Goal: Task Accomplishment & Management: Manage account settings

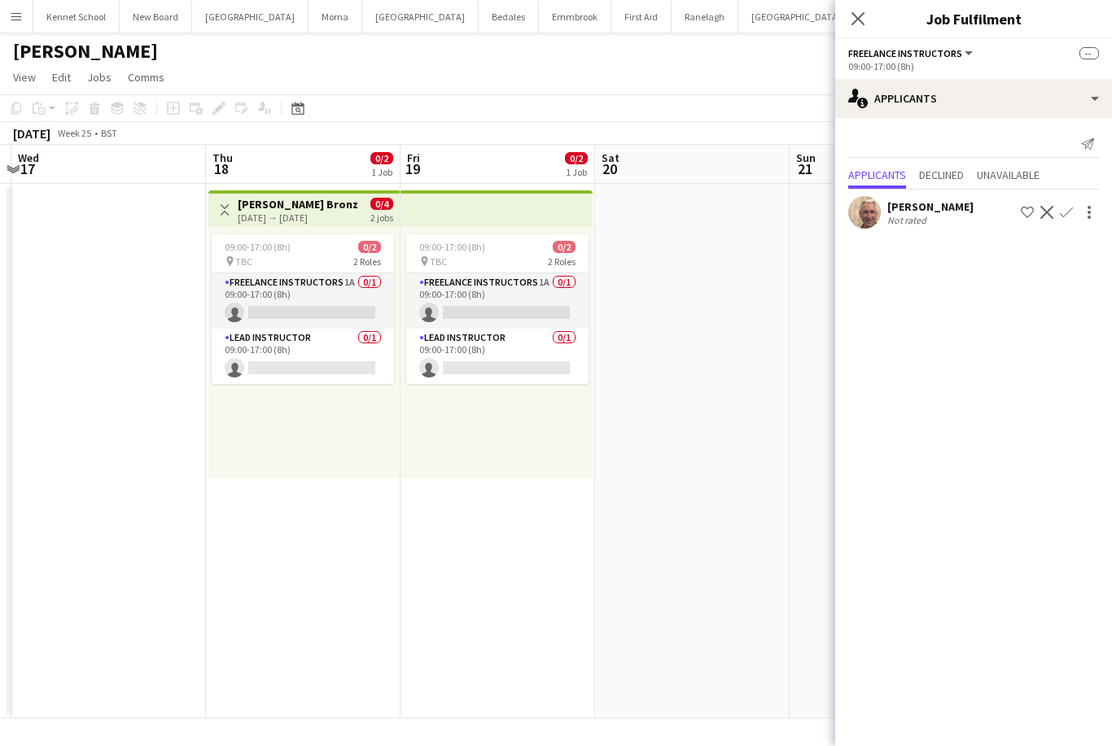
scroll to position [0, 573]
click at [863, 15] on icon at bounding box center [857, 18] width 15 height 15
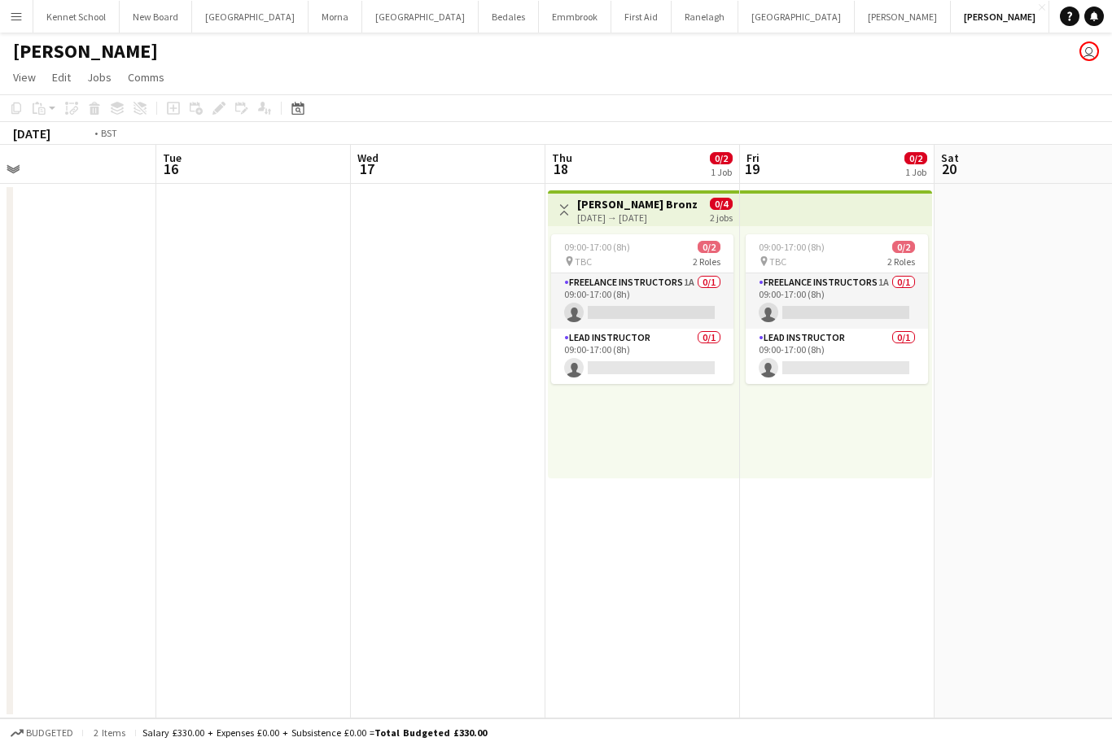
scroll to position [0, 506]
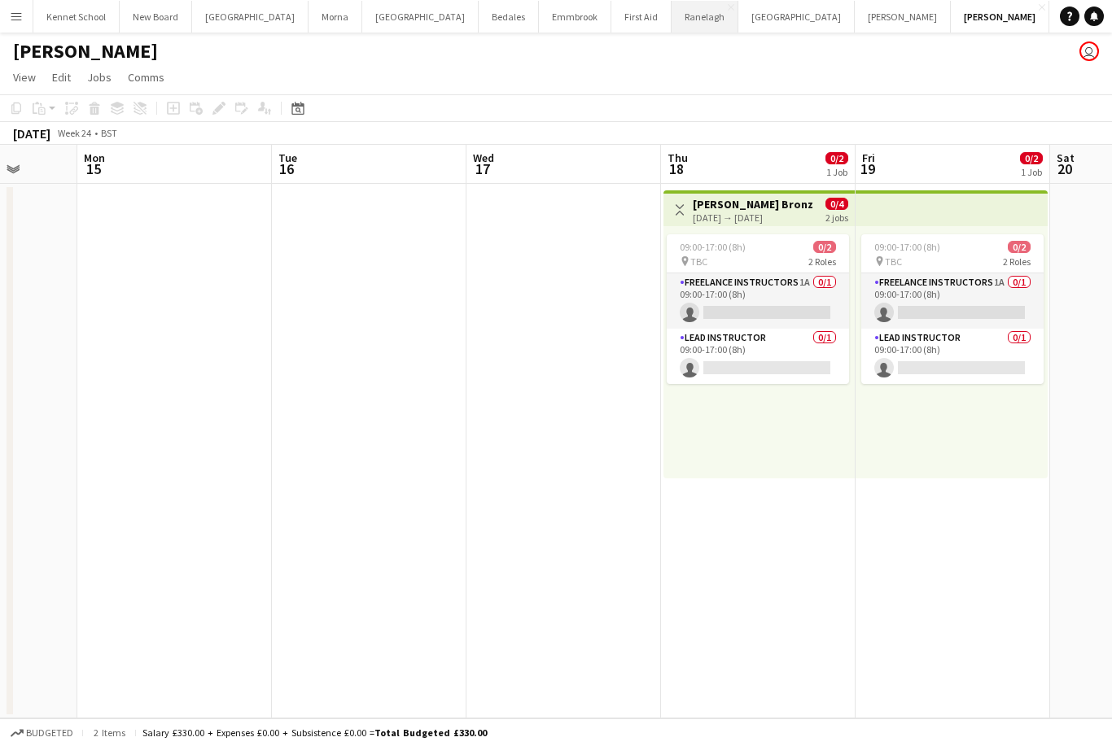
click at [691, 13] on button "Ranelagh Close" at bounding box center [704, 17] width 67 height 32
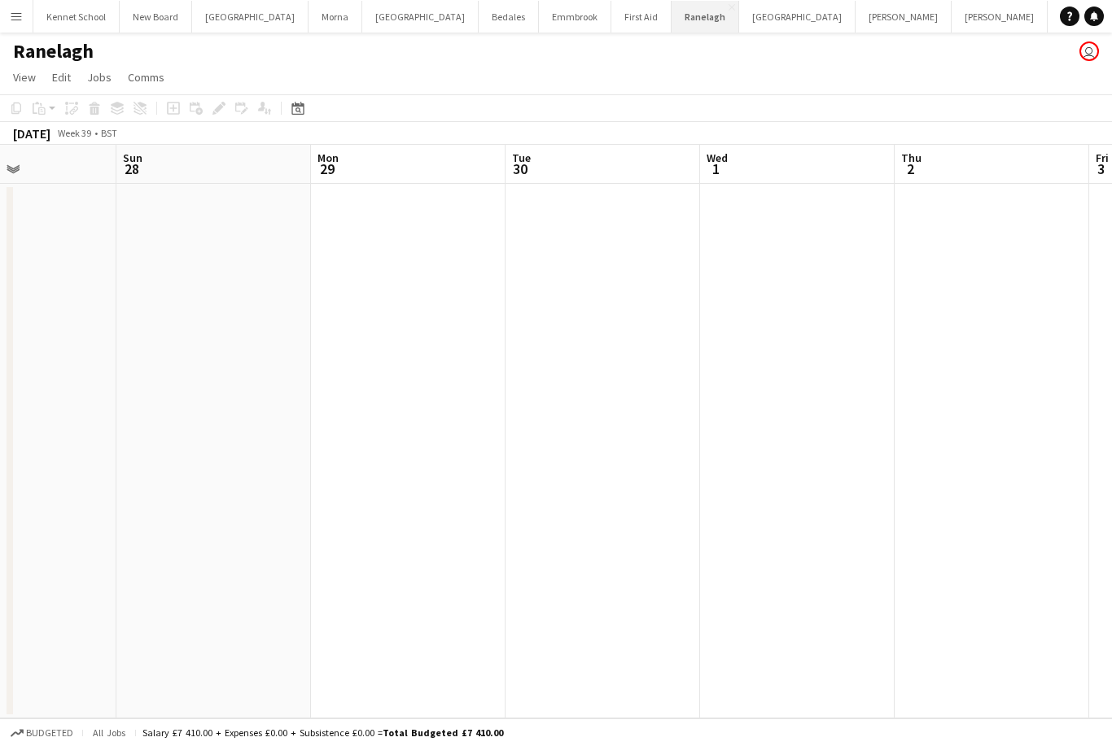
scroll to position [0, 518]
click at [299, 107] on icon at bounding box center [297, 108] width 12 height 13
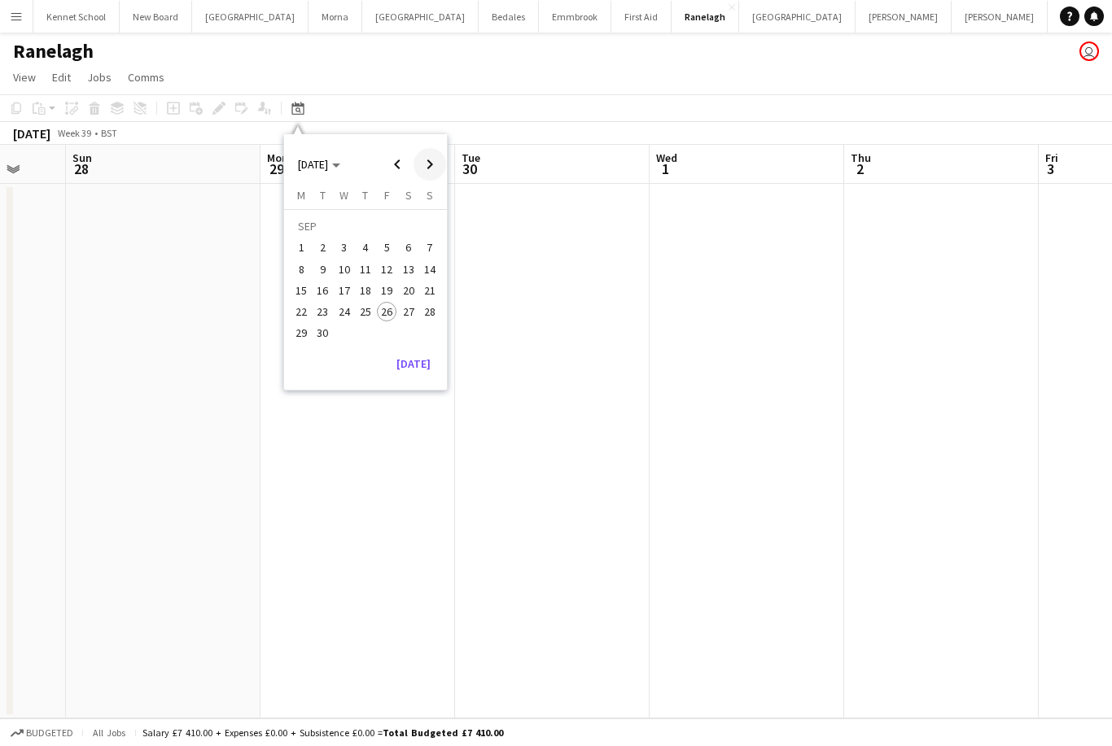
click at [435, 162] on span "Next month" at bounding box center [429, 164] width 33 height 33
click at [427, 155] on span "Next month" at bounding box center [429, 164] width 33 height 33
click at [432, 163] on span "Next month" at bounding box center [429, 164] width 33 height 33
click at [426, 166] on span "Next month" at bounding box center [429, 164] width 33 height 33
click at [412, 165] on span "Previous month" at bounding box center [397, 164] width 33 height 33
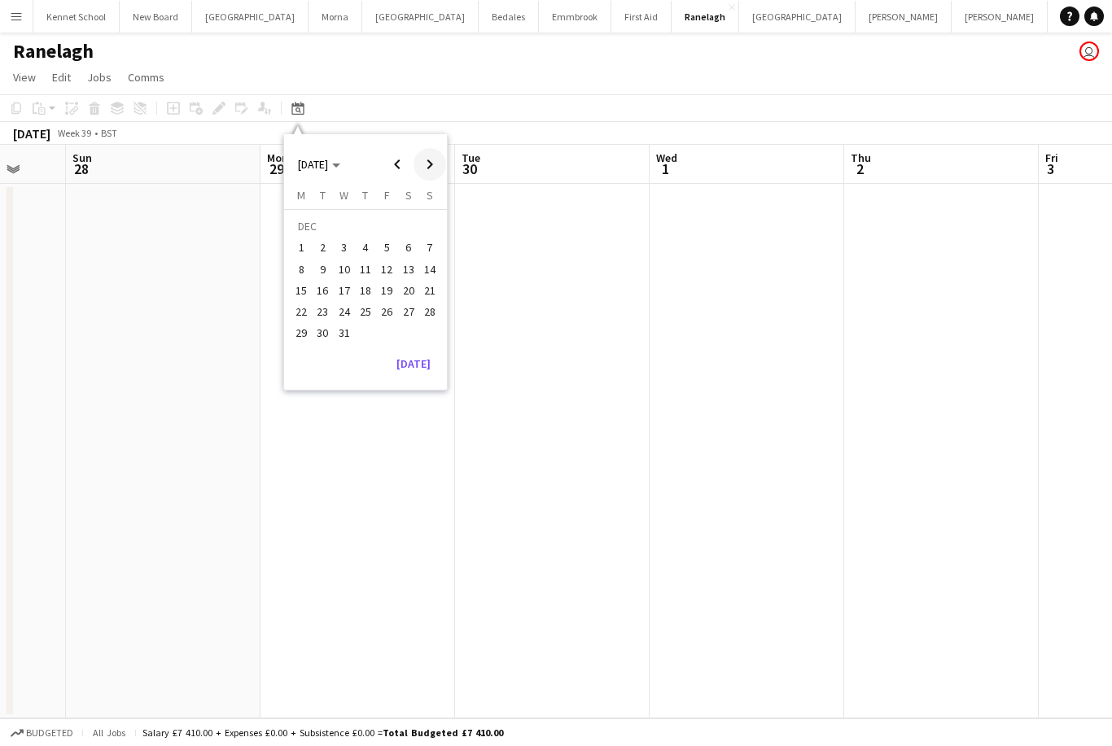
click at [414, 168] on span "Next month" at bounding box center [429, 164] width 33 height 33
click at [413, 164] on span "Next month" at bounding box center [429, 164] width 33 height 33
click at [413, 164] on span "Previous month" at bounding box center [397, 164] width 33 height 33
click at [416, 164] on span "Next month" at bounding box center [429, 164] width 33 height 33
click at [417, 159] on span "Next month" at bounding box center [429, 164] width 33 height 33
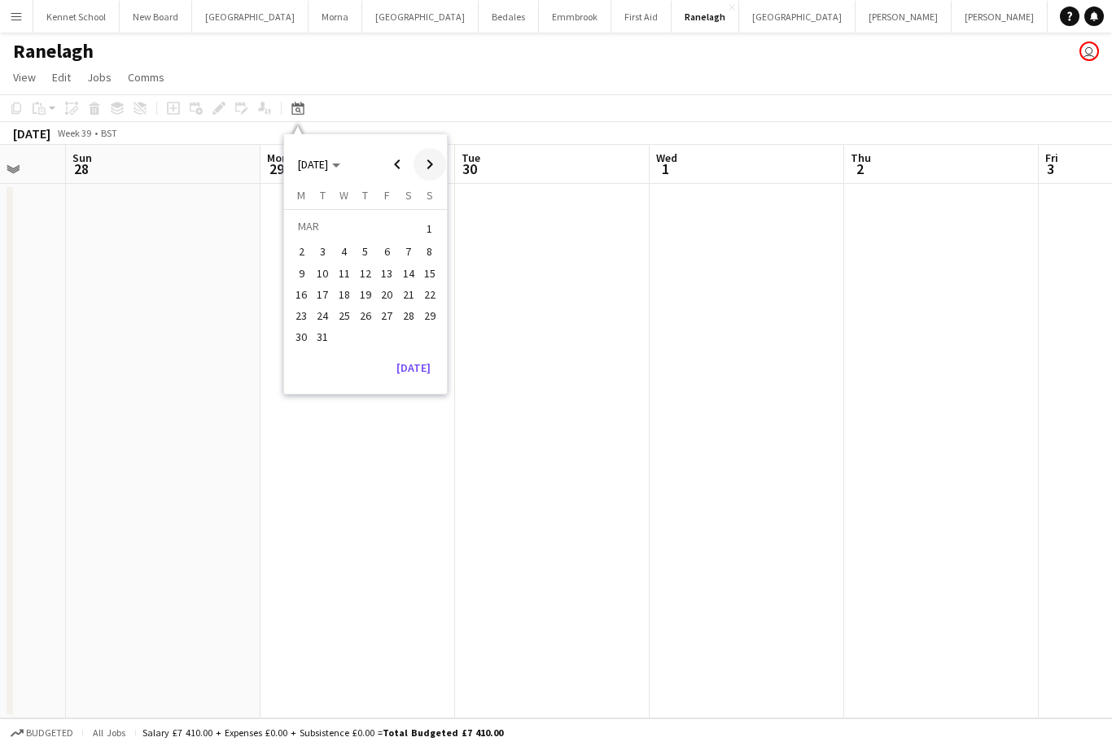
click at [417, 159] on span "Next month" at bounding box center [429, 164] width 33 height 33
click at [435, 167] on span "Next month" at bounding box center [429, 164] width 33 height 33
click at [387, 243] on span "8" at bounding box center [387, 252] width 20 height 20
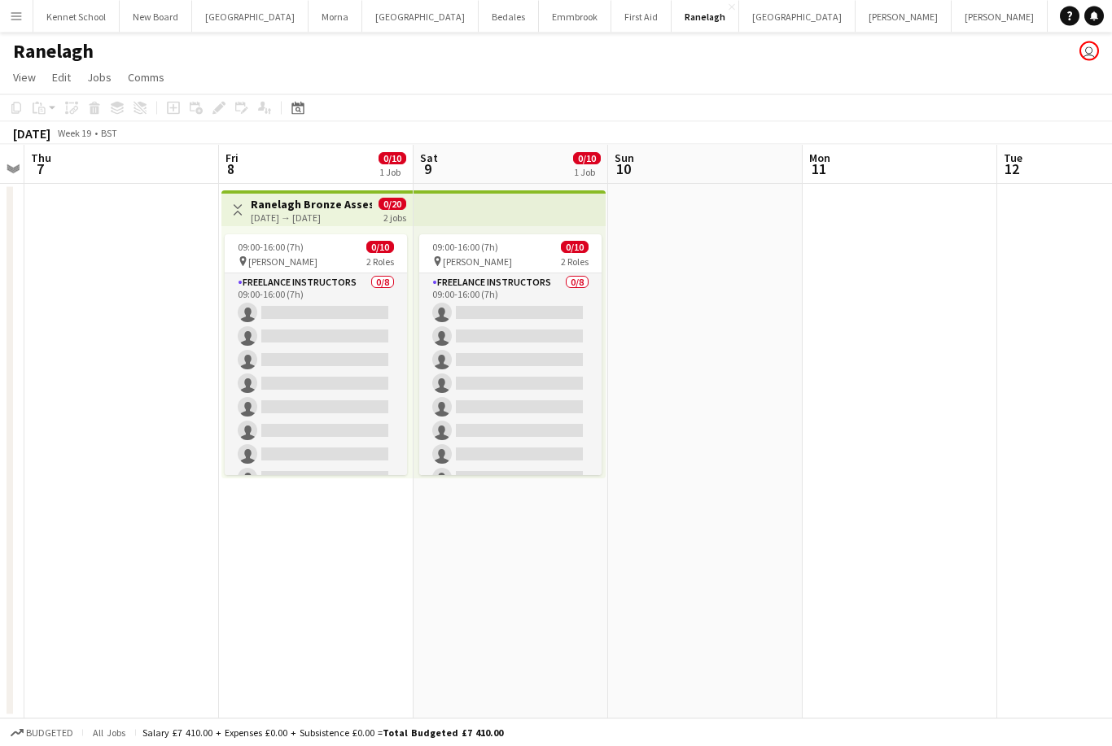
scroll to position [0, 0]
click at [18, 19] on app-icon "Menu" at bounding box center [16, 16] width 13 height 13
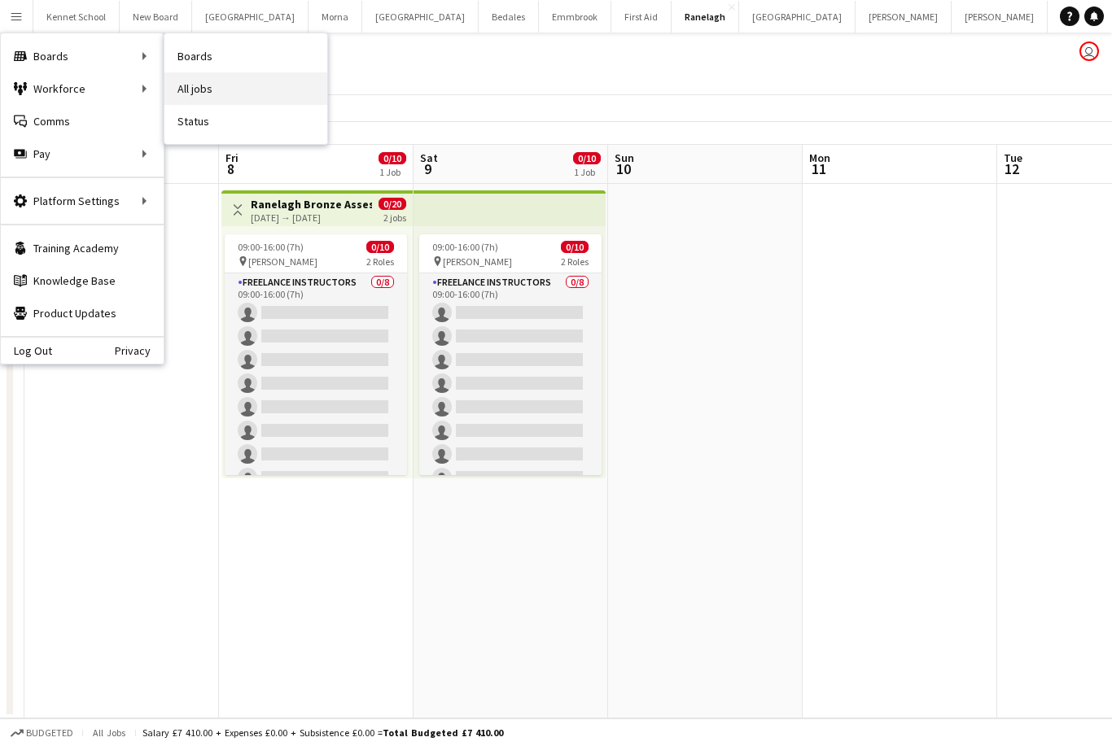
click at [187, 91] on link "All jobs" at bounding box center [245, 88] width 163 height 33
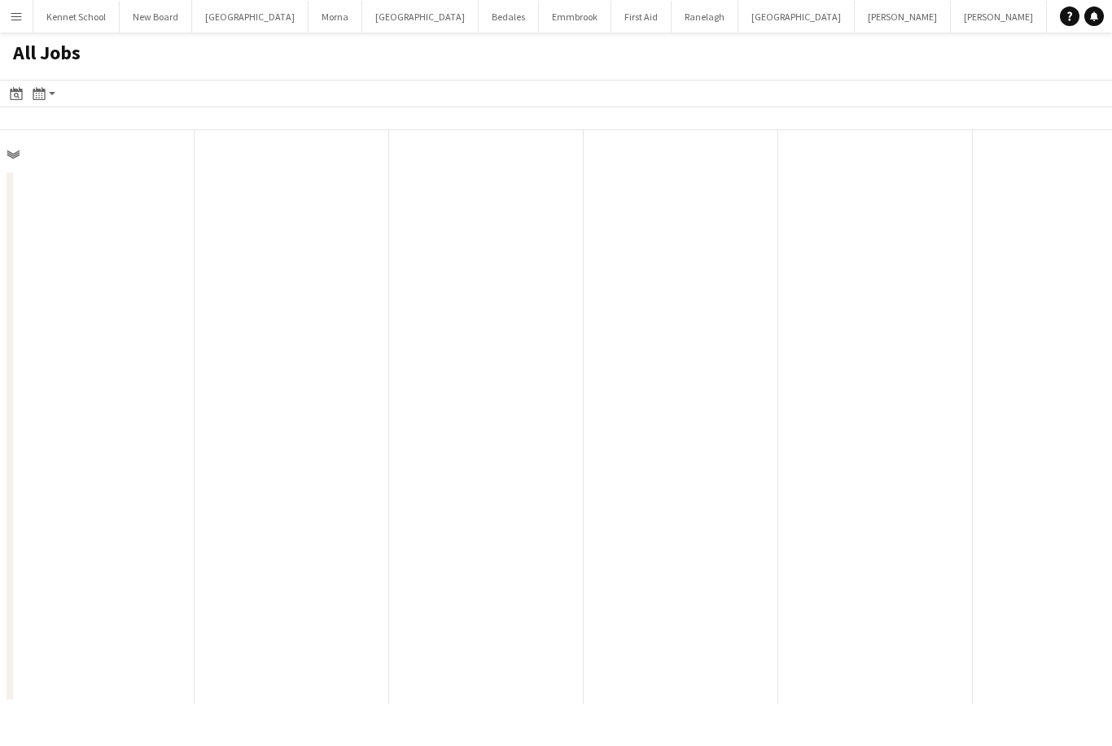
scroll to position [0, 389]
click at [9, 16] on button "Menu" at bounding box center [16, 16] width 33 height 33
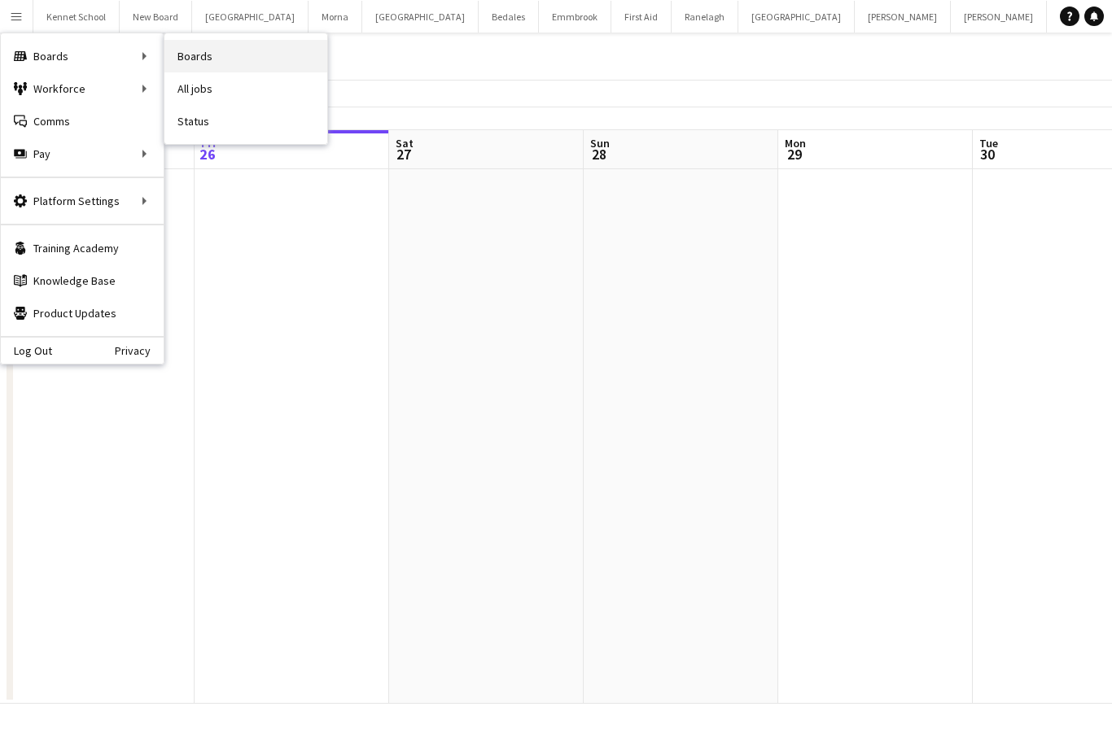
click at [197, 60] on link "Boards" at bounding box center [245, 56] width 163 height 33
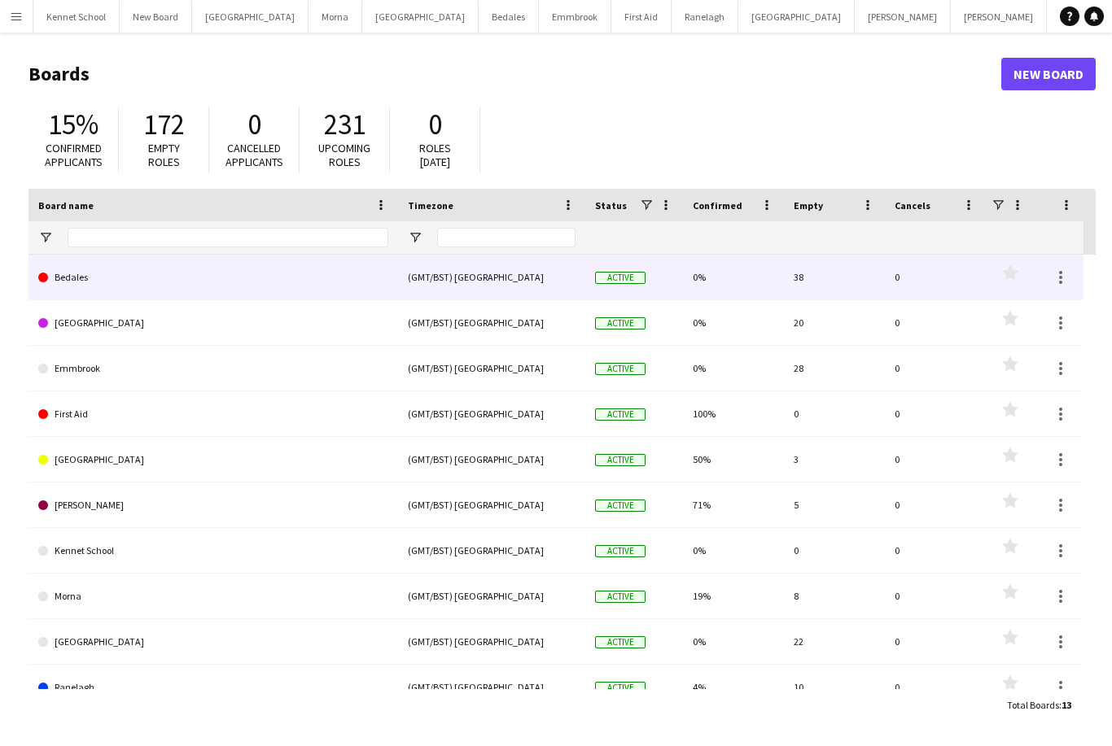
click at [915, 283] on div "0" at bounding box center [935, 277] width 101 height 45
click at [915, 280] on div "0" at bounding box center [935, 277] width 101 height 45
click at [636, 277] on span "Active" at bounding box center [620, 278] width 50 height 12
click at [273, 296] on link "Bedales" at bounding box center [213, 278] width 350 height 46
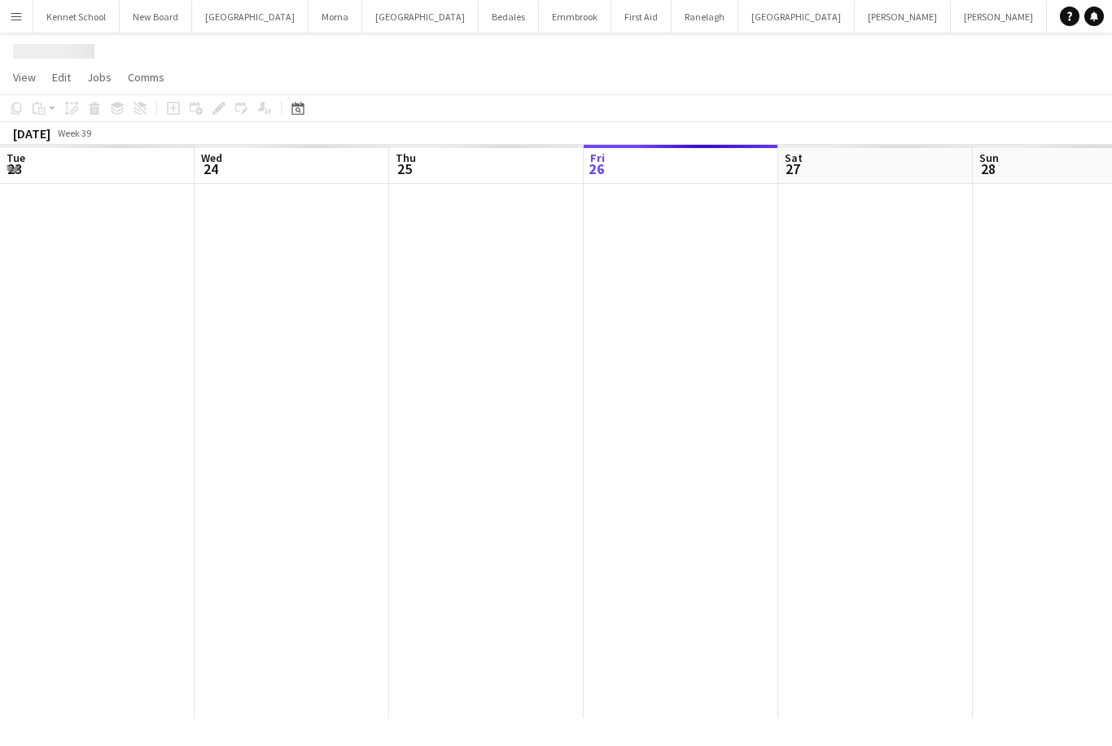
scroll to position [0, 389]
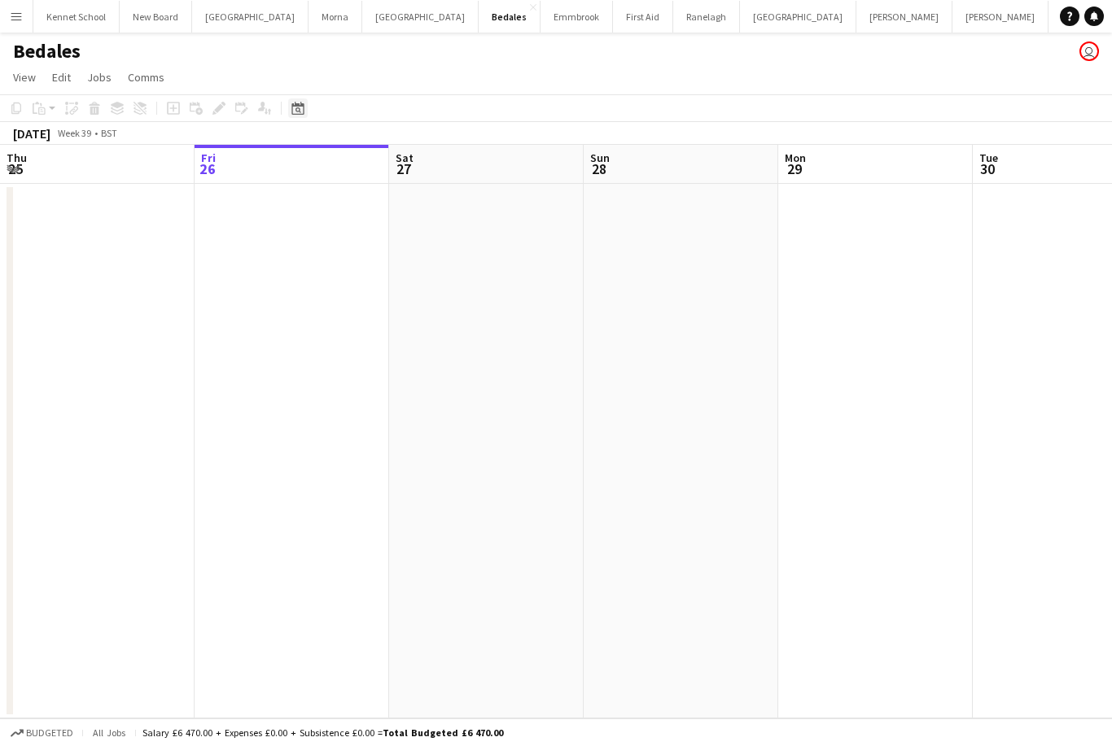
click at [298, 101] on div "Date picker" at bounding box center [298, 108] width 20 height 20
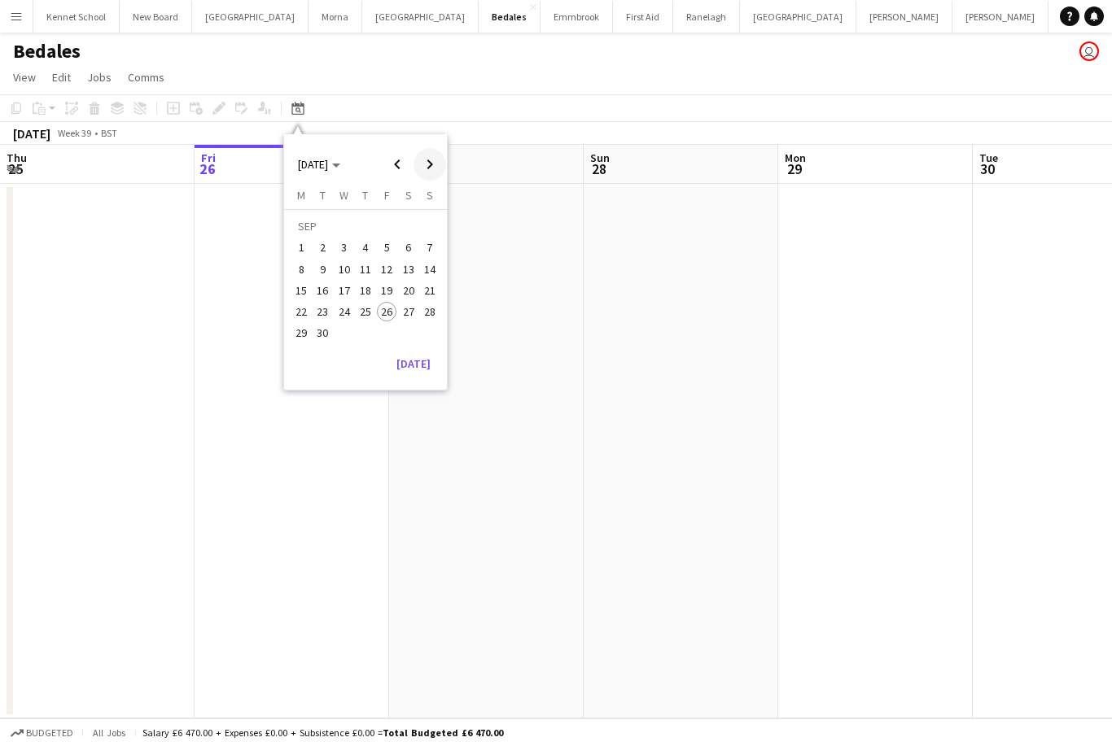
click at [422, 161] on span "Next month" at bounding box center [429, 164] width 33 height 33
click at [434, 168] on span "Next month" at bounding box center [429, 164] width 33 height 33
click at [429, 161] on span "Next month" at bounding box center [429, 164] width 33 height 33
click at [430, 163] on span "Next month" at bounding box center [429, 164] width 33 height 33
click at [422, 165] on span "Next month" at bounding box center [429, 164] width 33 height 33
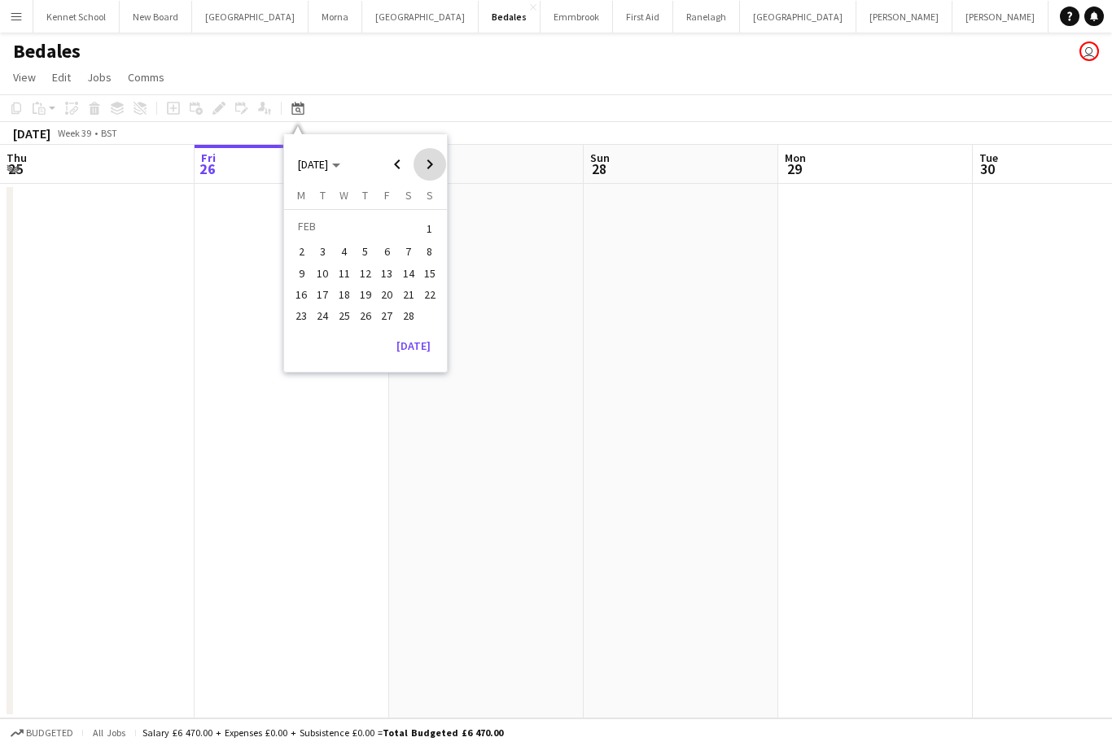
click at [427, 163] on span "Next month" at bounding box center [429, 164] width 33 height 33
click at [426, 158] on span "Next month" at bounding box center [429, 164] width 33 height 33
click at [397, 160] on span "Previous month" at bounding box center [397, 164] width 33 height 33
click at [405, 248] on span "7" at bounding box center [409, 252] width 20 height 20
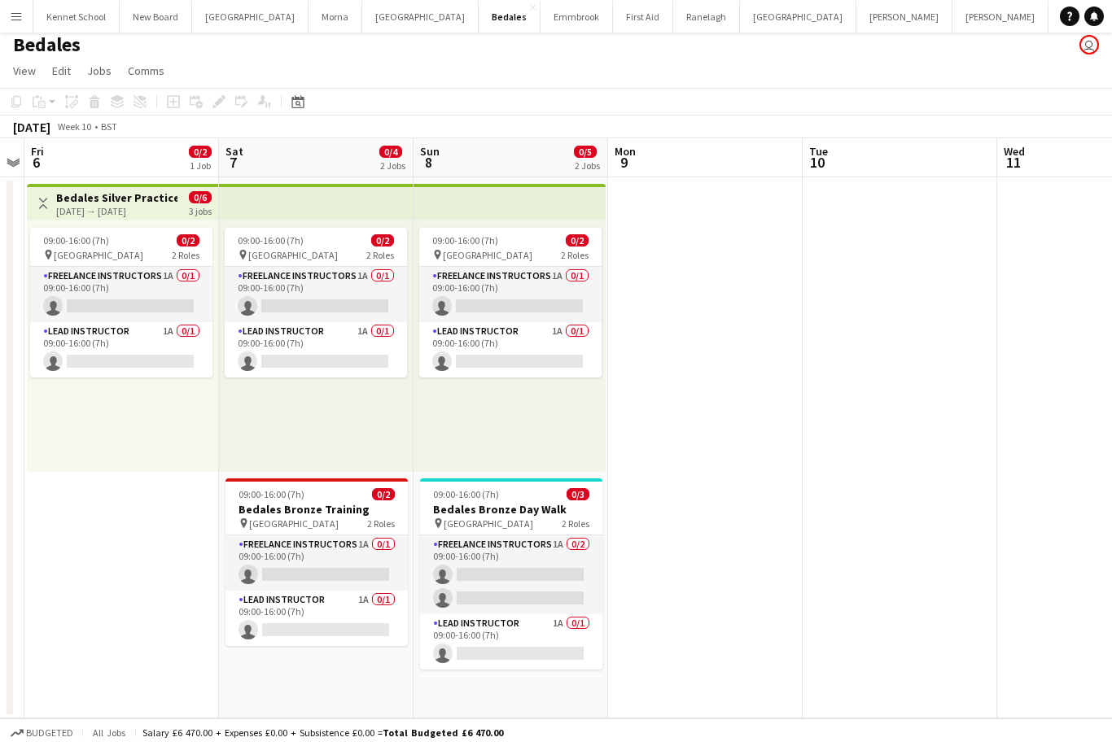
scroll to position [28, 0]
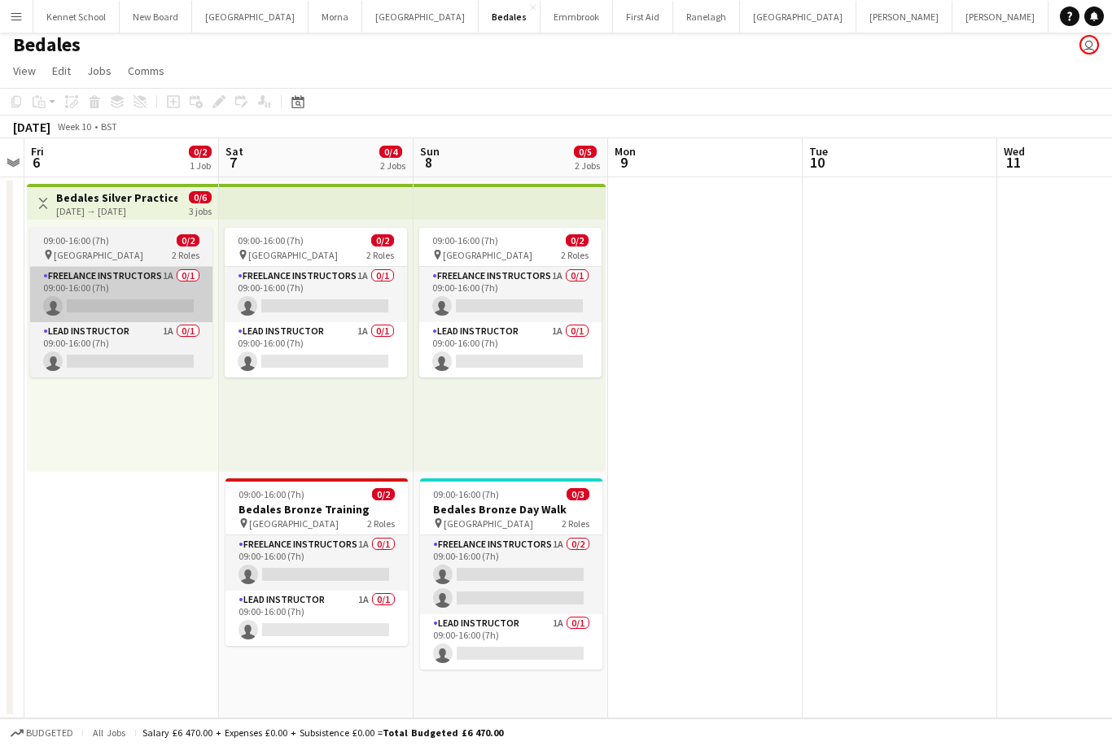
click at [74, 267] on app-card-role "Freelance Instructors 1A 0/1 09:00-16:00 (7h) single-neutral-actions" at bounding box center [121, 294] width 182 height 55
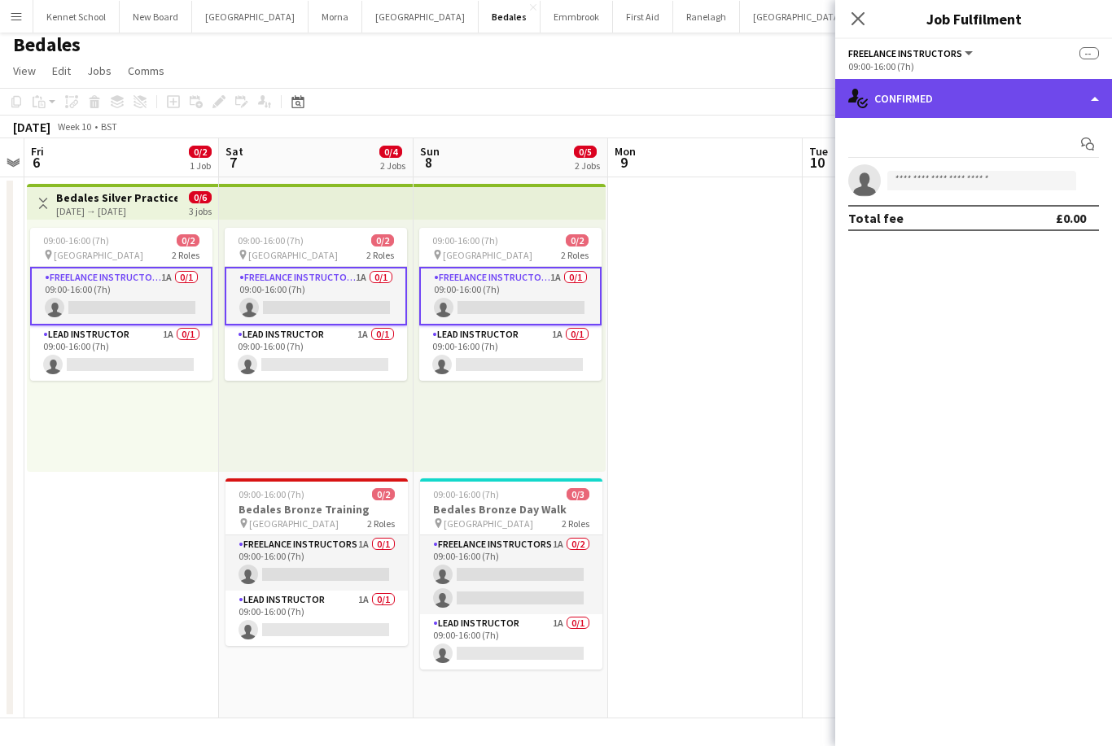
click at [1049, 103] on div "single-neutral-actions-check-2 Confirmed" at bounding box center [973, 98] width 277 height 39
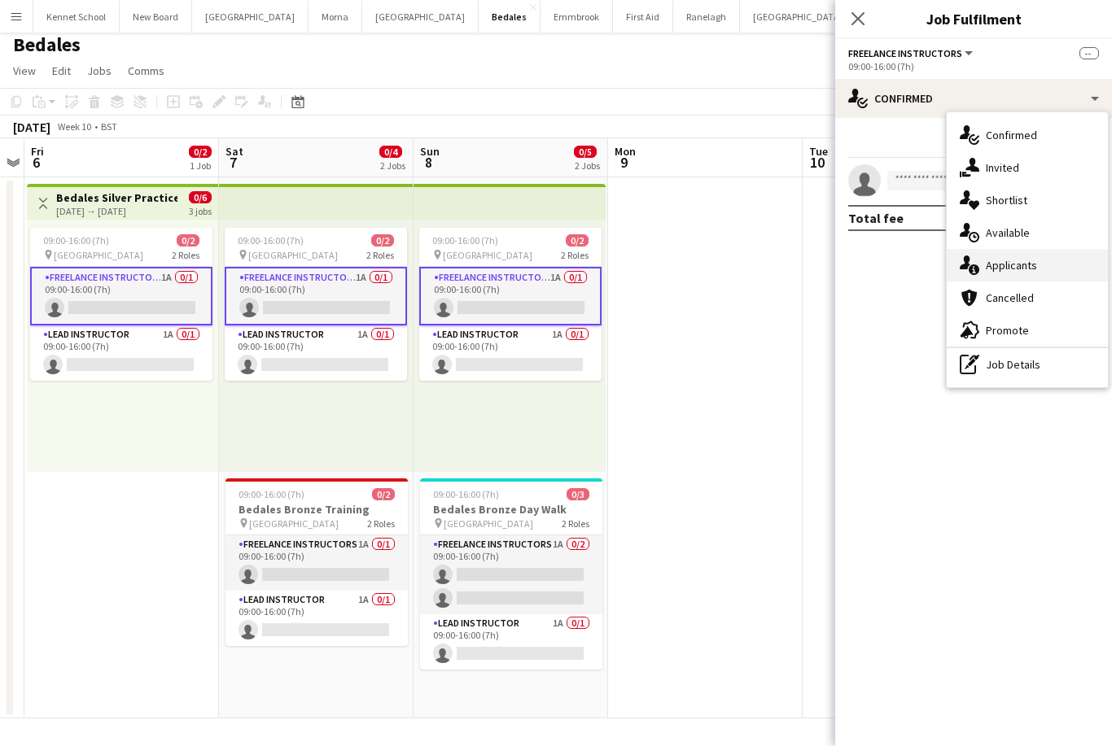
click at [1042, 258] on div "single-neutral-actions-information Applicants" at bounding box center [1026, 265] width 161 height 33
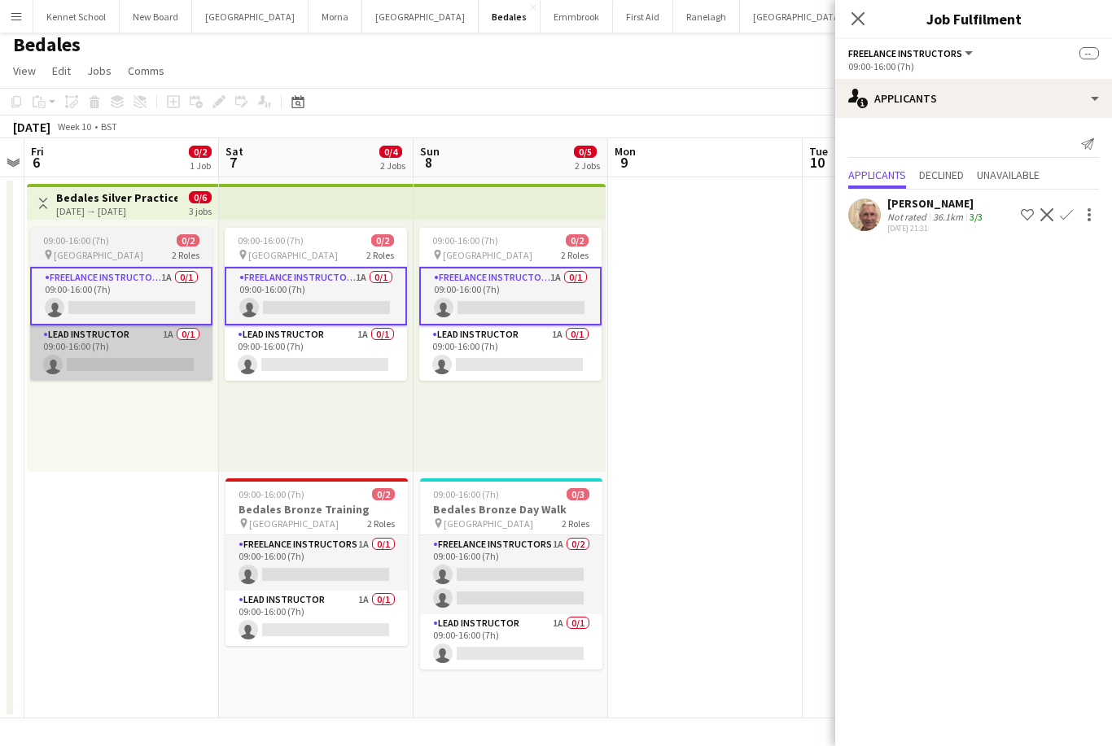
click at [72, 329] on app-card-role "Lead Instructor 1A 0/1 09:00-16:00 (7h) single-neutral-actions" at bounding box center [121, 352] width 182 height 55
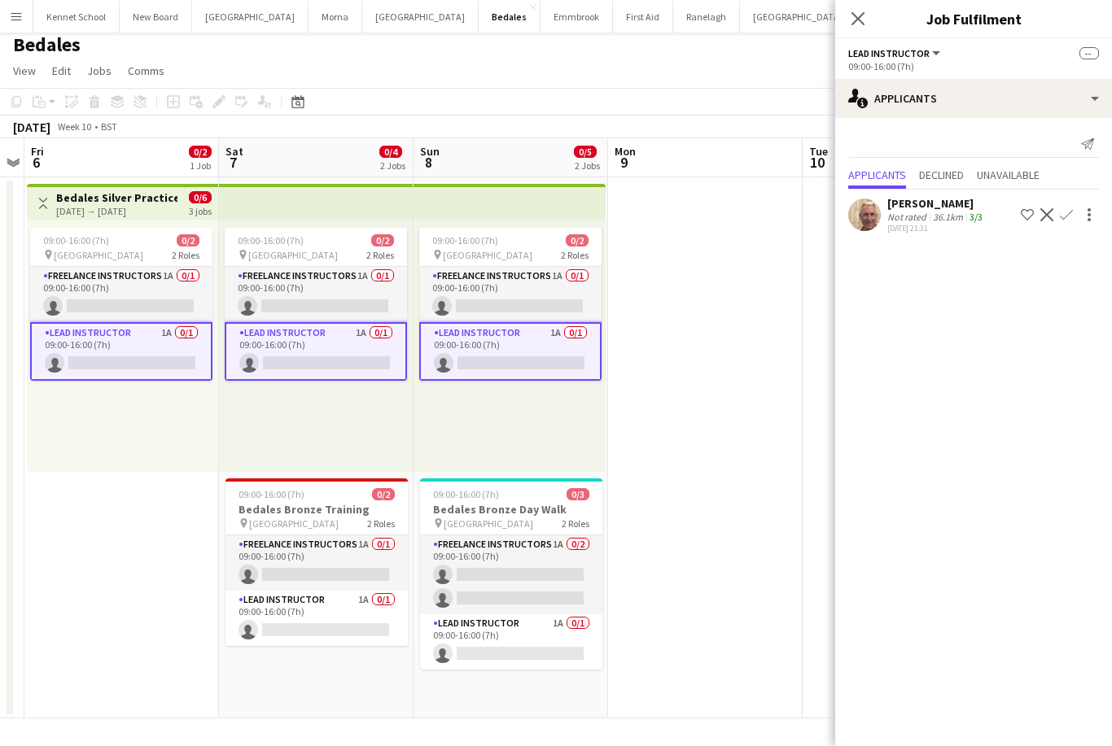
scroll to position [6, 0]
click at [861, 19] on icon "Close pop-in" at bounding box center [857, 18] width 15 height 15
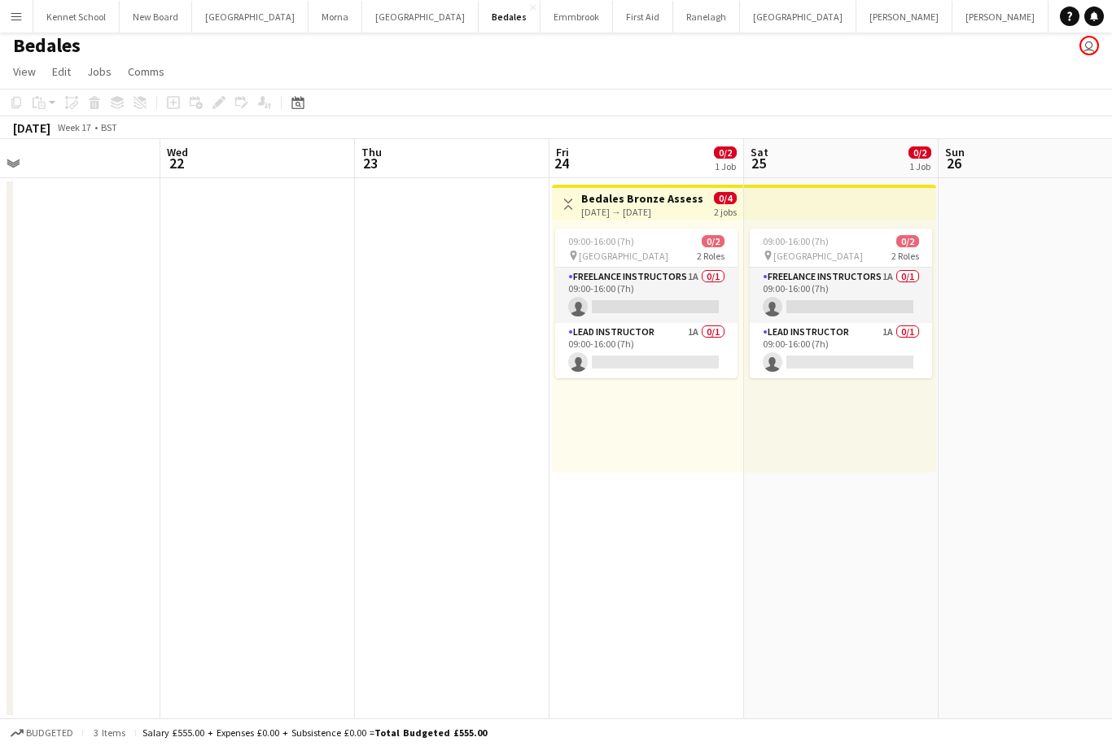
scroll to position [0, 620]
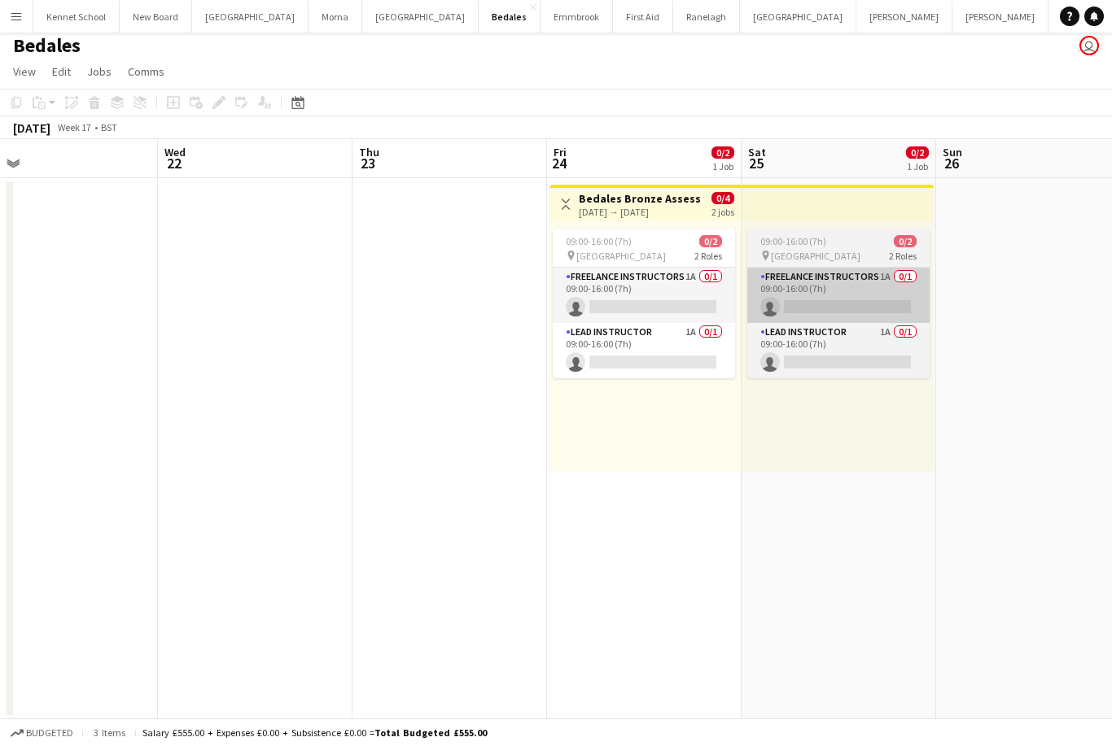
click at [893, 288] on app-card-role "Freelance Instructors 1A 0/1 09:00-16:00 (7h) single-neutral-actions" at bounding box center [838, 295] width 182 height 55
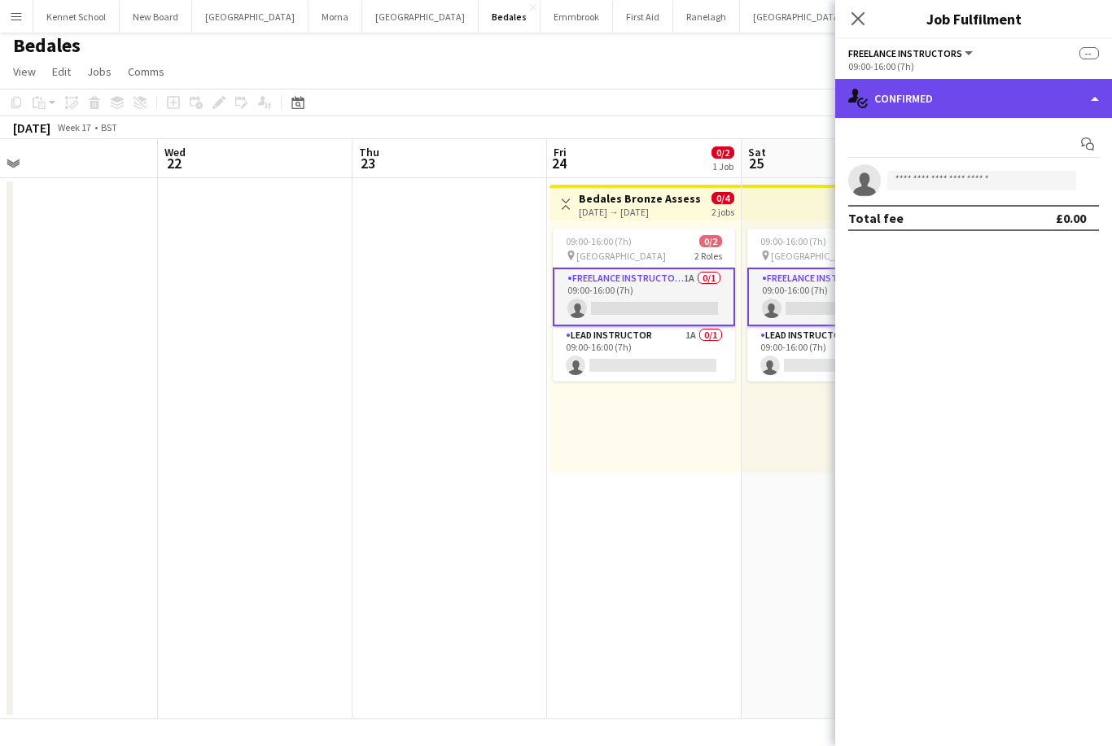
click at [1046, 85] on div "single-neutral-actions-check-2 Confirmed" at bounding box center [973, 98] width 277 height 39
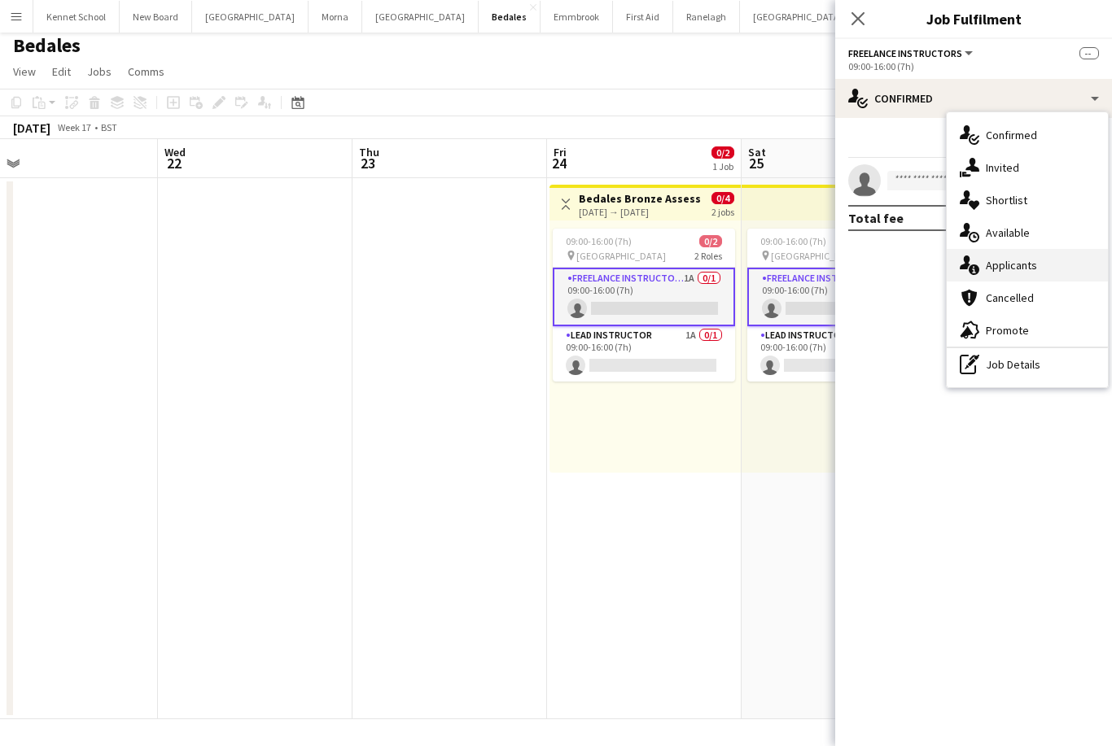
click at [1036, 260] on div "single-neutral-actions-information Applicants" at bounding box center [1026, 265] width 161 height 33
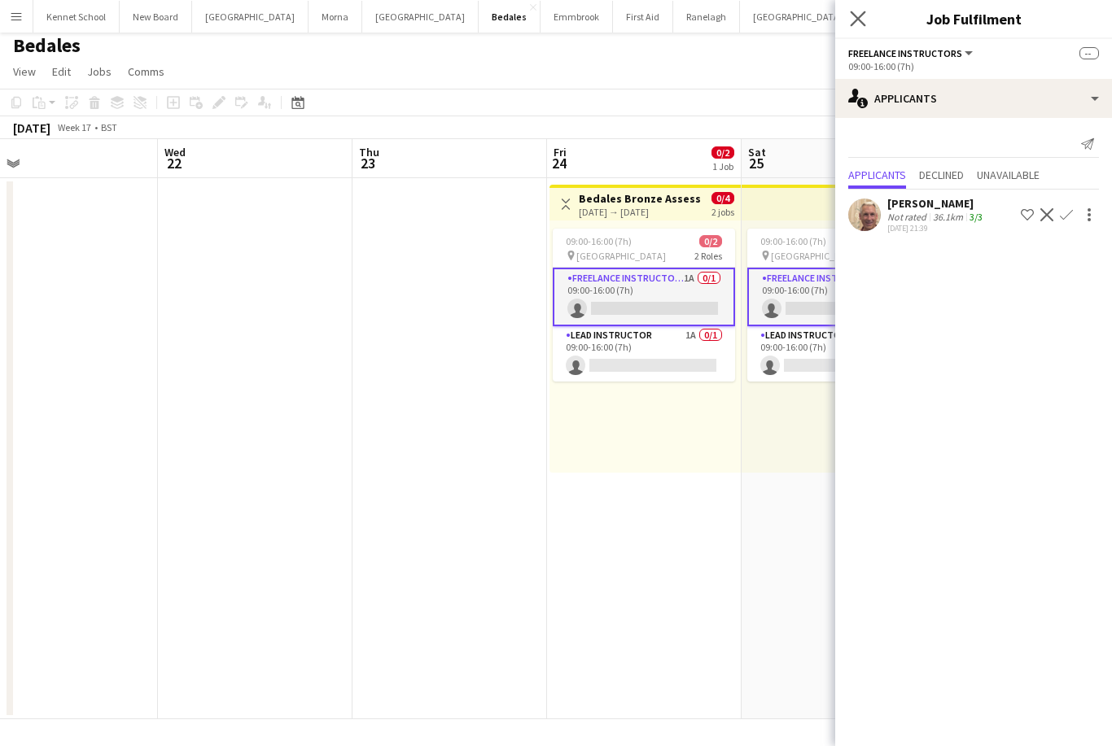
click at [866, 16] on app-icon "Close pop-in" at bounding box center [858, 19] width 24 height 24
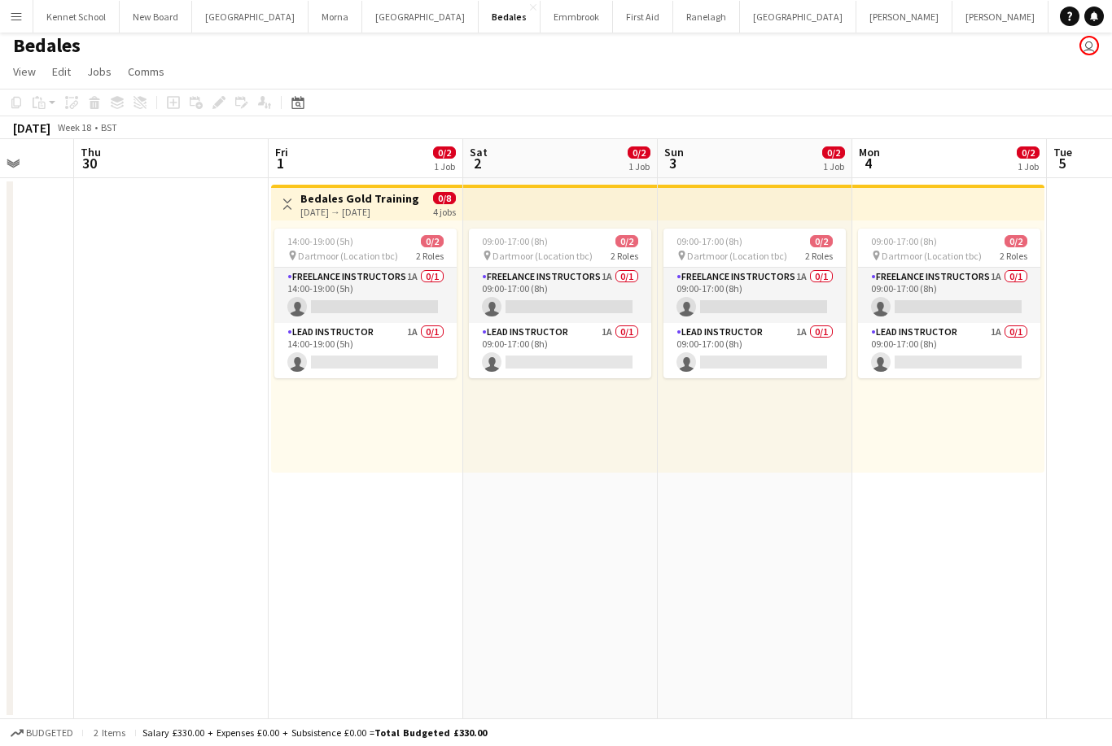
scroll to position [0, 512]
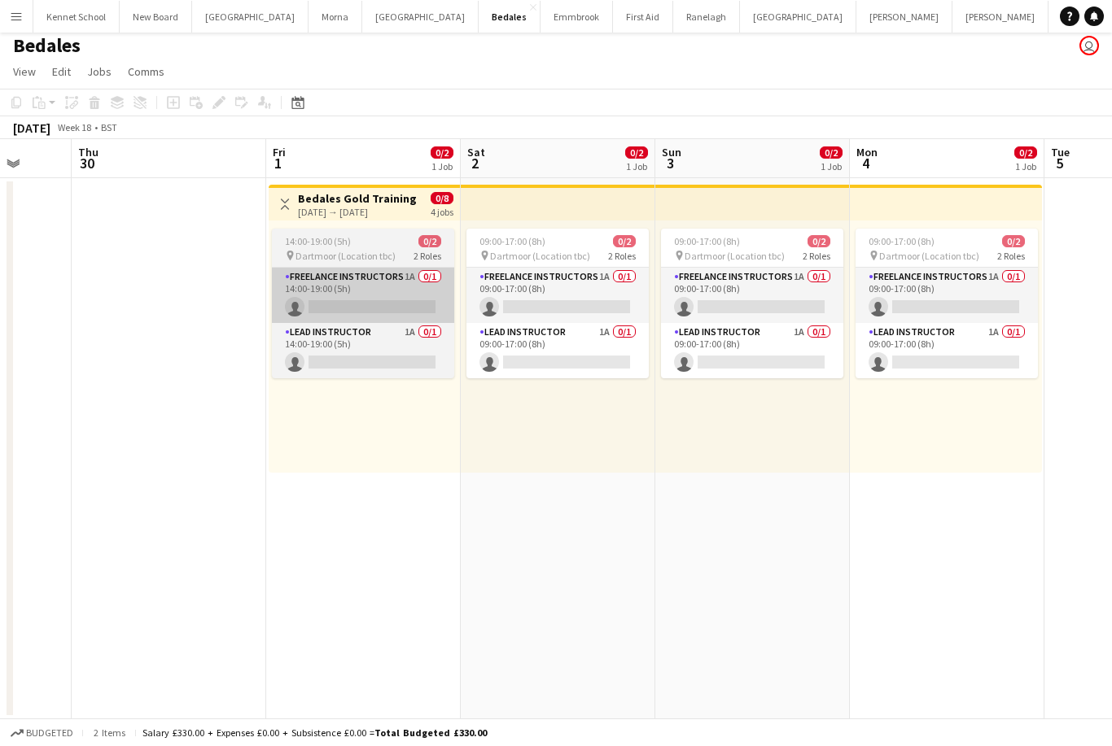
click at [315, 292] on app-card-role "Freelance Instructors 1A 0/1 14:00-19:00 (5h) single-neutral-actions" at bounding box center [363, 295] width 182 height 55
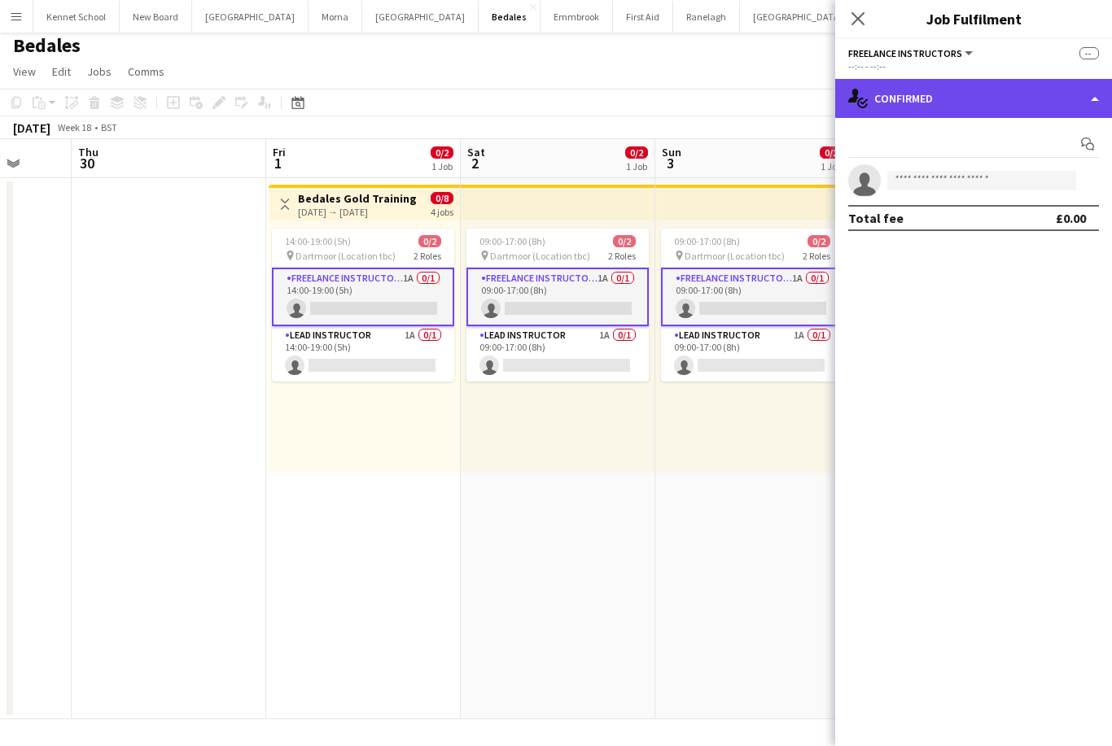
click at [1033, 102] on div "single-neutral-actions-check-2 Confirmed" at bounding box center [973, 98] width 277 height 39
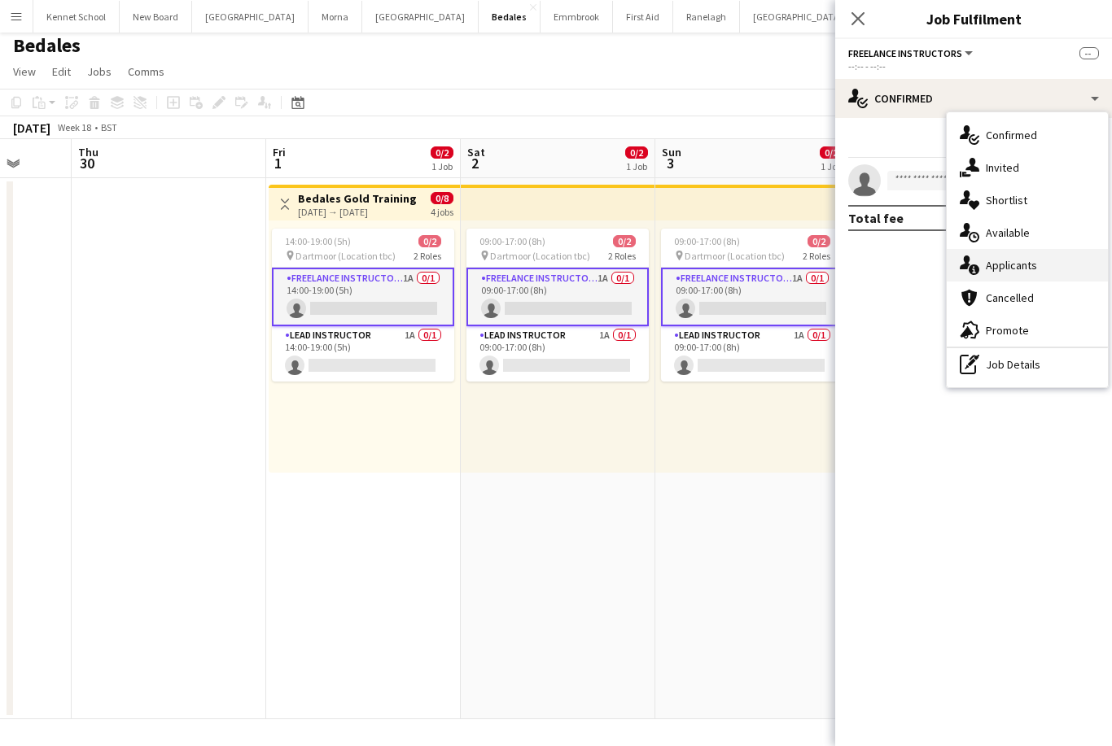
click at [1051, 268] on div "single-neutral-actions-information Applicants" at bounding box center [1026, 265] width 161 height 33
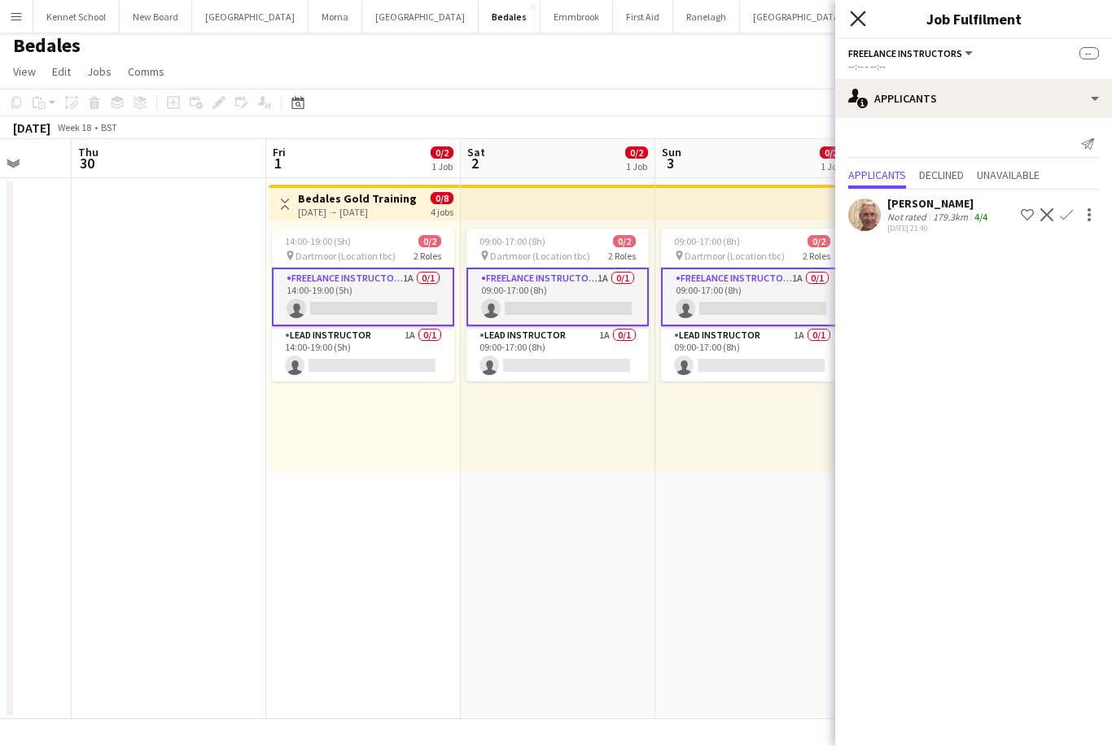
click at [864, 21] on icon "Close pop-in" at bounding box center [857, 18] width 15 height 15
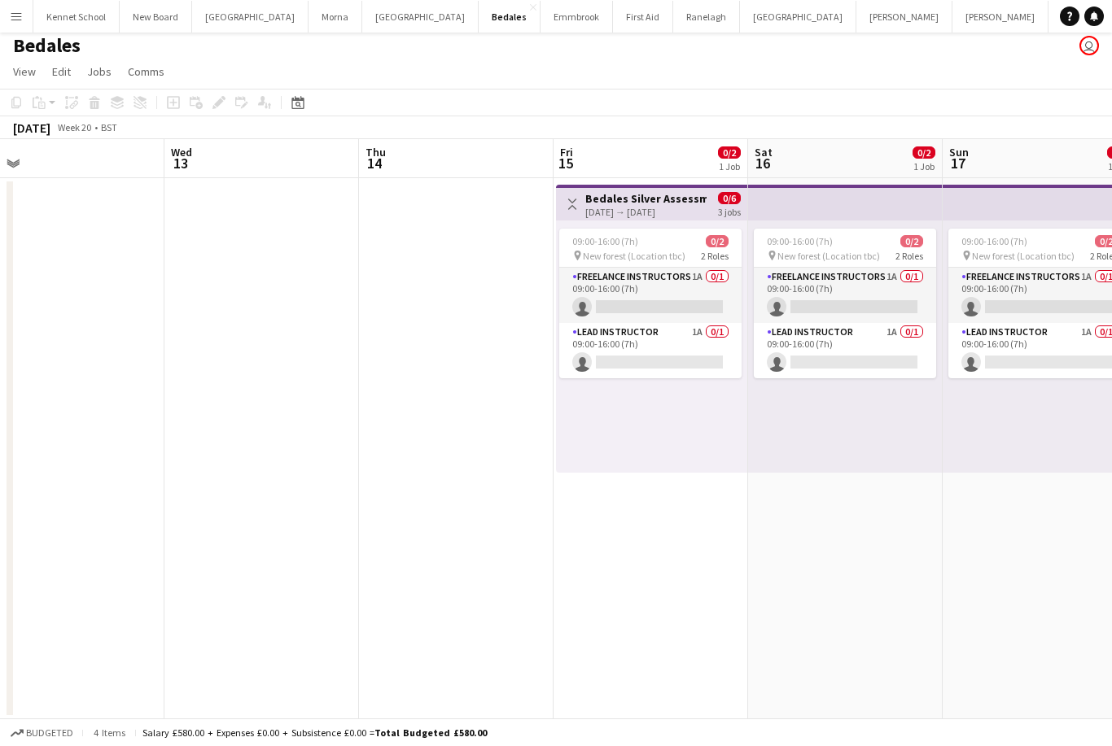
scroll to position [0, 572]
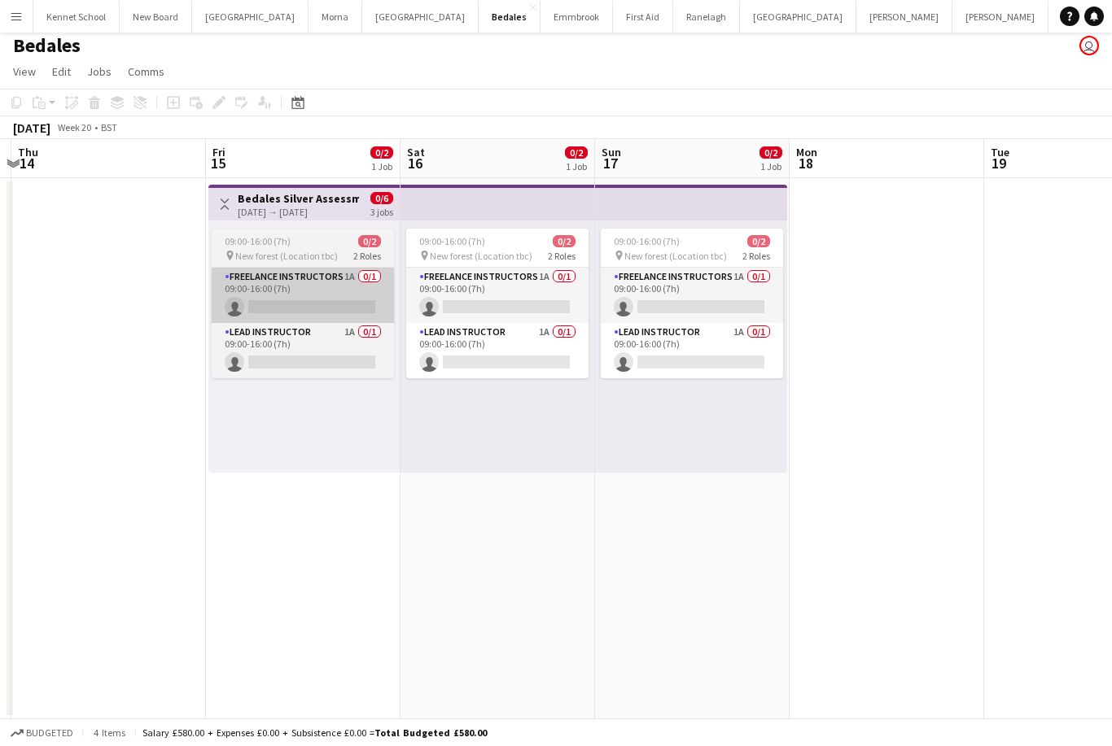
click at [276, 281] on app-card-role "Freelance Instructors 1A 0/1 09:00-16:00 (7h) single-neutral-actions" at bounding box center [303, 295] width 182 height 55
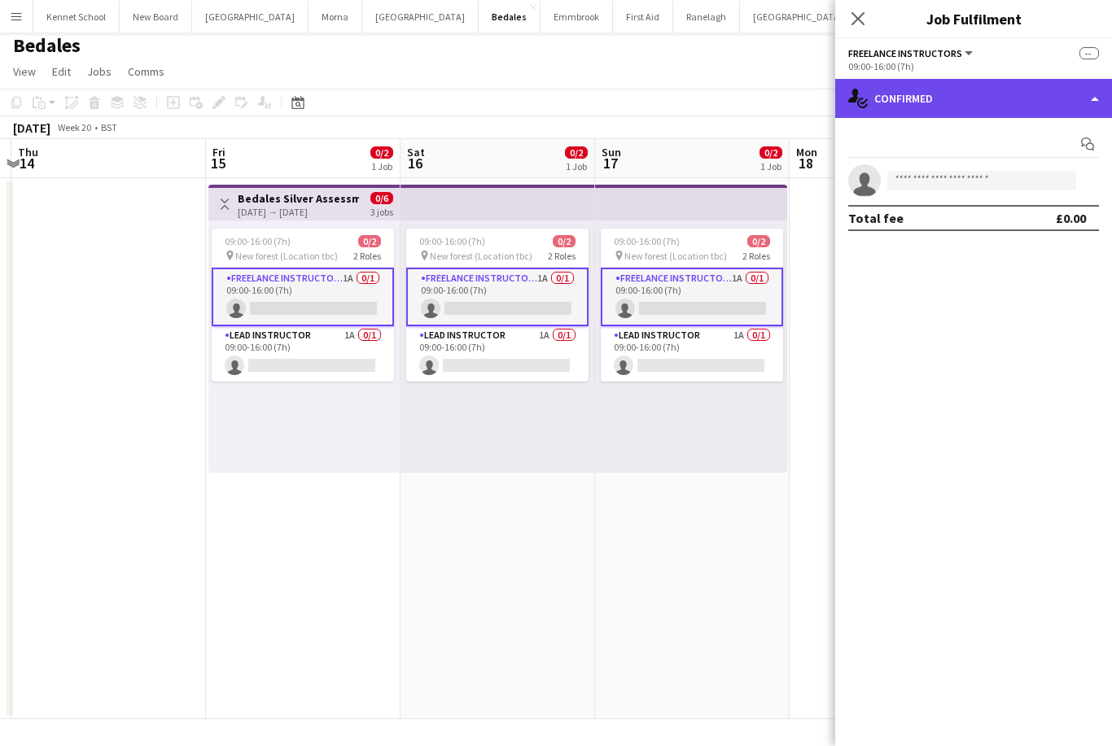
click at [996, 98] on div "single-neutral-actions-check-2 Confirmed" at bounding box center [973, 98] width 277 height 39
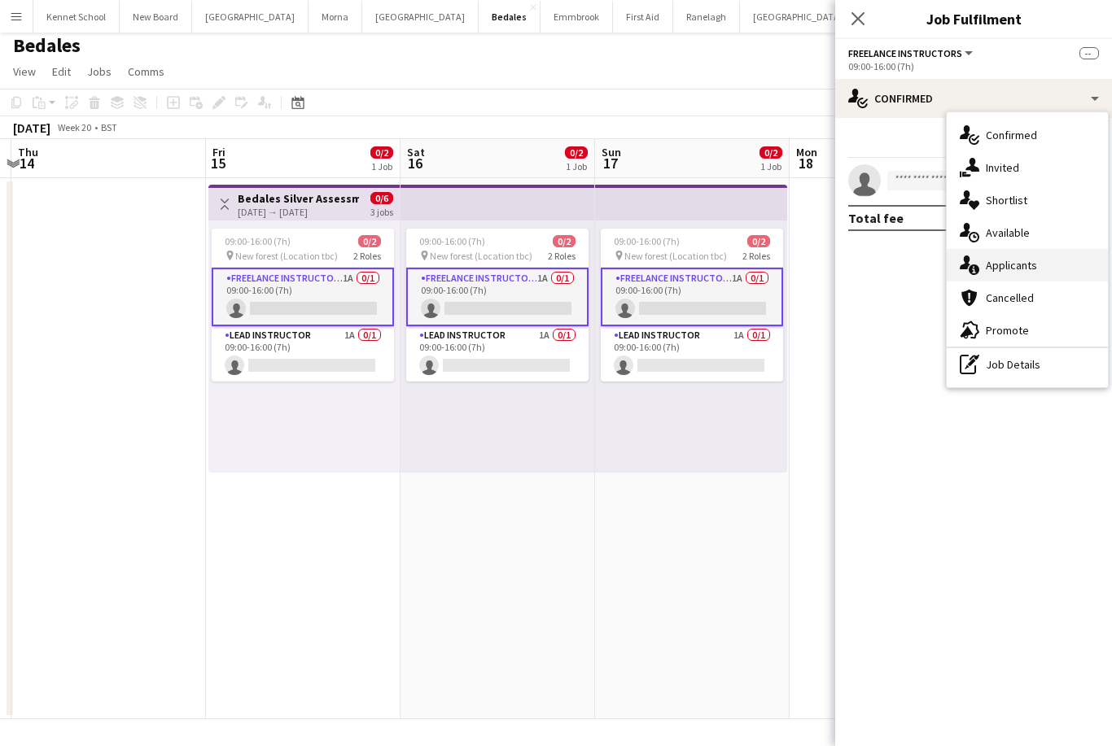
click at [1042, 267] on div "single-neutral-actions-information Applicants" at bounding box center [1026, 265] width 161 height 33
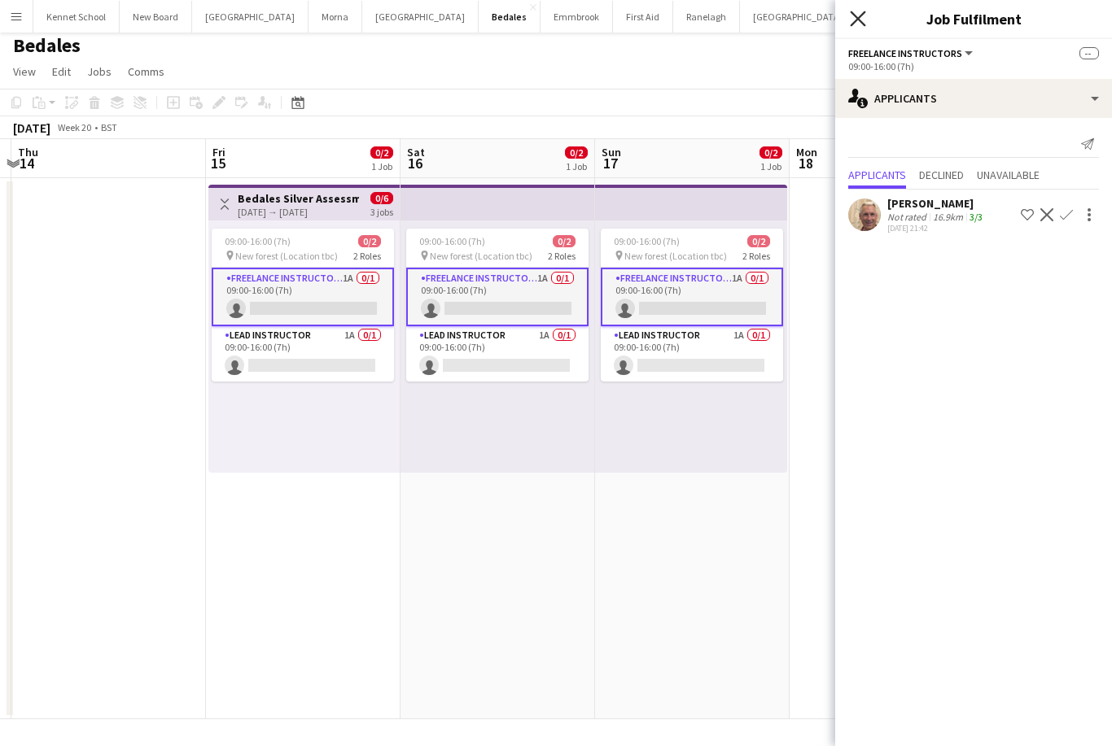
click at [861, 16] on icon at bounding box center [857, 18] width 15 height 15
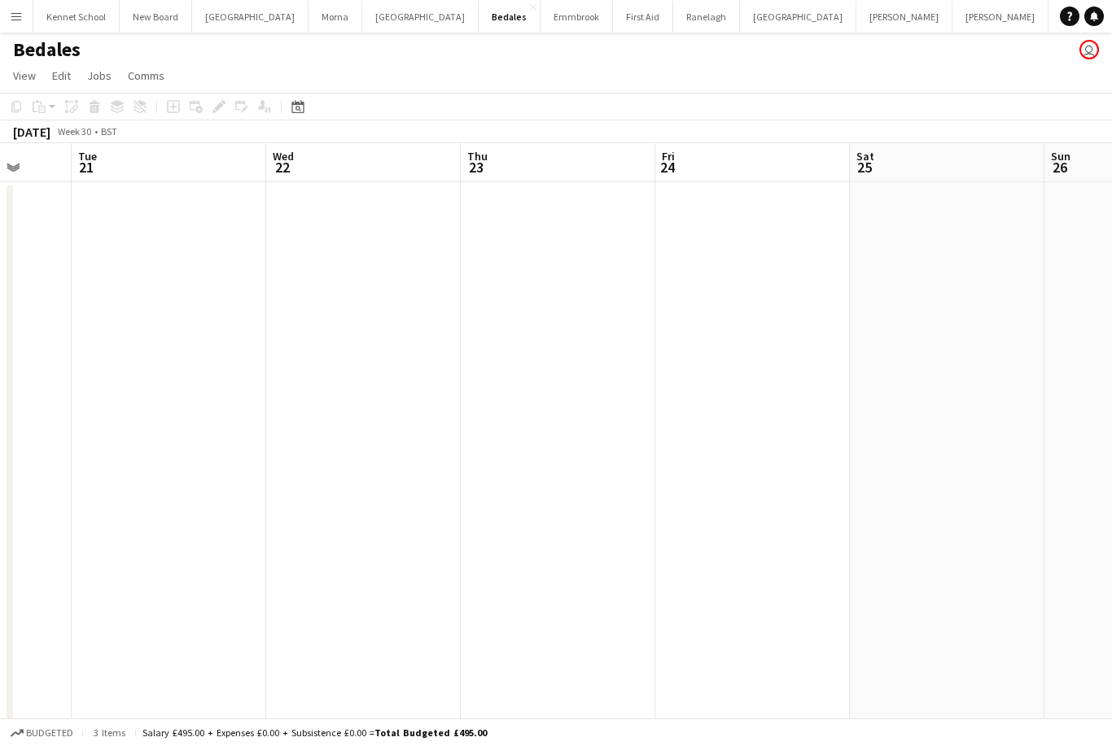
scroll to position [0, 512]
click at [332, 27] on button "Morna Close" at bounding box center [335, 17] width 54 height 32
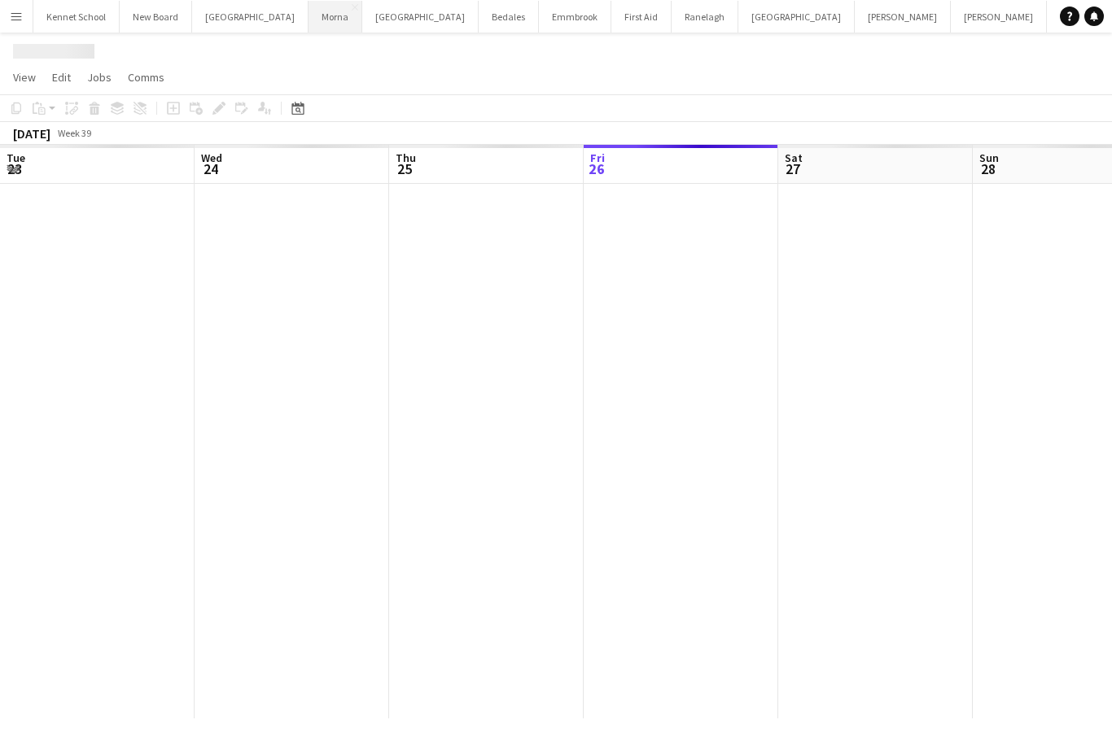
scroll to position [0, 389]
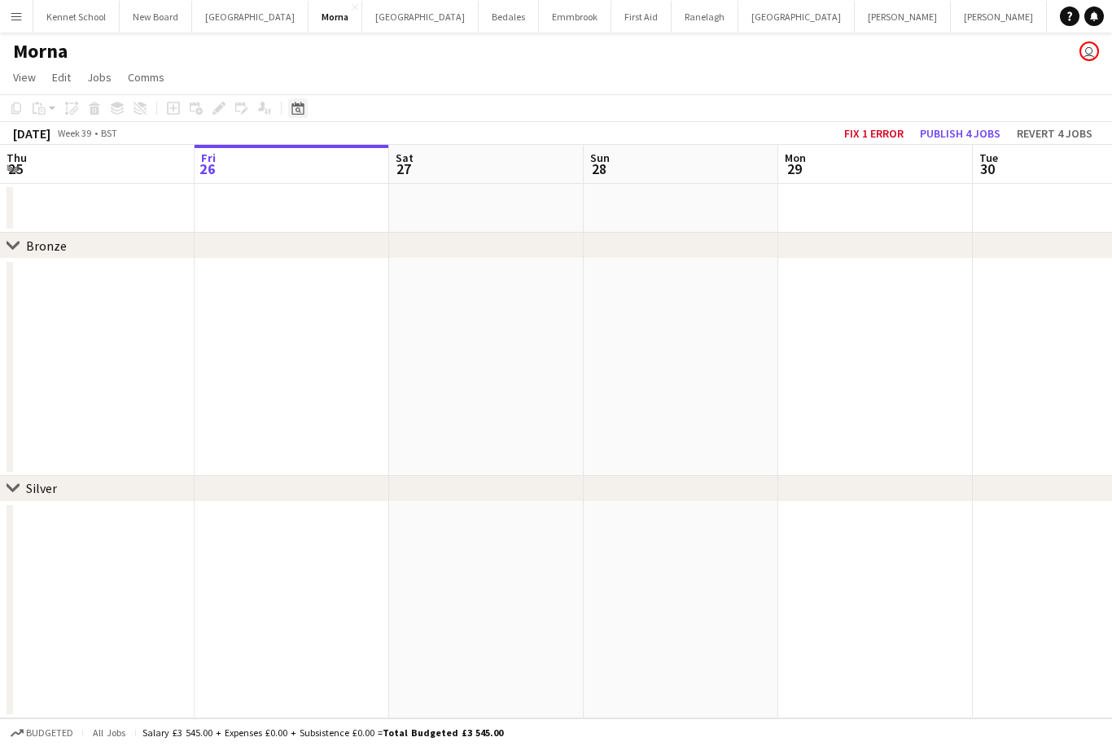
click at [297, 116] on div "Date picker" at bounding box center [298, 108] width 20 height 20
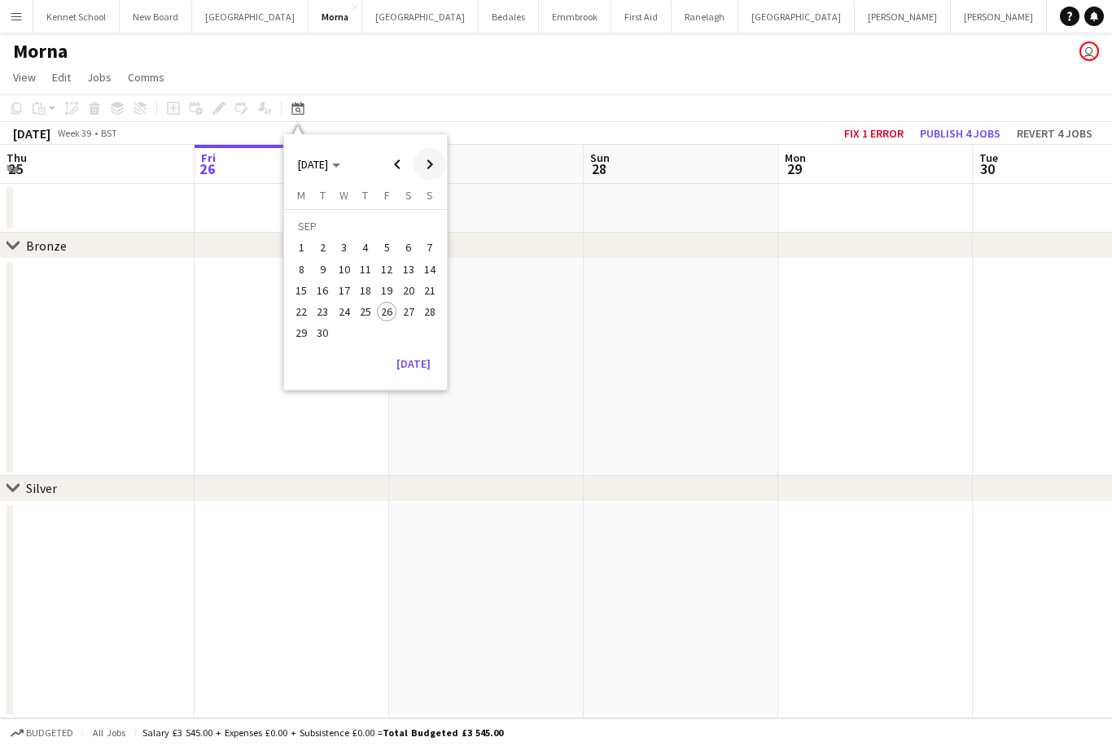
click at [431, 174] on span "Next month" at bounding box center [429, 164] width 33 height 33
click at [433, 168] on span "Next month" at bounding box center [429, 164] width 33 height 33
click at [435, 162] on span "Next month" at bounding box center [429, 164] width 33 height 33
click at [437, 164] on span "Next month" at bounding box center [429, 164] width 33 height 33
click at [439, 163] on span "Next month" at bounding box center [429, 164] width 33 height 33
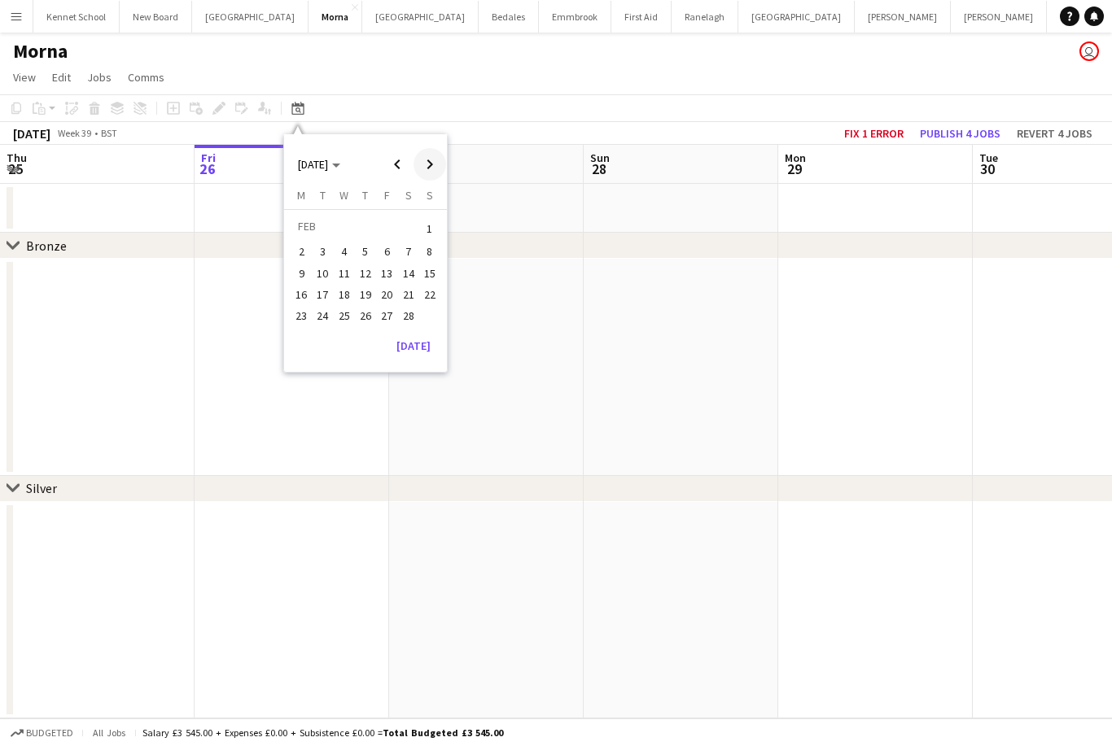
click at [436, 161] on span "Next month" at bounding box center [429, 164] width 33 height 33
click at [438, 173] on span "Next month" at bounding box center [429, 164] width 33 height 33
click at [433, 174] on span "Next month" at bounding box center [429, 164] width 33 height 33
click at [432, 174] on span "Next month" at bounding box center [429, 164] width 33 height 33
click at [409, 291] on span "20" at bounding box center [409, 291] width 20 height 20
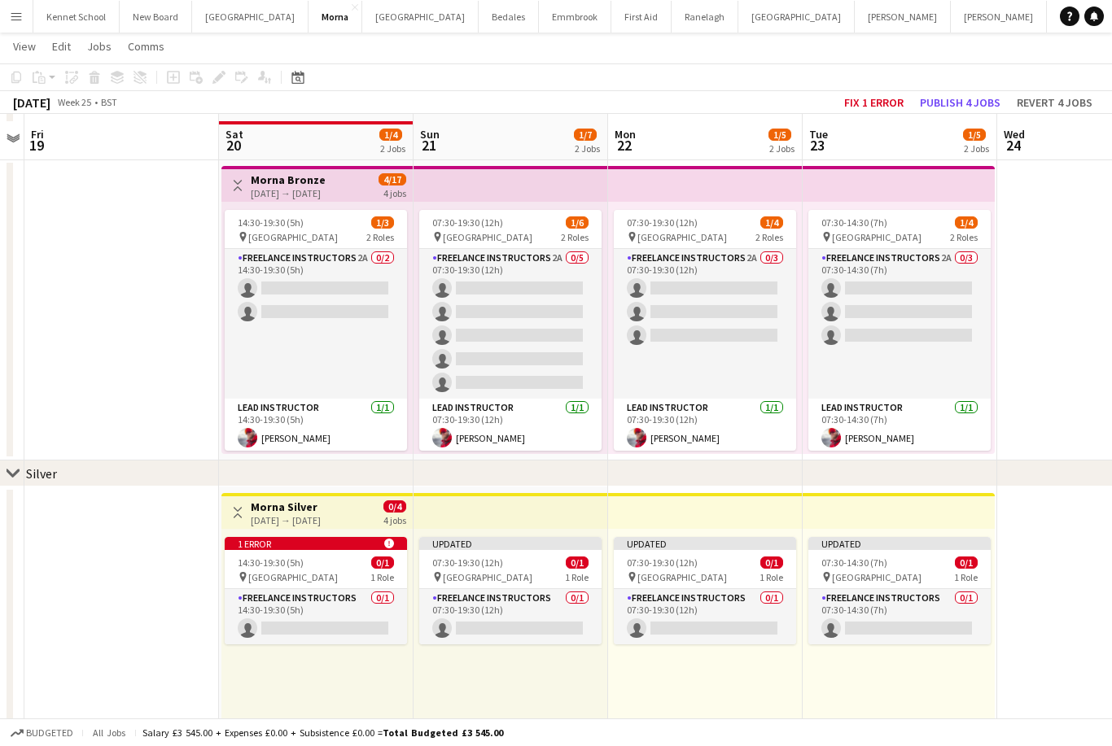
scroll to position [92, 0]
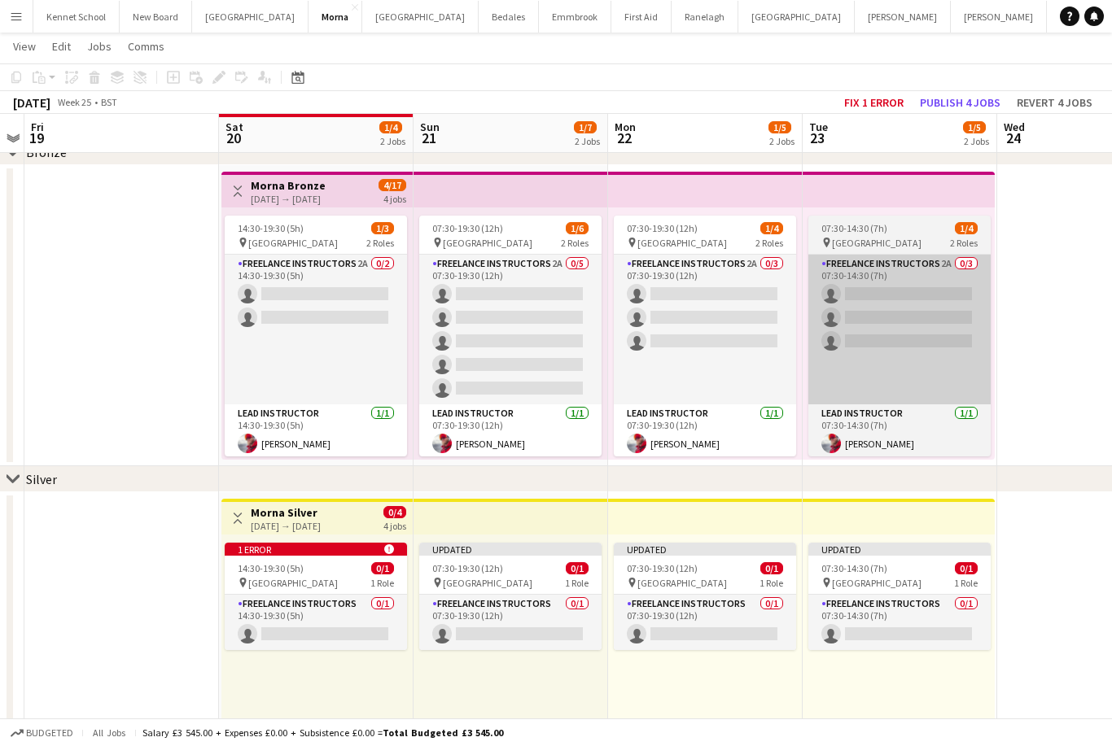
click at [965, 363] on app-card-role "Freelance Instructors 2A 0/3 07:30-14:30 (7h) single-neutral-actions single-neu…" at bounding box center [899, 330] width 182 height 150
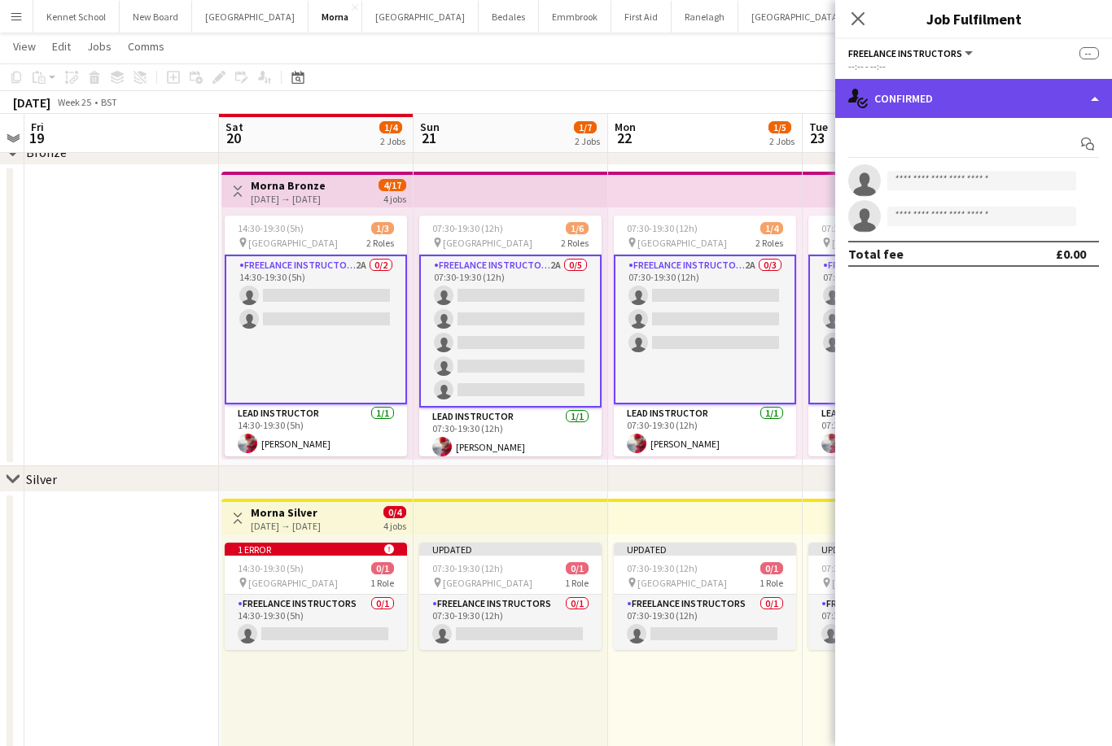
click at [1019, 107] on div "single-neutral-actions-check-2 Confirmed" at bounding box center [973, 98] width 277 height 39
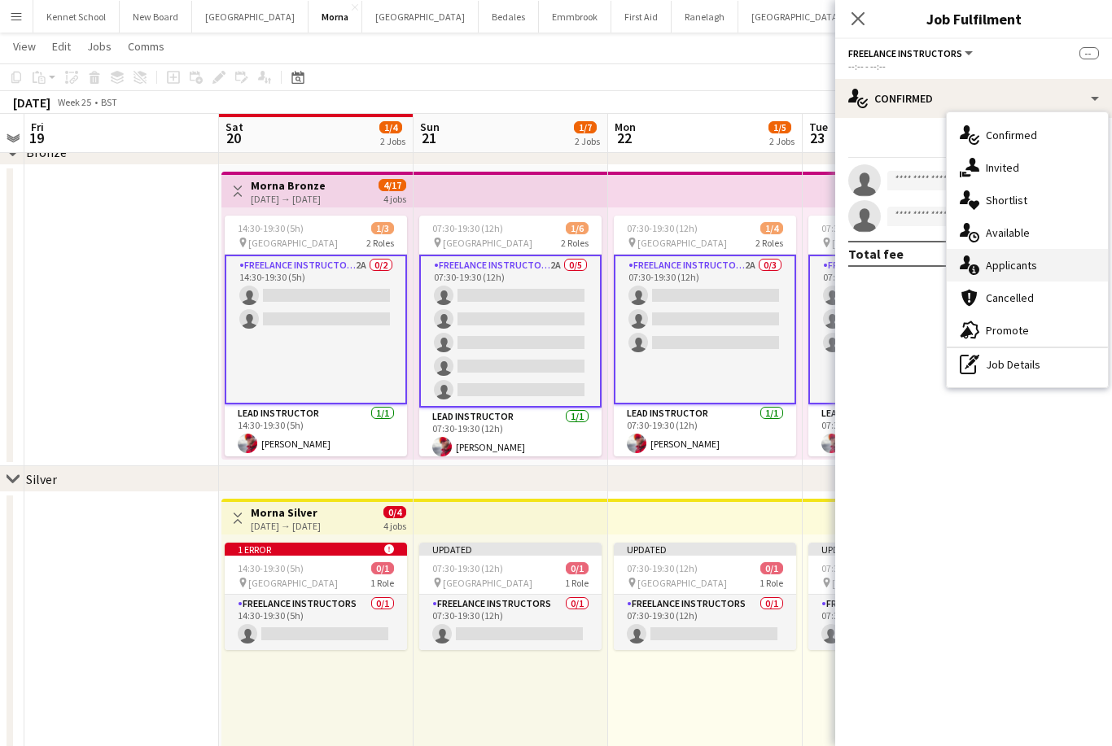
click at [1049, 268] on div "single-neutral-actions-information Applicants" at bounding box center [1026, 265] width 161 height 33
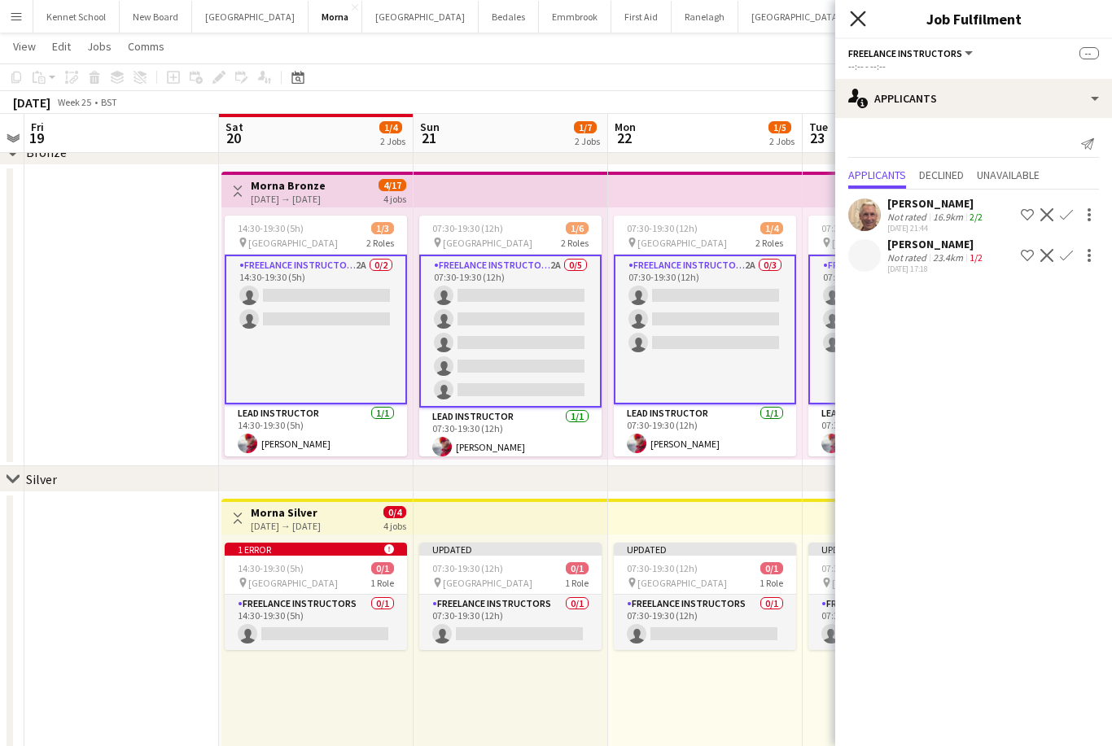
click at [863, 17] on icon "Close pop-in" at bounding box center [857, 18] width 15 height 15
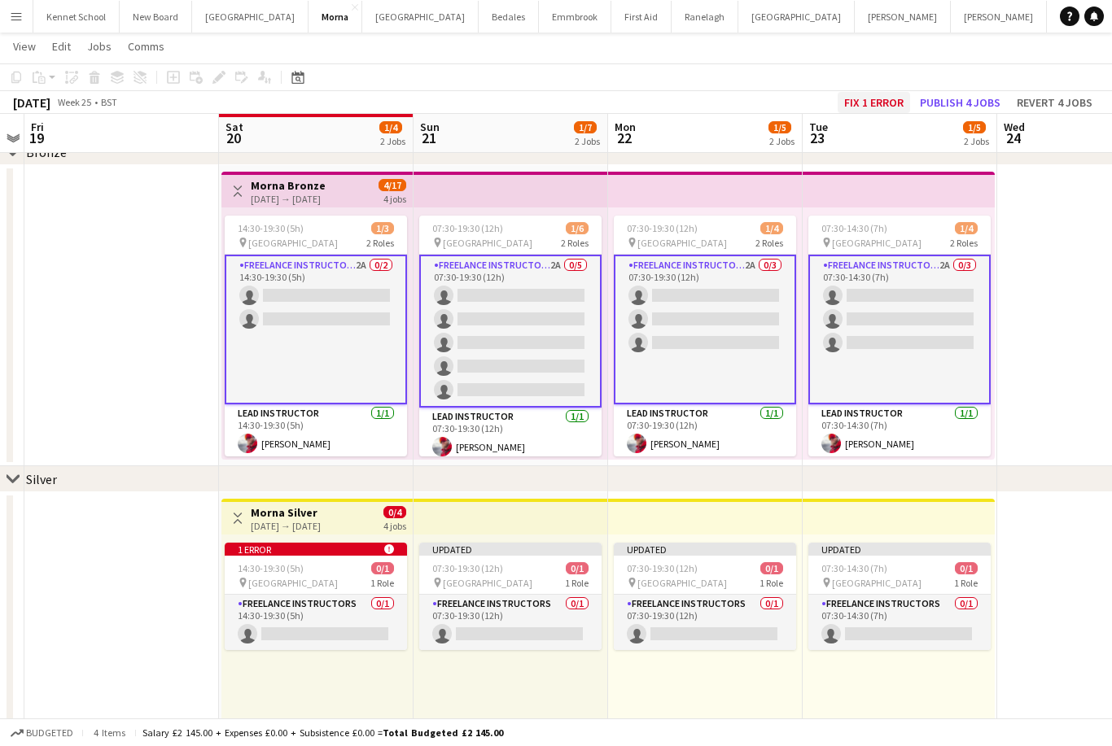
click at [885, 104] on button "Fix 1 error" at bounding box center [873, 102] width 72 height 21
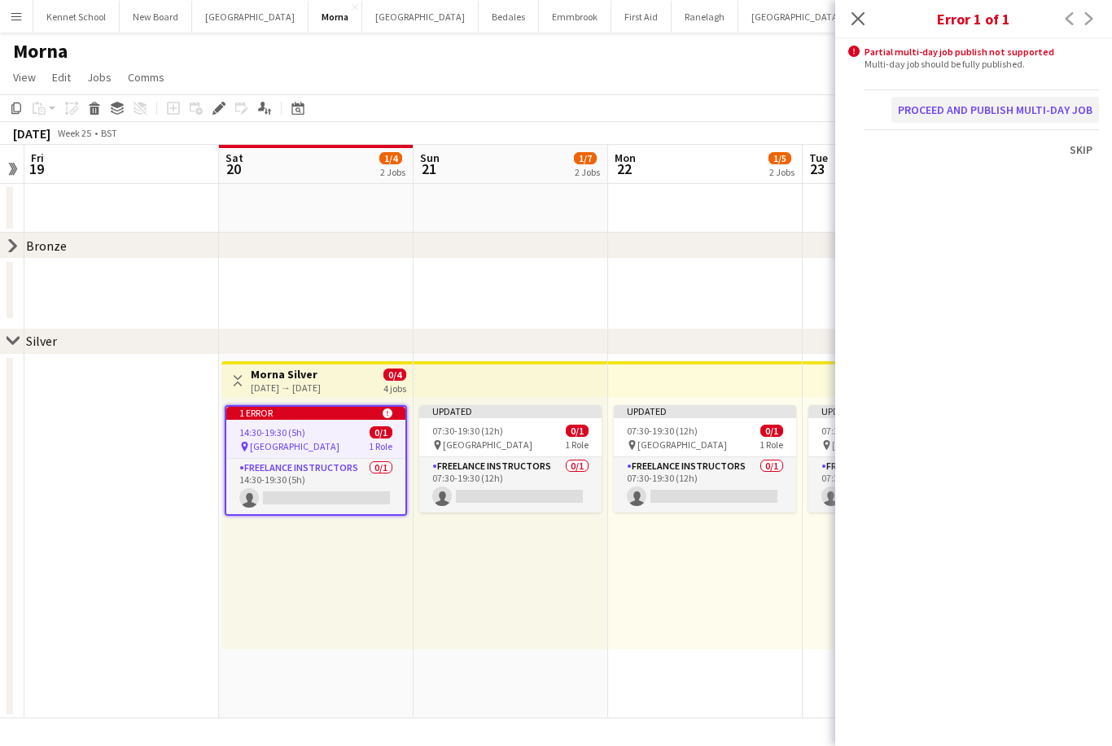
click at [1064, 108] on button "Proceed and publish multi-day job" at bounding box center [994, 110] width 207 height 26
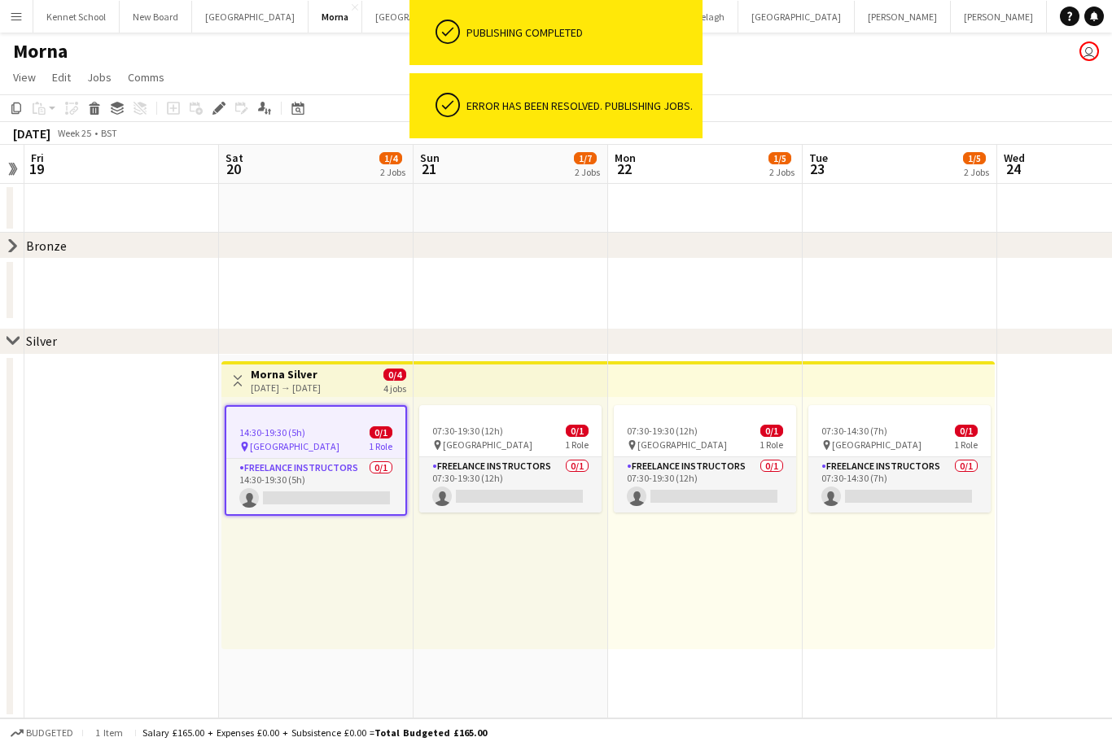
click at [972, 251] on div "chevron-right Bronze" at bounding box center [556, 246] width 1112 height 26
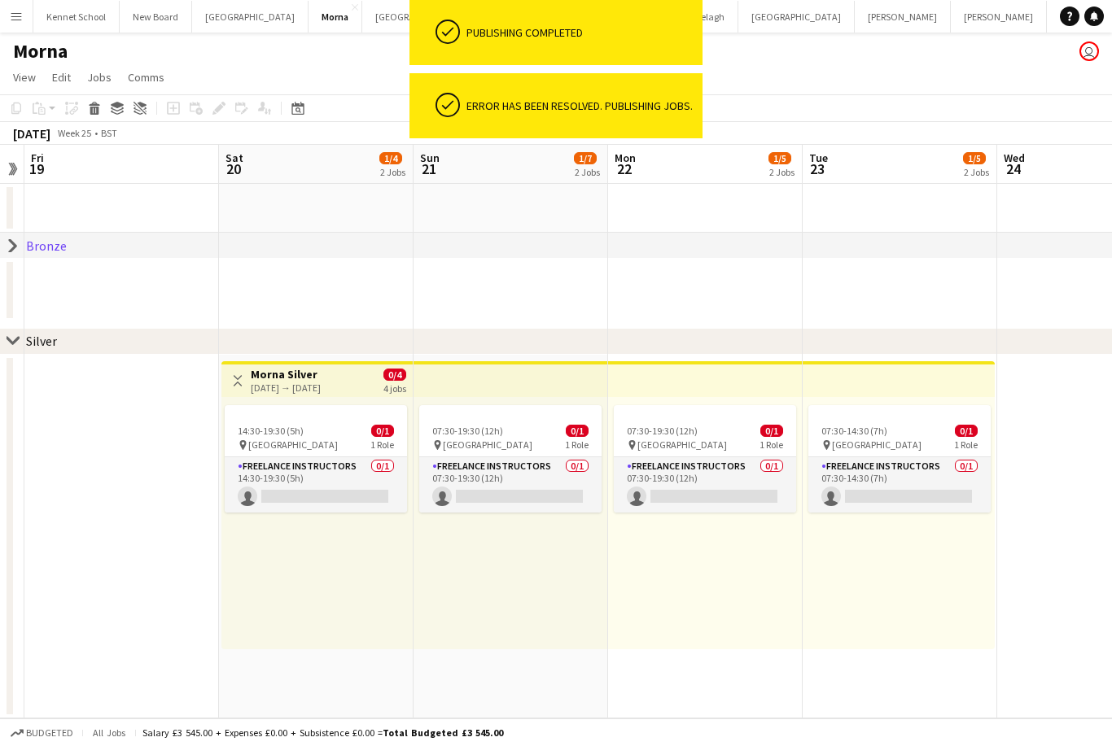
click at [979, 232] on app-date-cell at bounding box center [899, 208] width 194 height 49
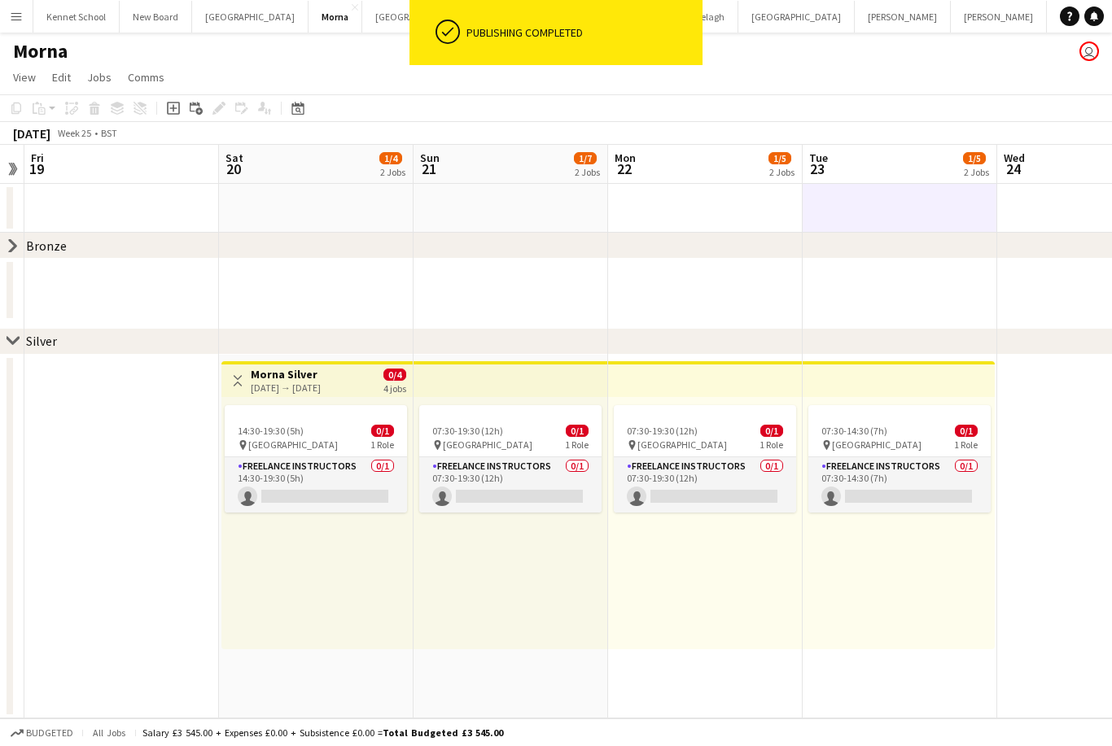
click at [8, 234] on div "chevron-right Bronze" at bounding box center [556, 246] width 1112 height 26
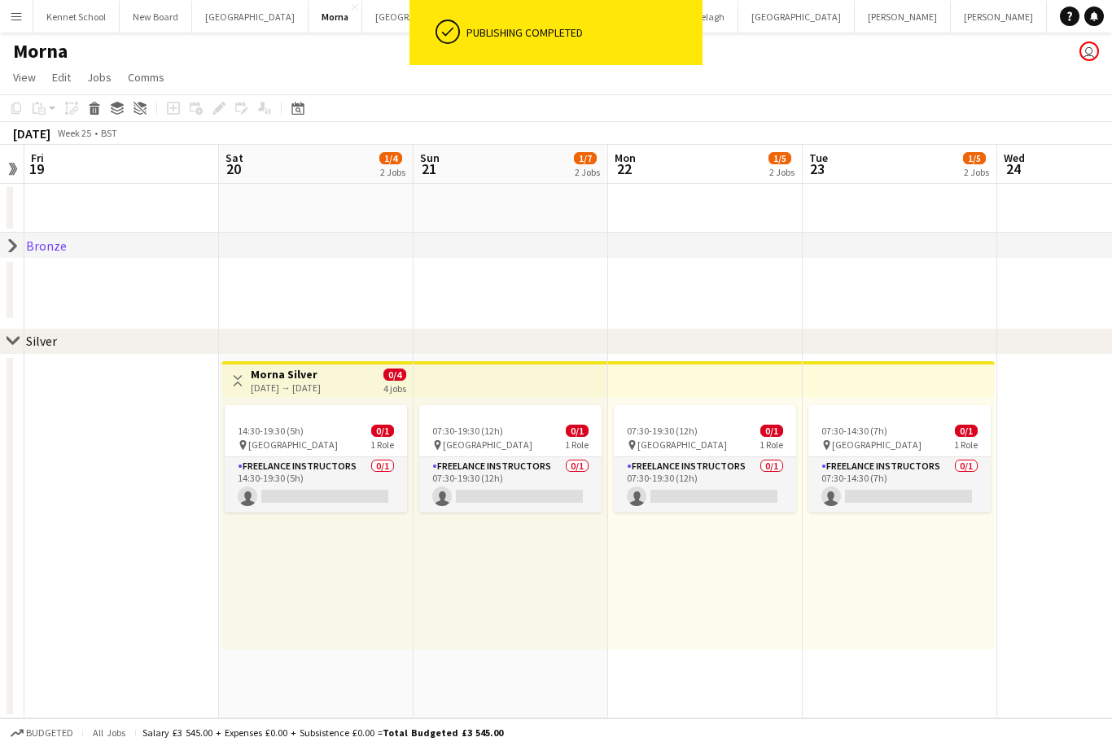
click at [18, 239] on icon "chevron-right" at bounding box center [13, 245] width 13 height 13
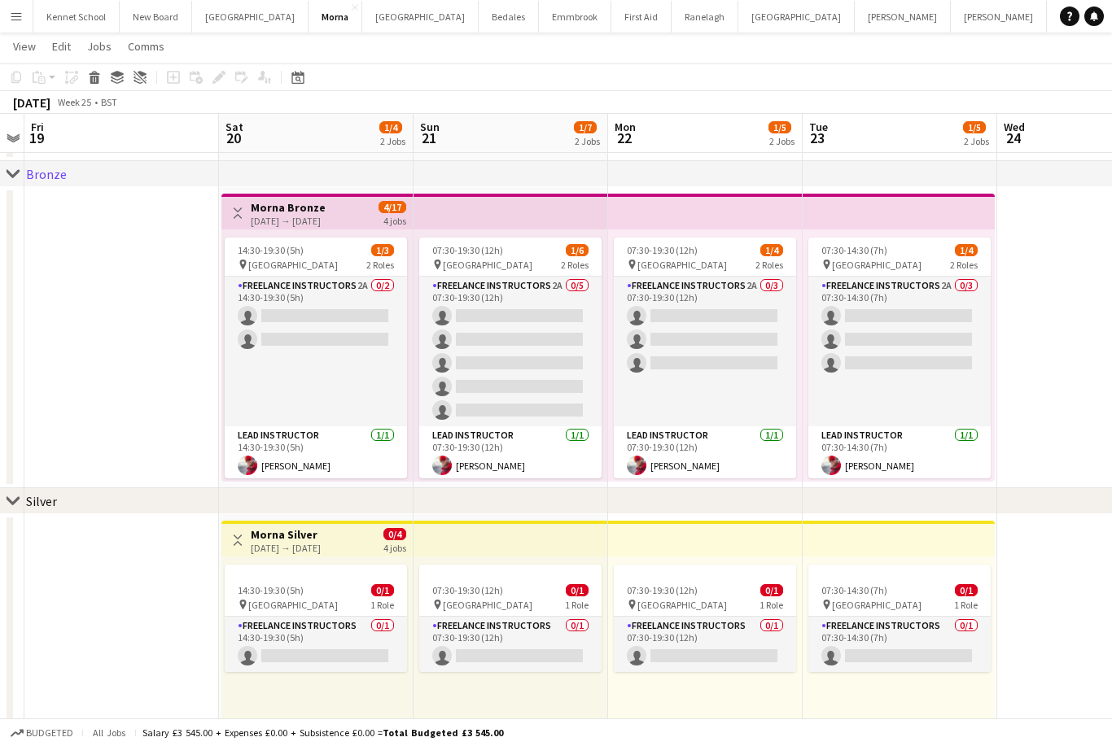
scroll to position [68, 0]
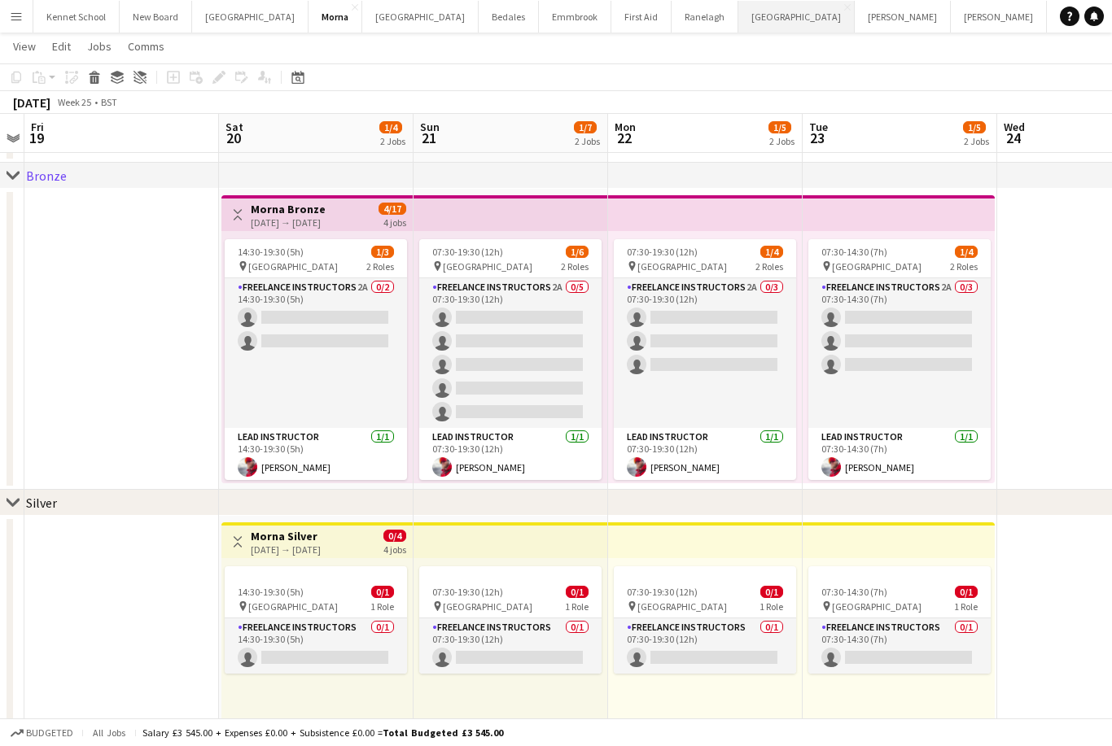
click at [762, 14] on button "[GEOGRAPHIC_DATA]" at bounding box center [796, 17] width 116 height 32
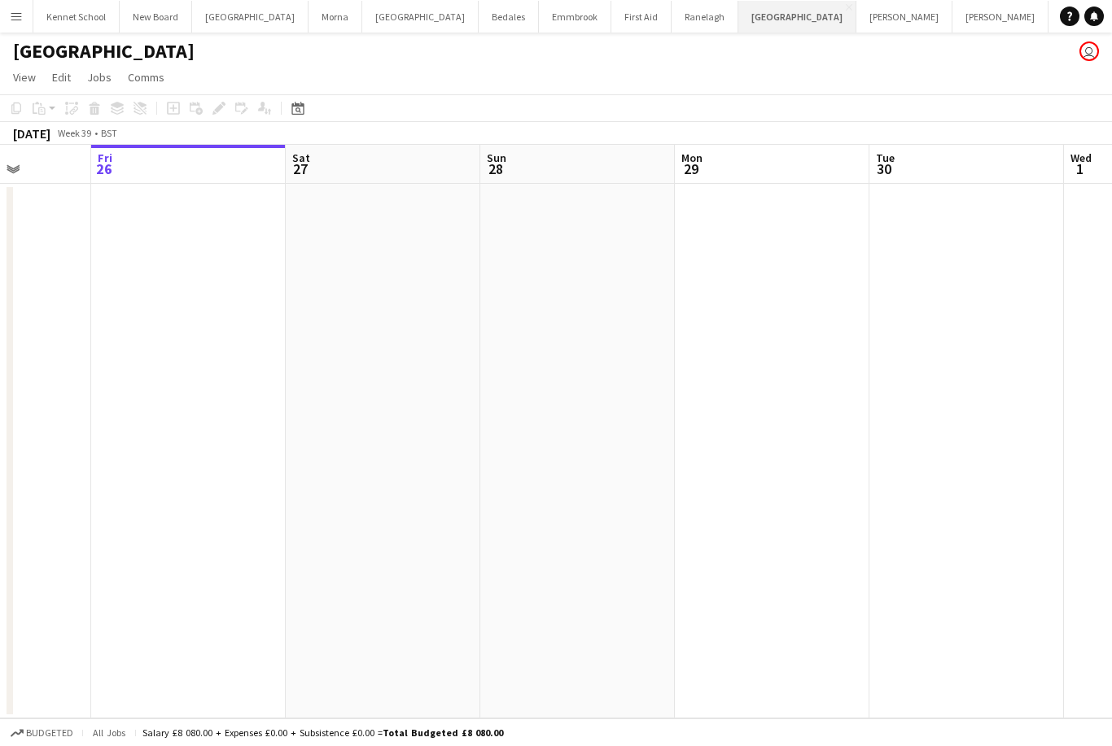
scroll to position [0, 509]
click at [288, 101] on div "Date picker" at bounding box center [298, 108] width 20 height 20
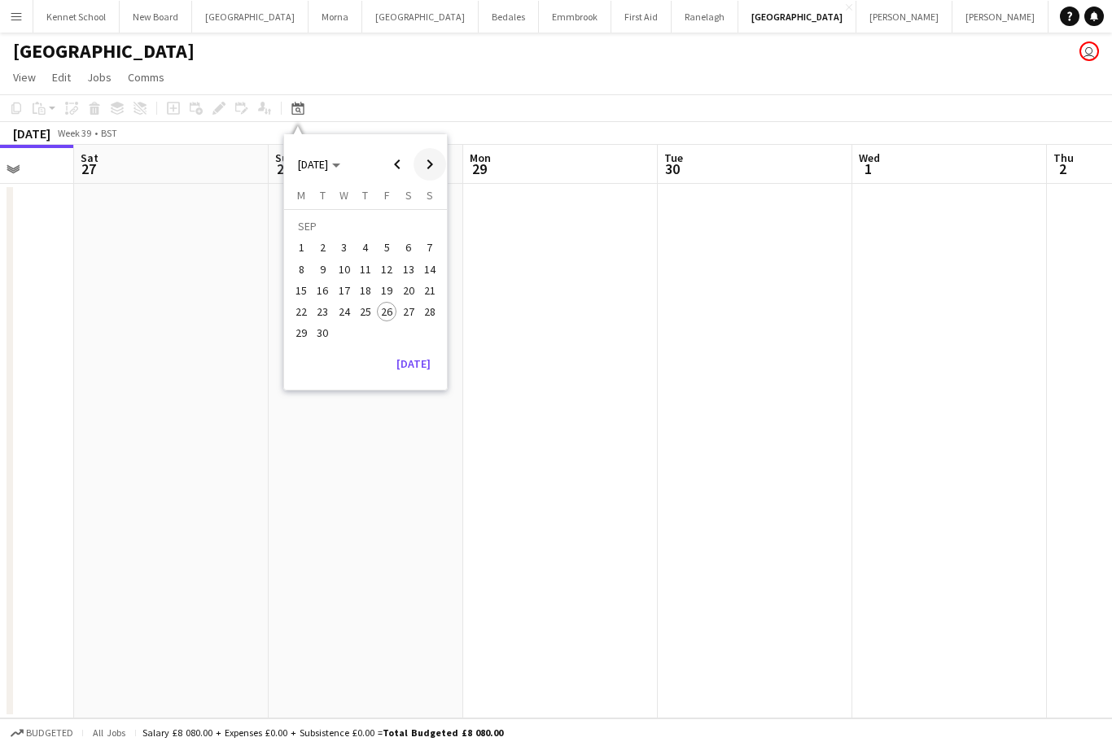
click at [421, 167] on span "Next month" at bounding box center [429, 164] width 33 height 33
click at [430, 168] on span "Next month" at bounding box center [429, 164] width 33 height 33
click at [427, 165] on span "Next month" at bounding box center [429, 164] width 33 height 33
click at [423, 163] on span "Next month" at bounding box center [429, 164] width 33 height 33
click at [426, 165] on span "Next month" at bounding box center [429, 164] width 33 height 33
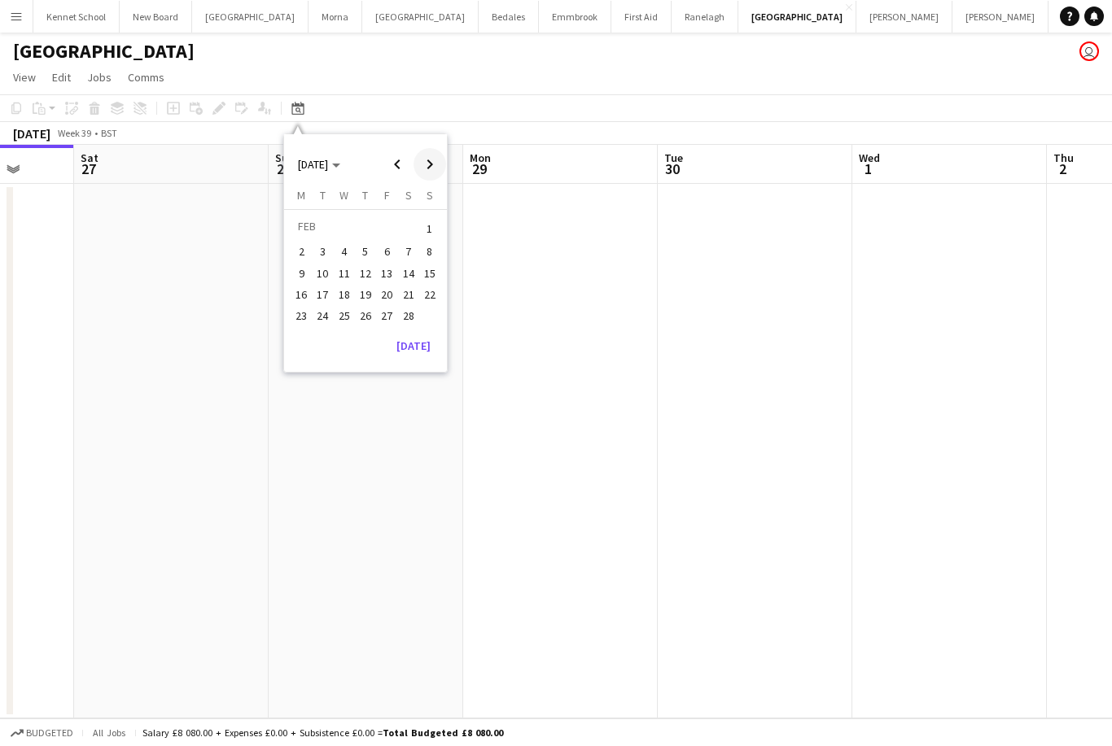
click at [430, 164] on span "Next month" at bounding box center [429, 164] width 33 height 33
click at [433, 162] on span "Next month" at bounding box center [429, 164] width 33 height 33
click at [431, 158] on span "Next month" at bounding box center [429, 164] width 33 height 33
click at [430, 163] on span "Next month" at bounding box center [429, 164] width 33 height 33
click at [427, 160] on span "Next month" at bounding box center [429, 164] width 33 height 33
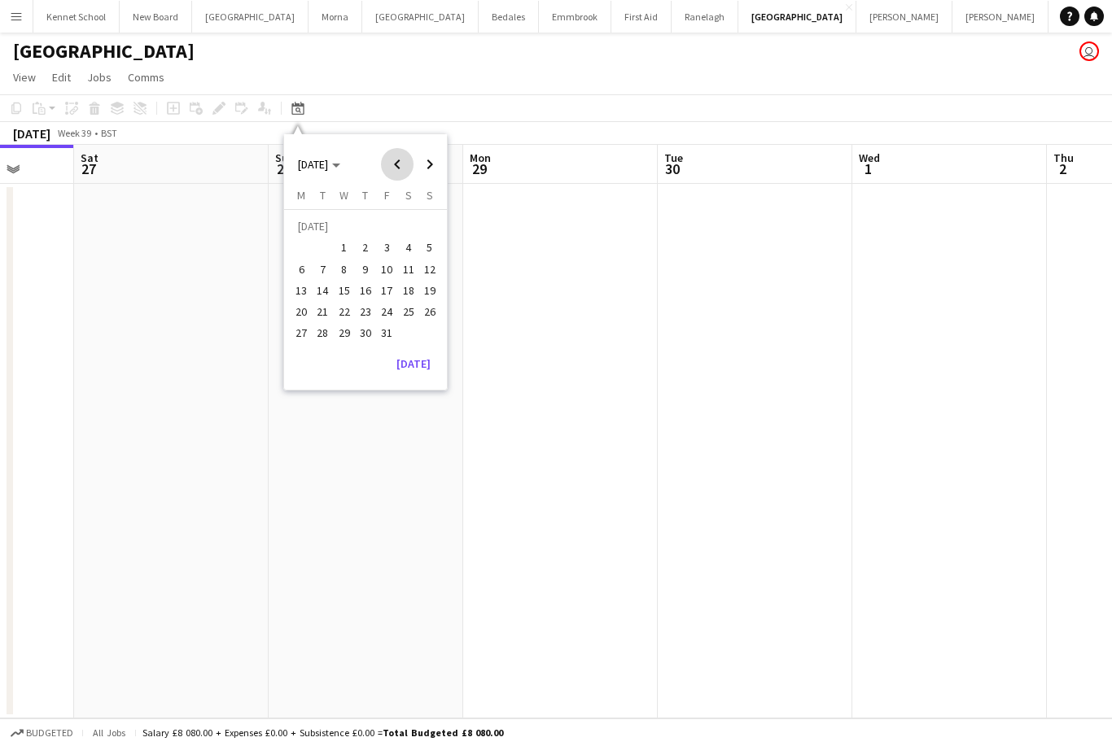
click at [395, 159] on span "Previous month" at bounding box center [397, 164] width 33 height 33
click at [425, 159] on span "Next month" at bounding box center [429, 164] width 33 height 33
click at [412, 250] on span "4" at bounding box center [409, 248] width 20 height 20
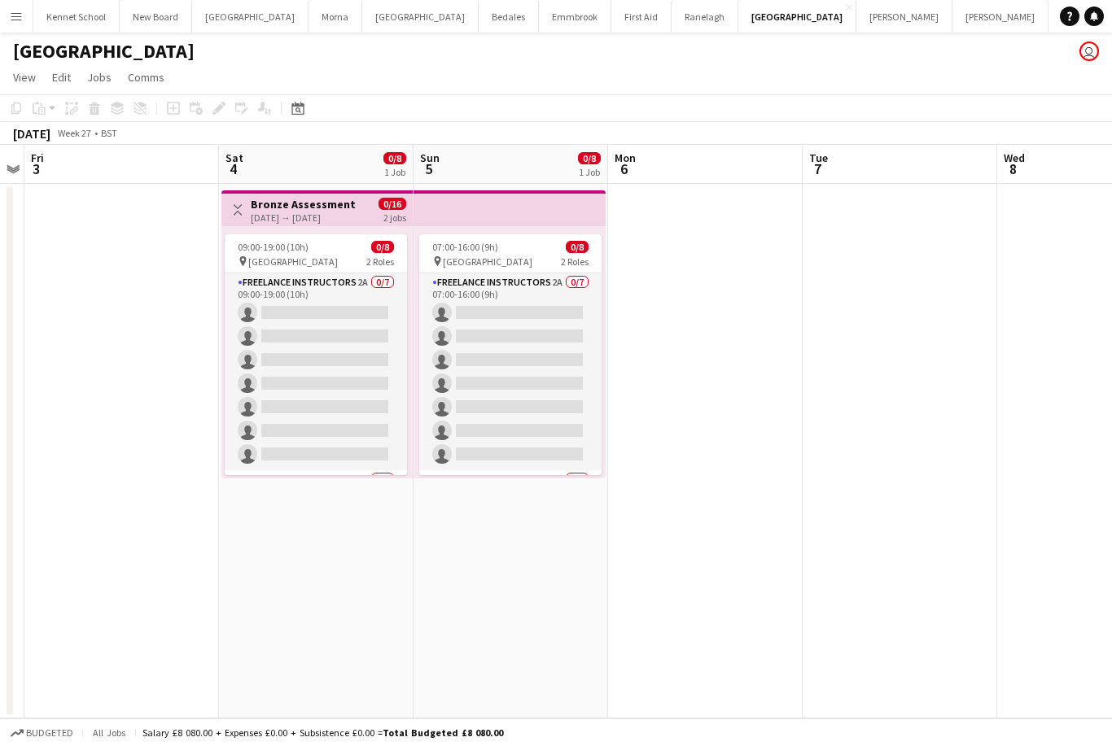
scroll to position [0, 0]
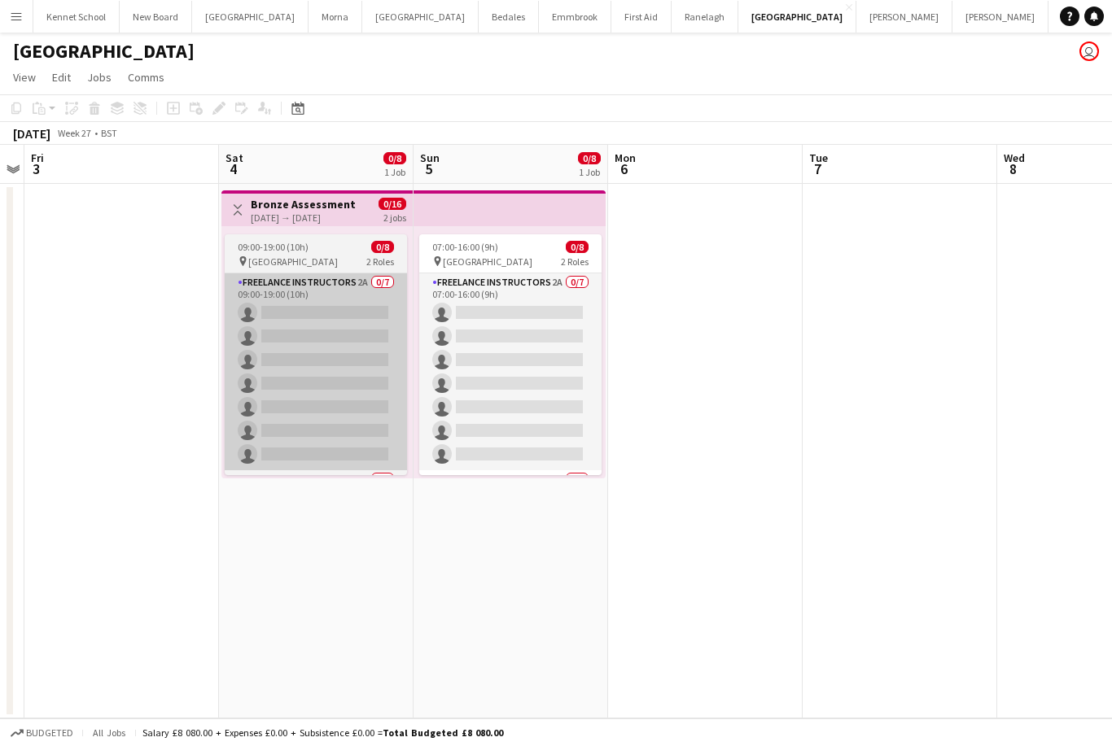
click at [267, 368] on app-card-role "Freelance Instructors 2A 0/7 09:00-19:00 (10h) single-neutral-actions single-ne…" at bounding box center [316, 371] width 182 height 197
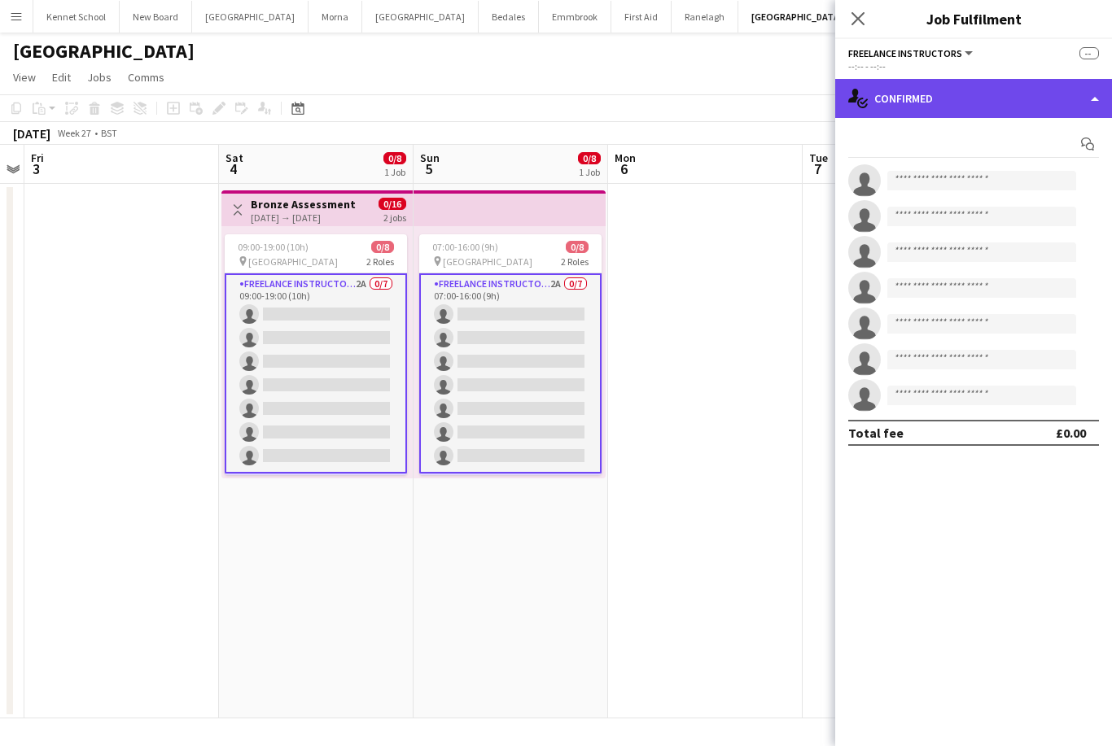
click at [1013, 94] on div "single-neutral-actions-check-2 Confirmed" at bounding box center [973, 98] width 277 height 39
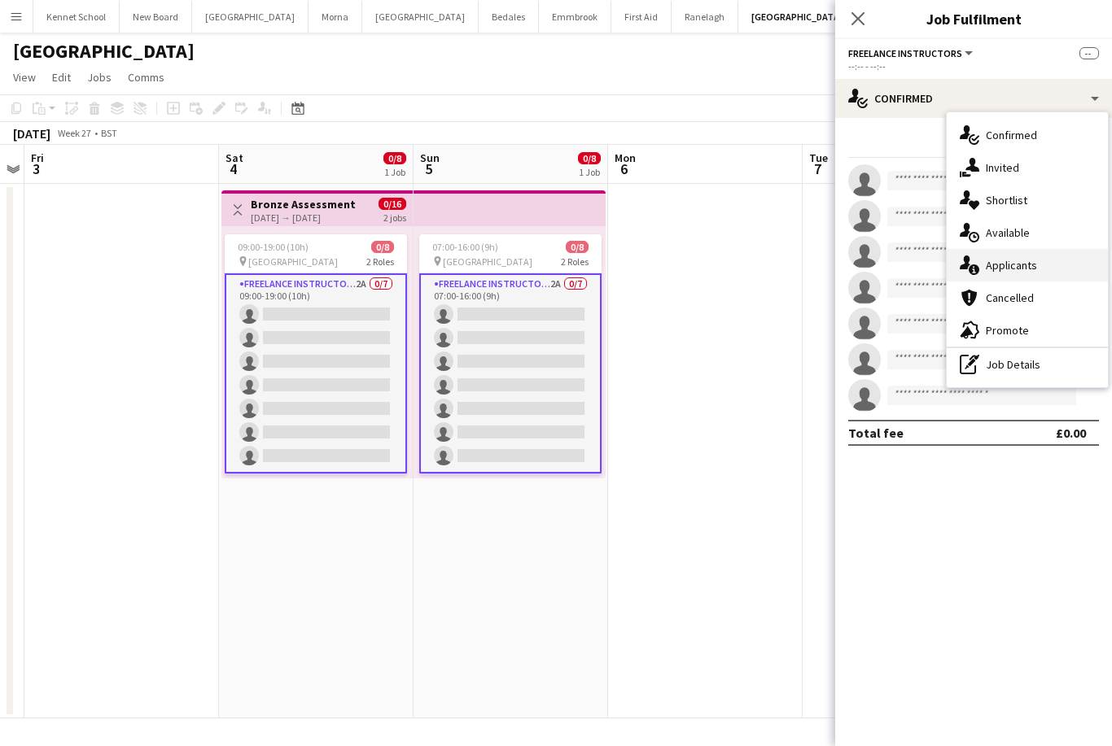
click at [1039, 261] on div "single-neutral-actions-information Applicants" at bounding box center [1026, 265] width 161 height 33
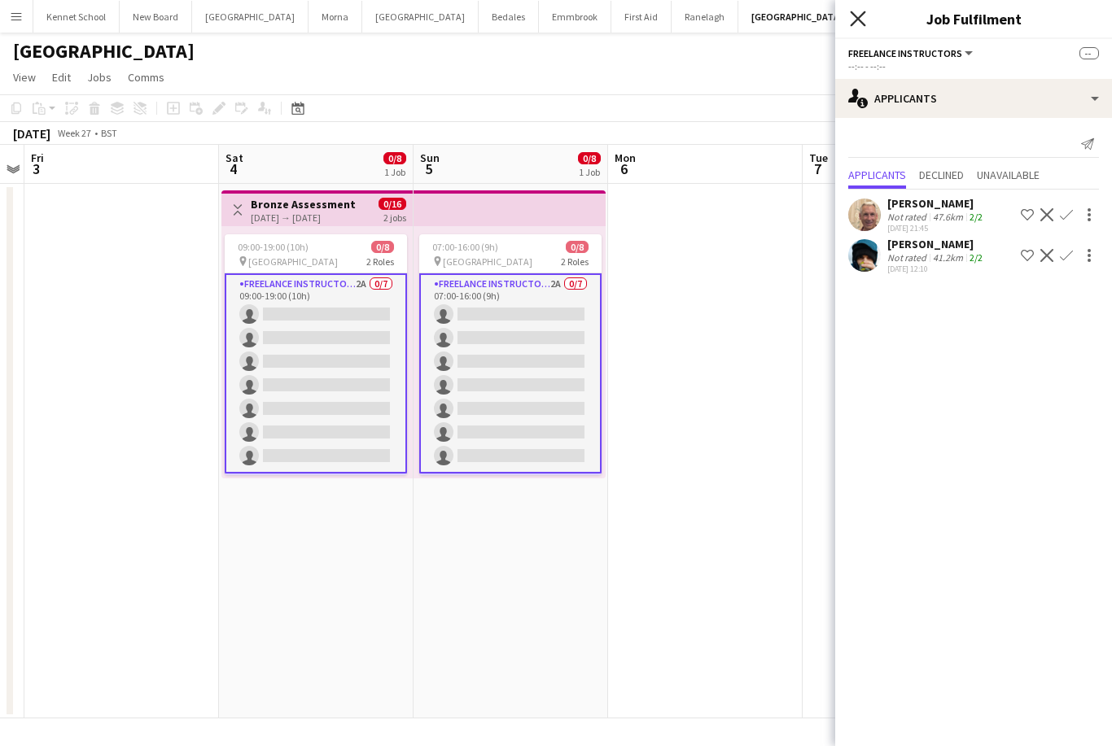
click at [865, 18] on icon "Close pop-in" at bounding box center [857, 18] width 15 height 15
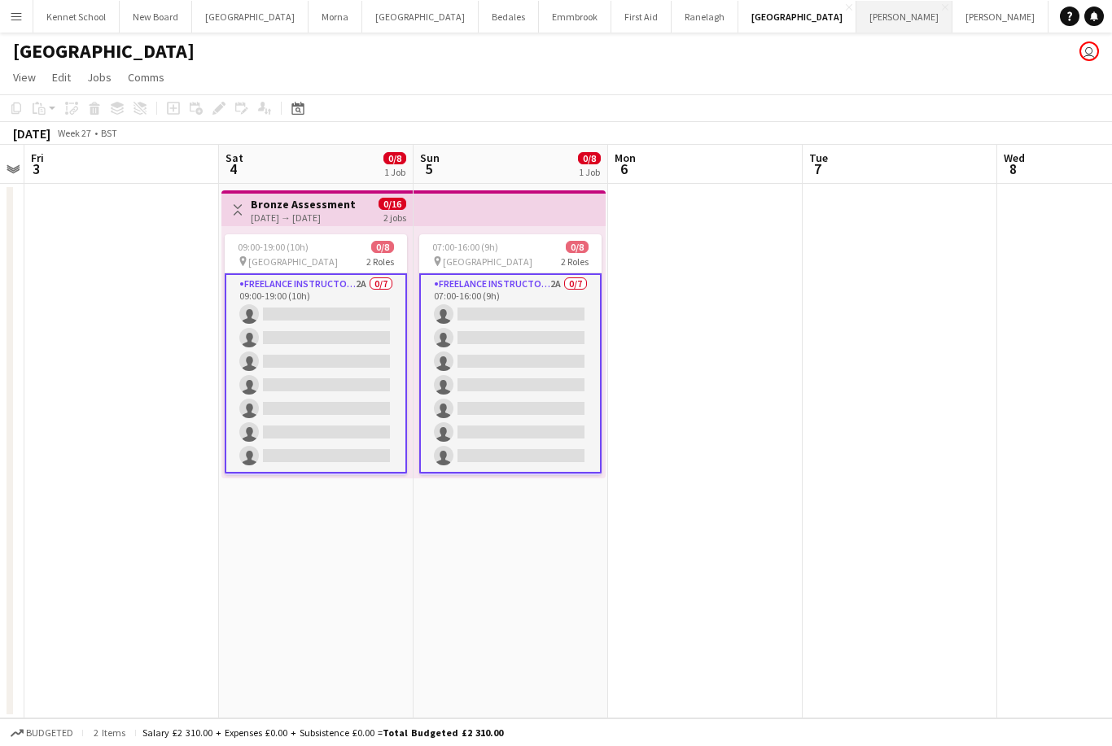
click at [856, 16] on button "[PERSON_NAME] Close" at bounding box center [904, 17] width 96 height 32
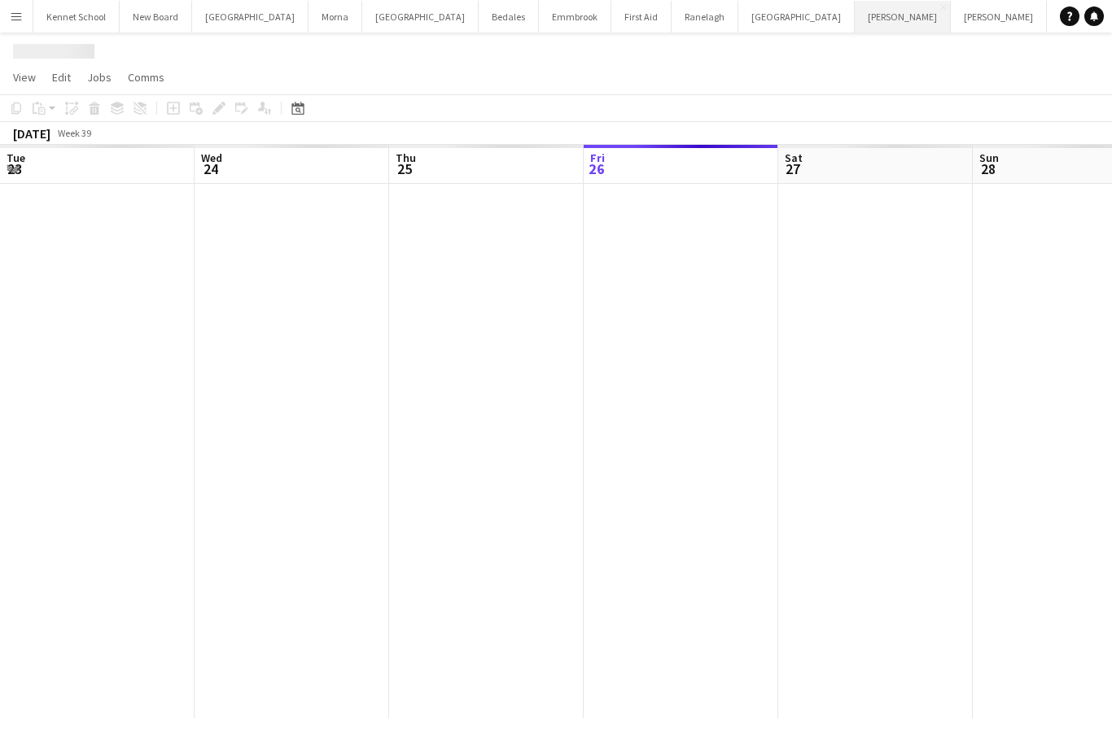
scroll to position [0, 389]
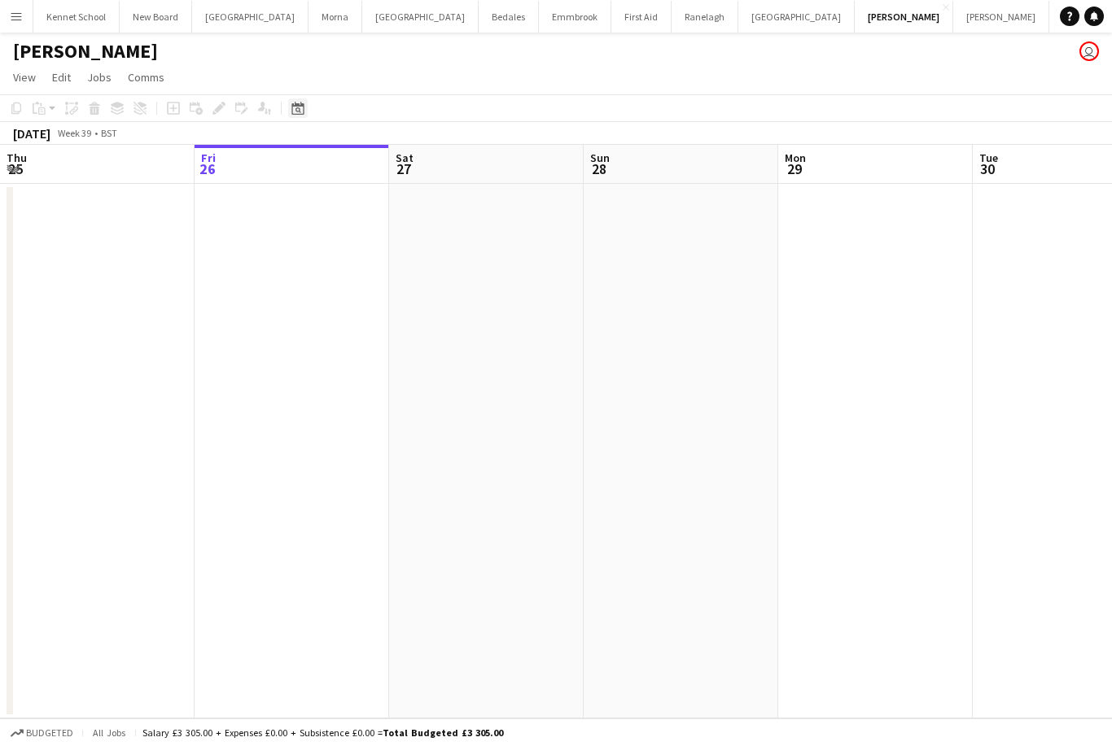
click at [303, 104] on icon at bounding box center [297, 108] width 12 height 13
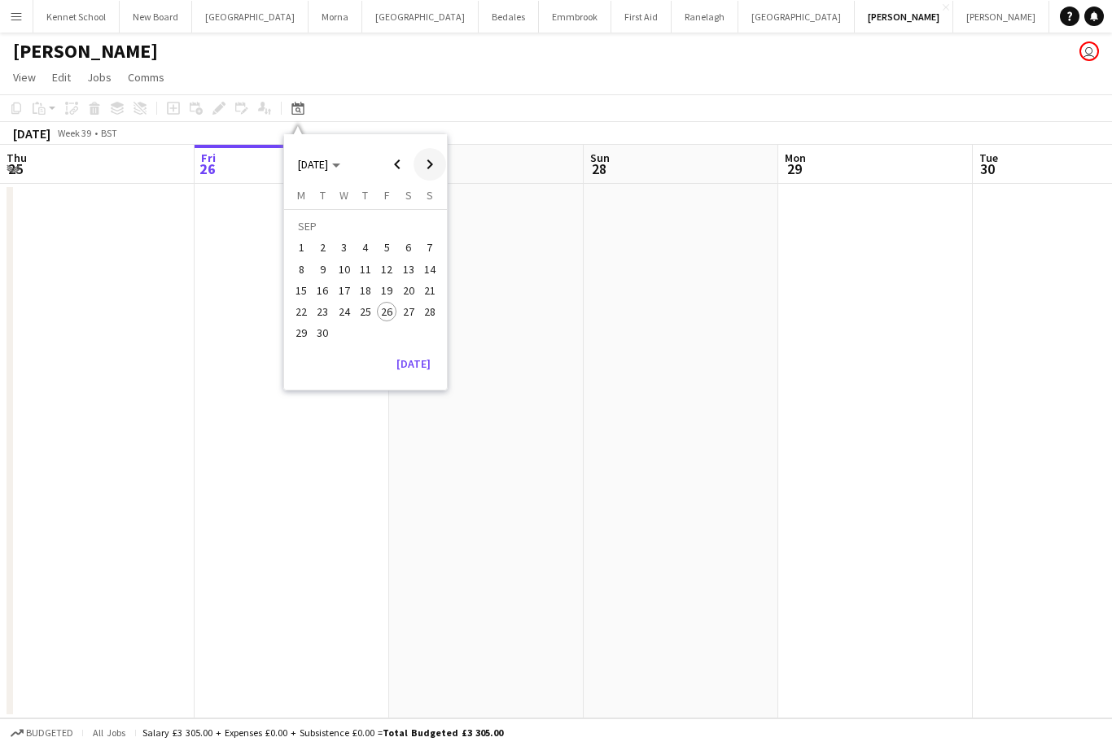
click at [442, 161] on span "Next month" at bounding box center [429, 164] width 33 height 33
click at [430, 163] on span "Next month" at bounding box center [429, 164] width 33 height 33
click at [426, 160] on span "Next month" at bounding box center [429, 164] width 33 height 33
click at [423, 158] on span "Next month" at bounding box center [429, 164] width 33 height 33
click at [424, 163] on span "Next month" at bounding box center [429, 164] width 33 height 33
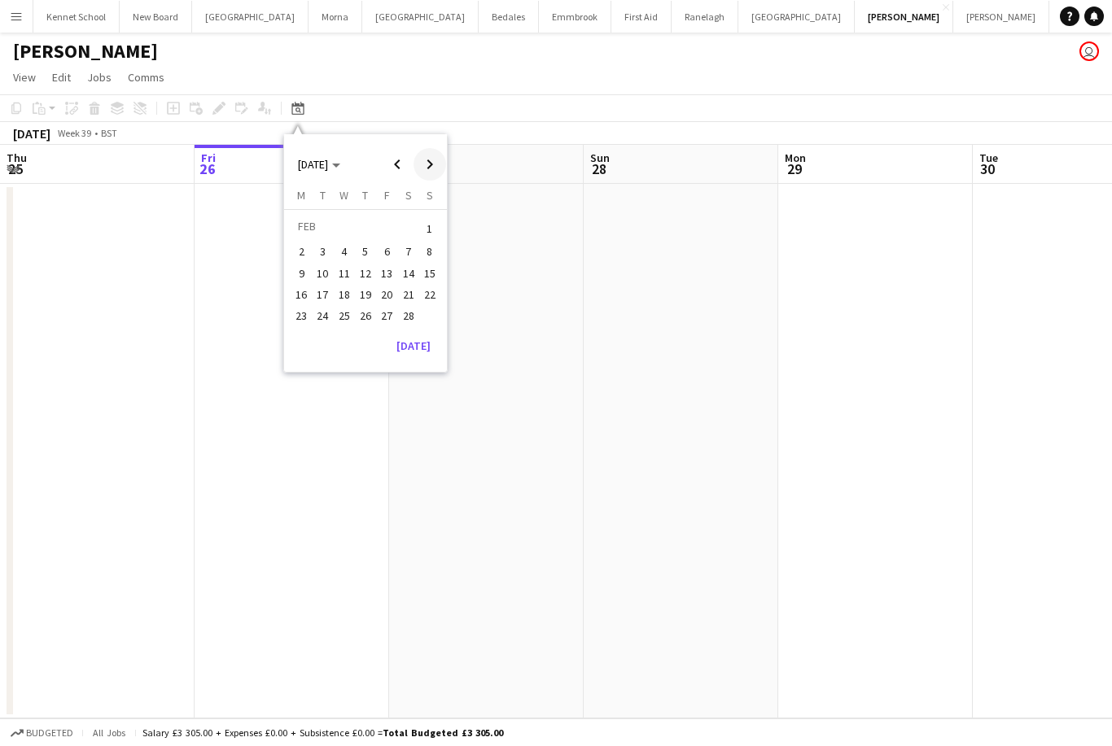
click at [427, 165] on span "Next month" at bounding box center [429, 164] width 33 height 33
click at [414, 269] on span "14" at bounding box center [409, 274] width 20 height 20
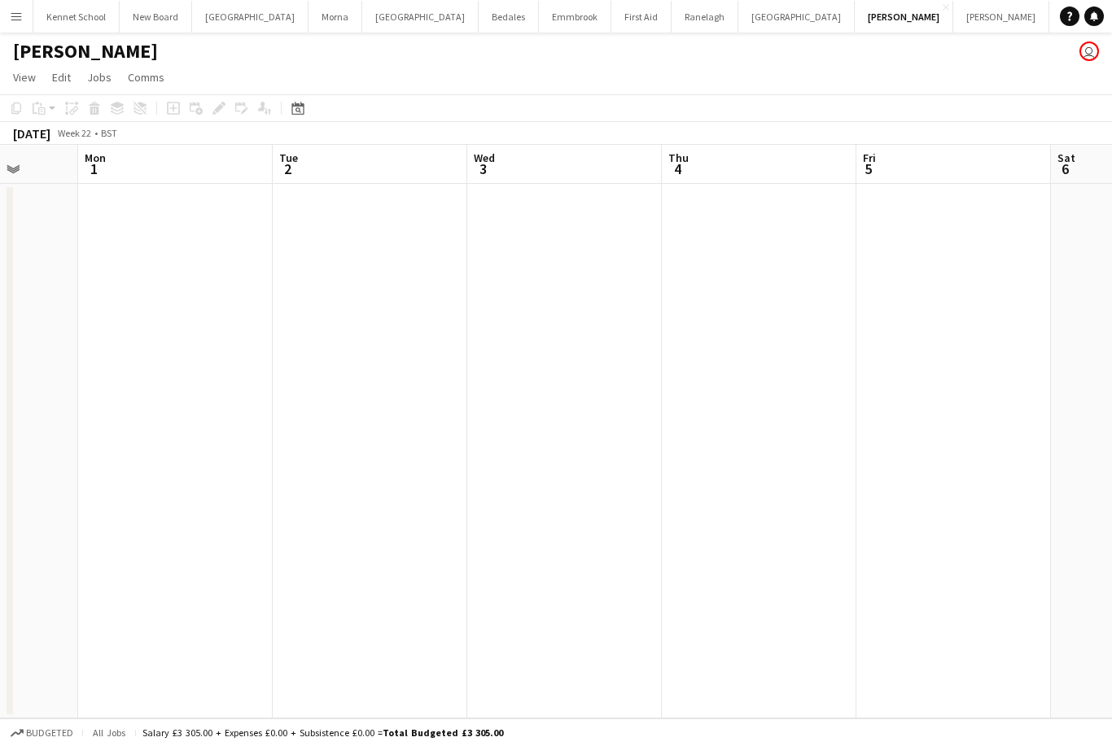
scroll to position [0, 535]
click at [954, 745] on div "Budgeted All jobs Salary £3 305.00 + Expenses £0.00 + Subsistence £0.00 = Total…" at bounding box center [556, 733] width 1112 height 28
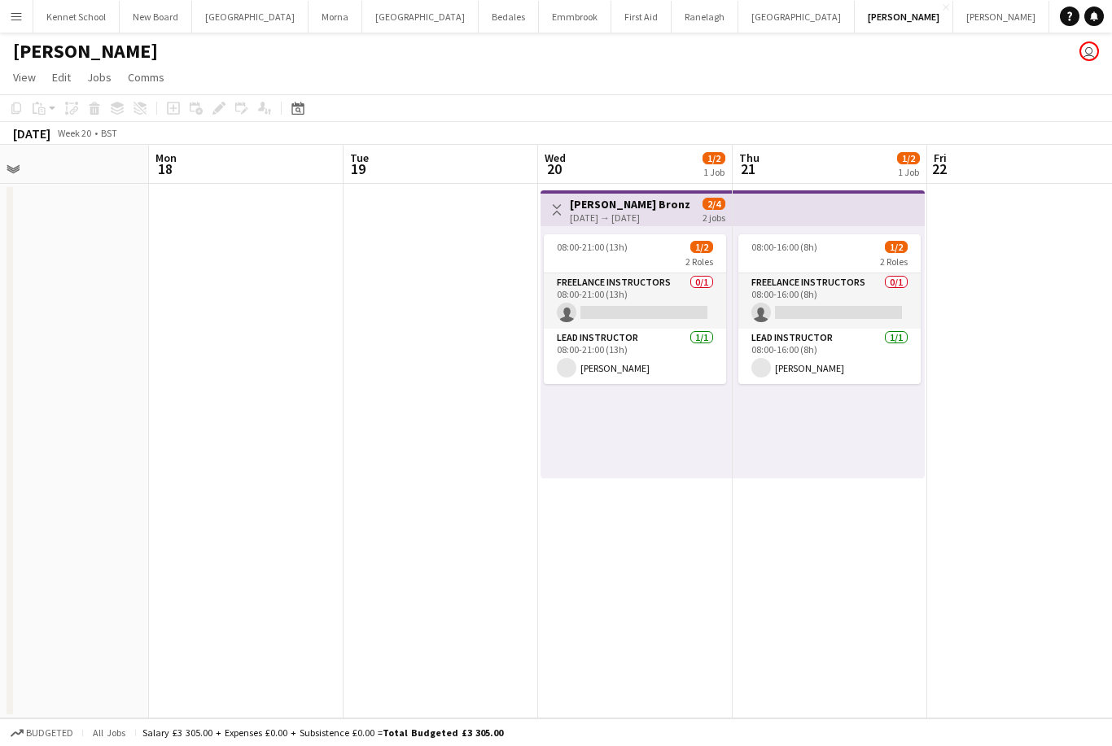
scroll to position [0, 422]
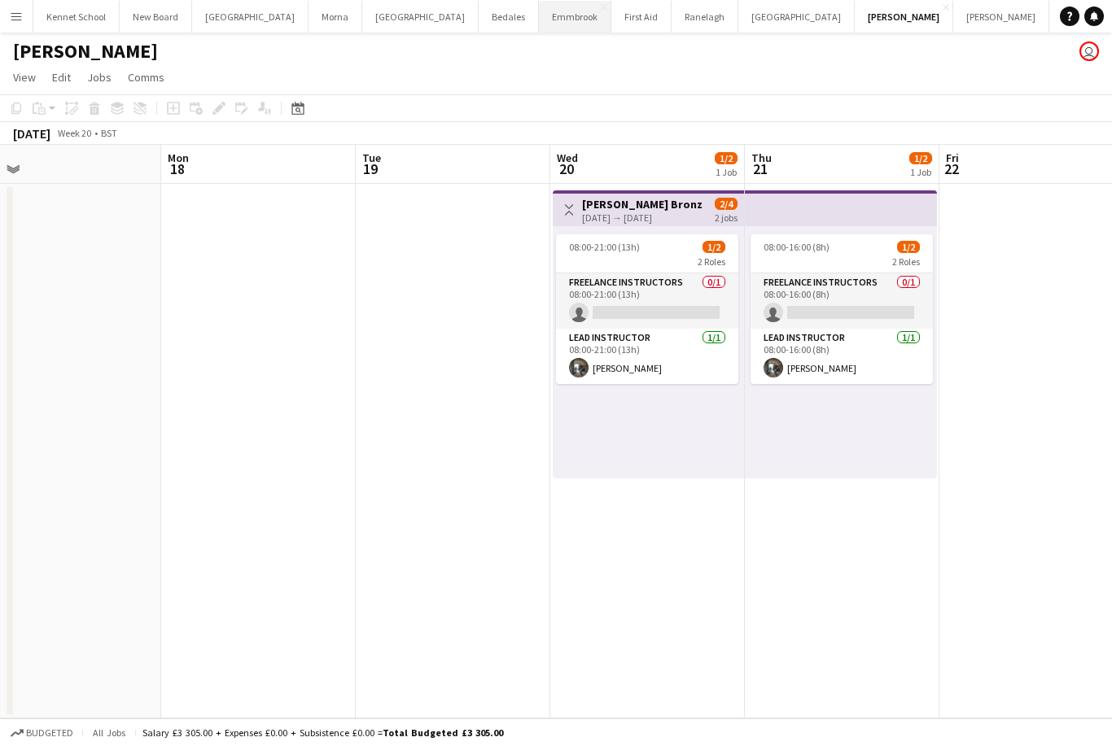
click at [557, 17] on button "Emmbrook Close" at bounding box center [575, 17] width 72 height 32
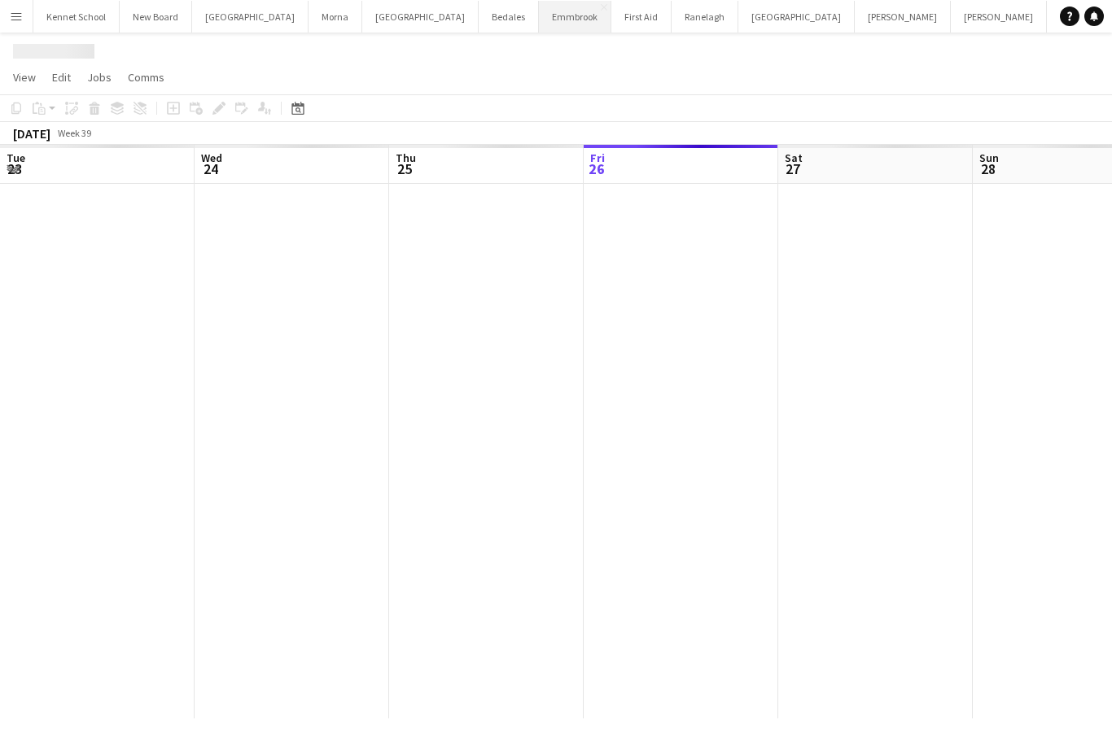
scroll to position [0, 389]
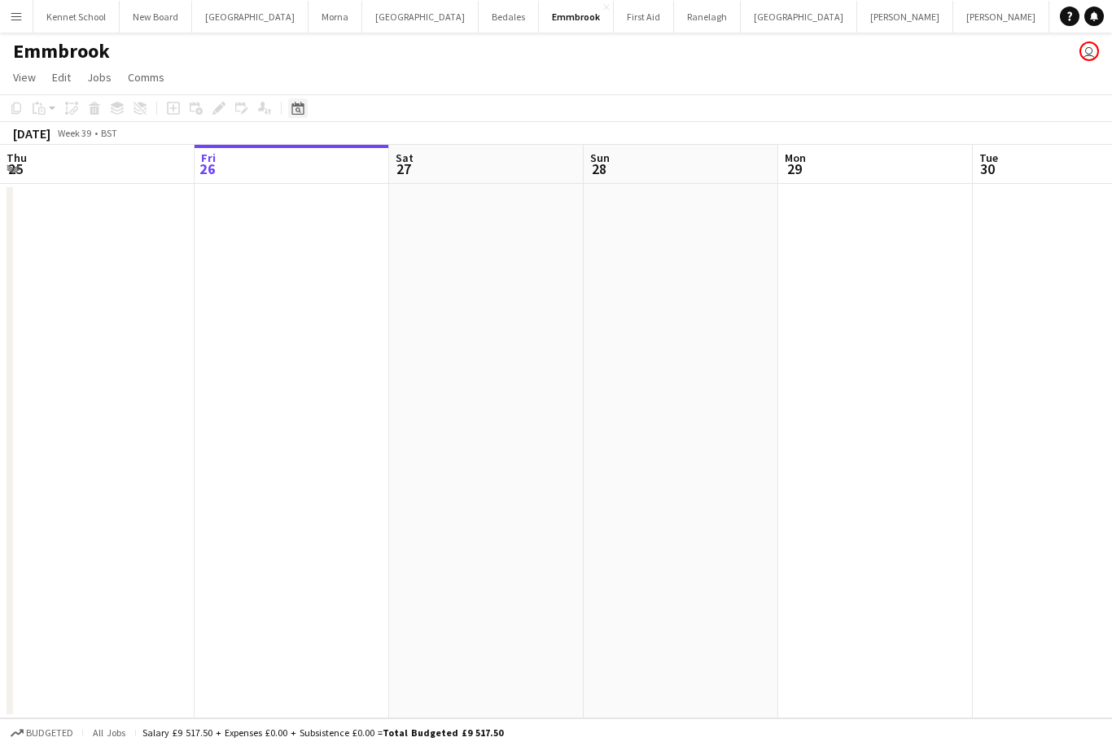
click at [295, 100] on div "Date picker" at bounding box center [298, 108] width 20 height 20
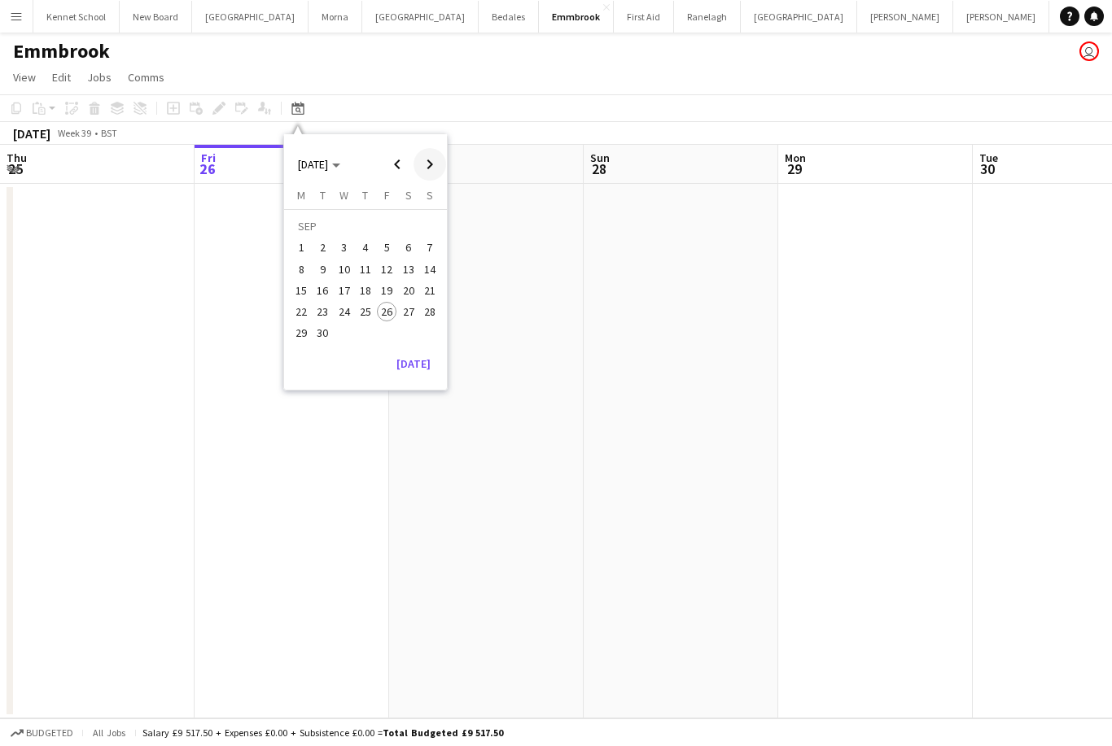
click at [434, 163] on span "Next month" at bounding box center [429, 164] width 33 height 33
click at [435, 165] on span "Next month" at bounding box center [429, 164] width 33 height 33
click at [429, 161] on span "Next month" at bounding box center [429, 164] width 33 height 33
click at [427, 157] on span "Next month" at bounding box center [429, 164] width 33 height 33
click at [422, 162] on span "Next month" at bounding box center [429, 164] width 33 height 33
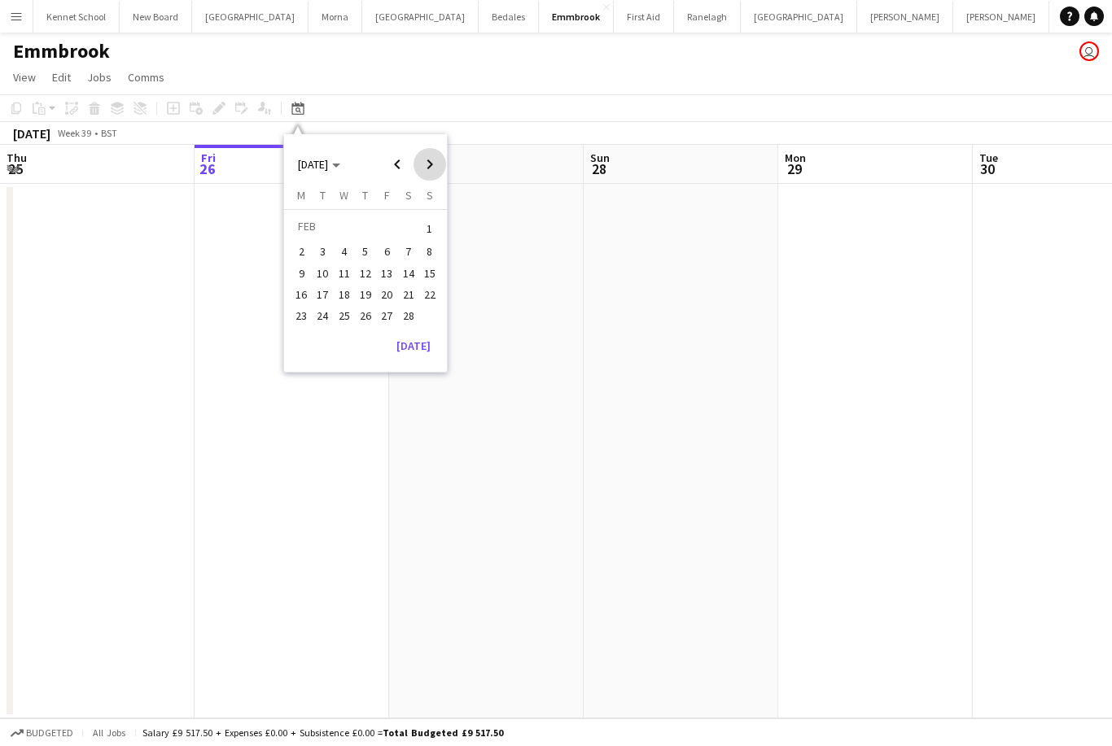
click at [422, 164] on span "Next month" at bounding box center [429, 164] width 33 height 33
click at [406, 265] on span "14" at bounding box center [409, 274] width 20 height 20
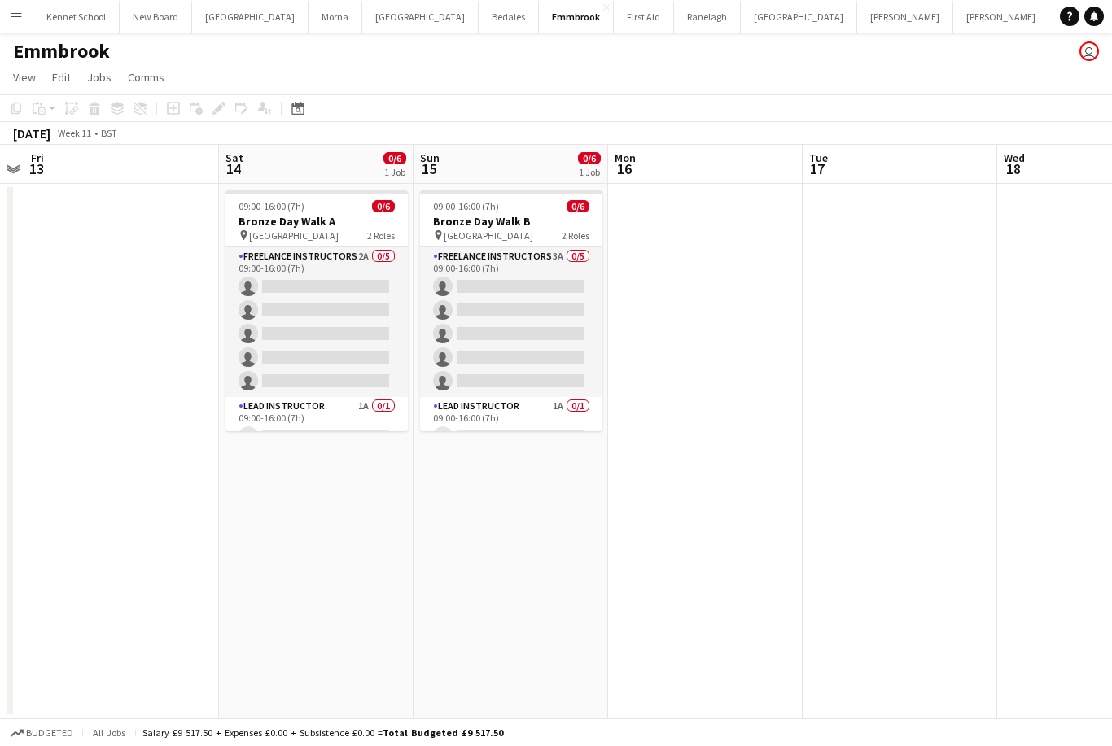
scroll to position [0, 0]
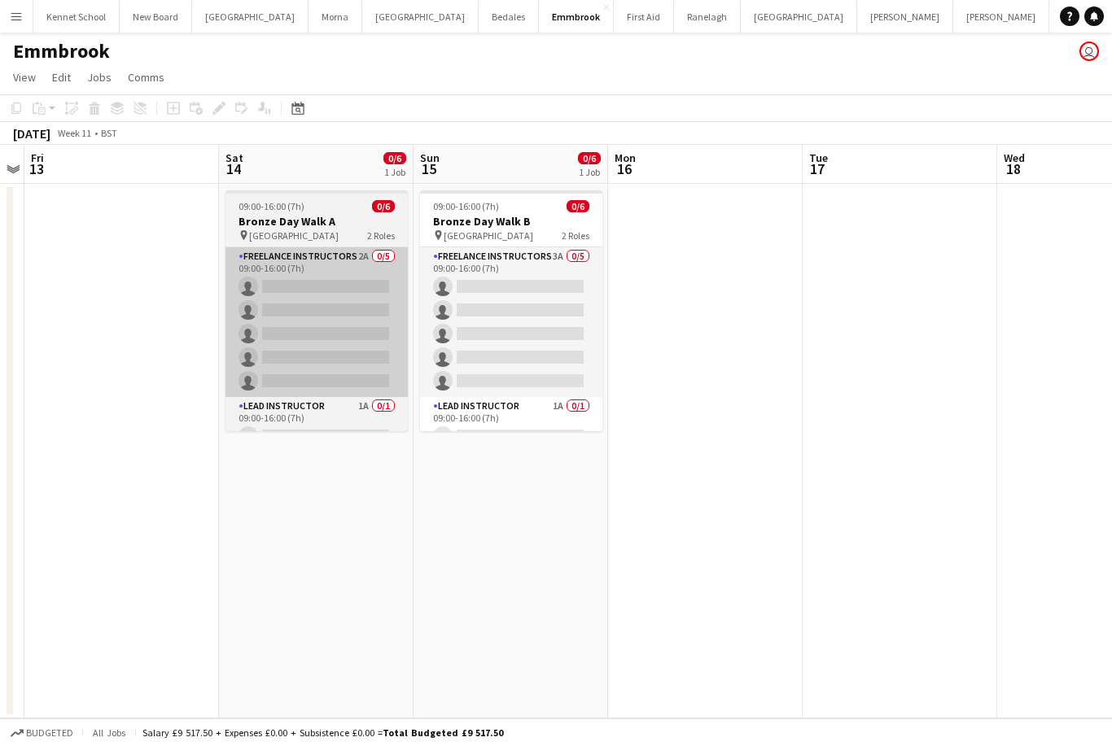
click at [272, 313] on app-card-role "Freelance Instructors 2A 0/5 09:00-16:00 (7h) single-neutral-actions single-neu…" at bounding box center [316, 322] width 182 height 150
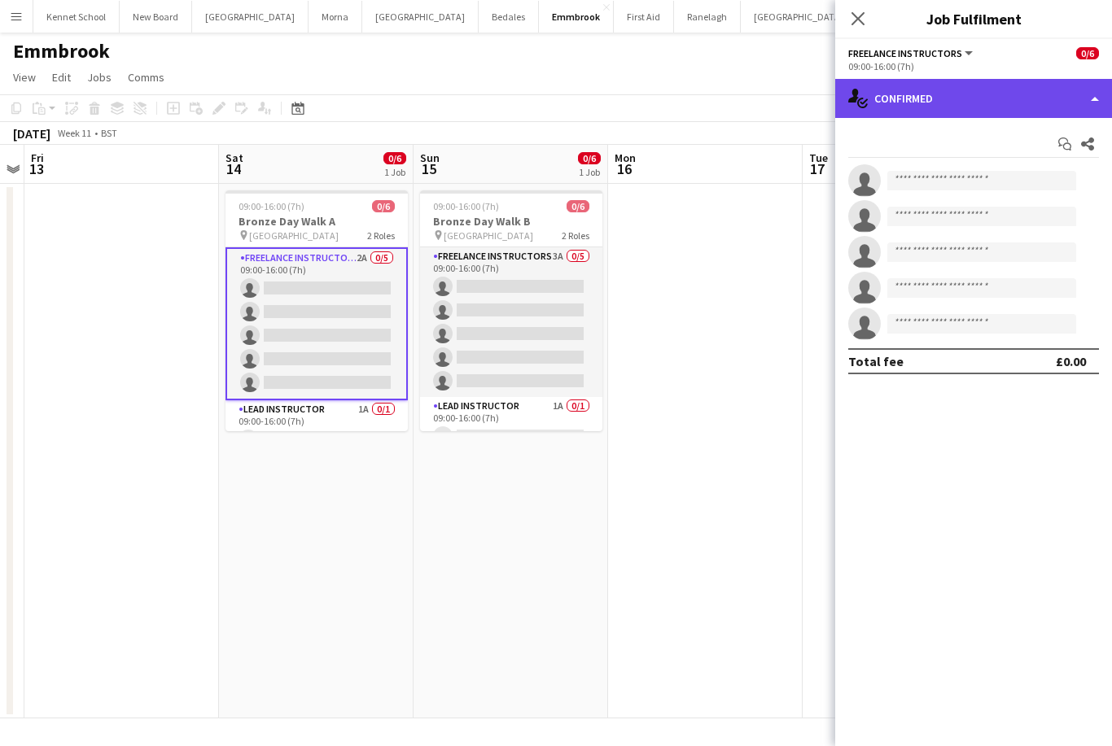
click at [1023, 95] on div "single-neutral-actions-check-2 Confirmed" at bounding box center [973, 98] width 277 height 39
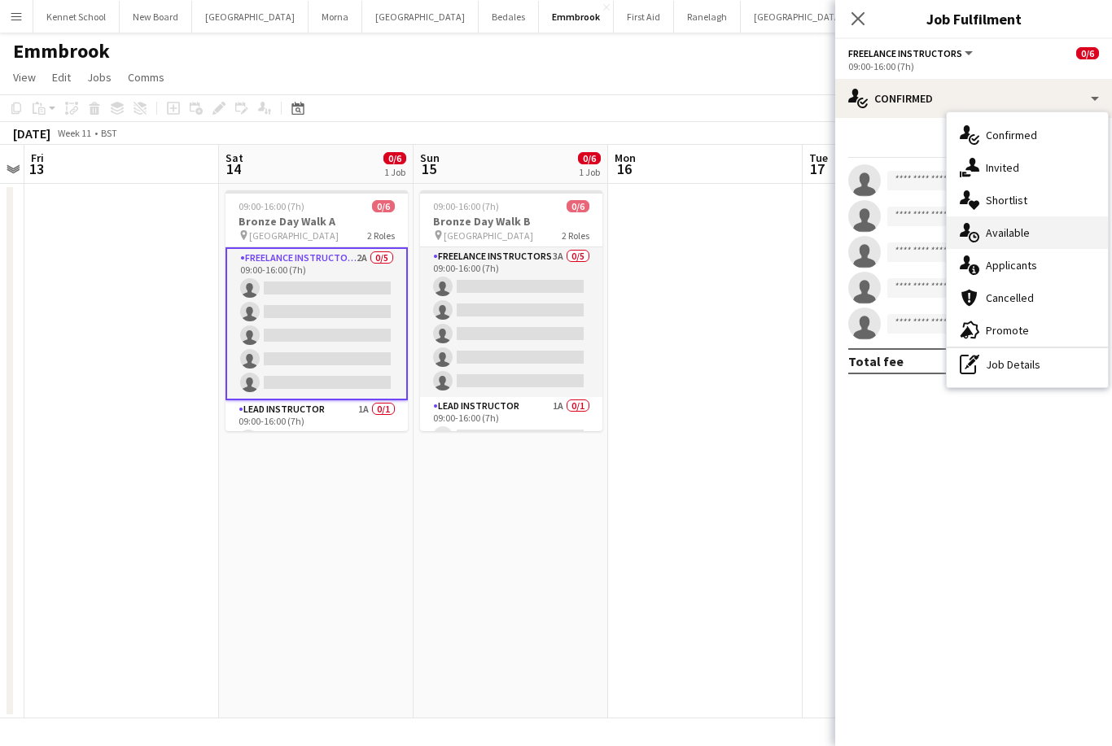
click at [1045, 236] on div "single-neutral-actions-upload Available" at bounding box center [1026, 232] width 161 height 33
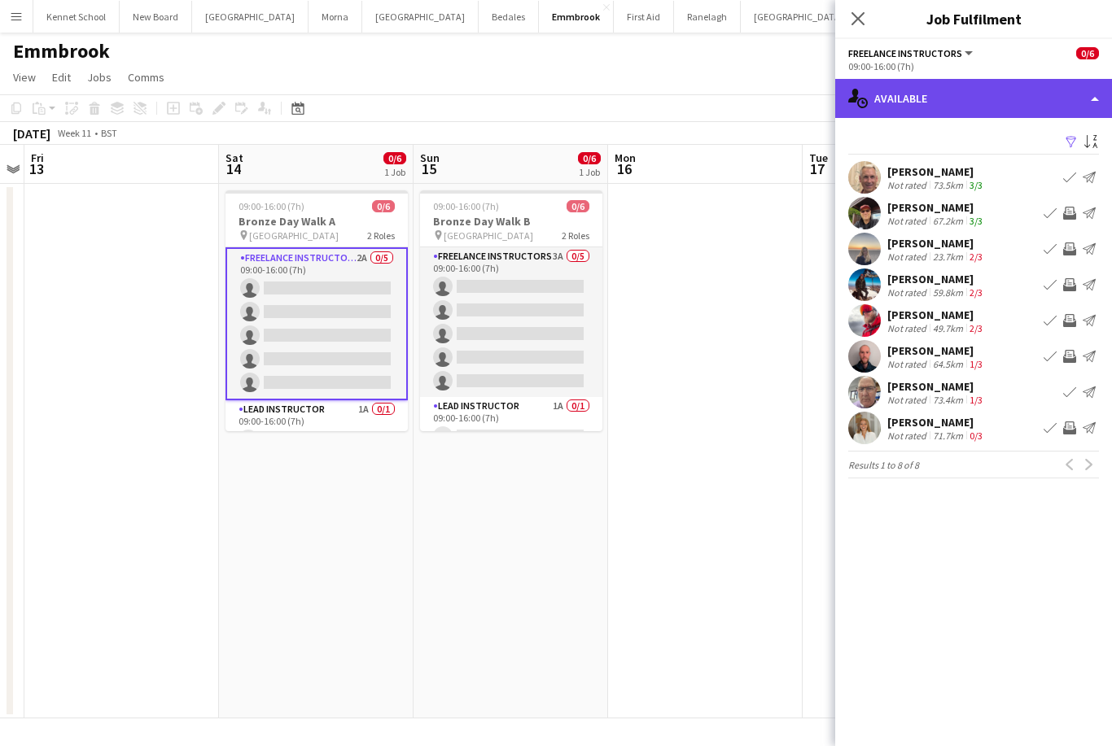
click at [1018, 101] on div "single-neutral-actions-upload Available" at bounding box center [973, 98] width 277 height 39
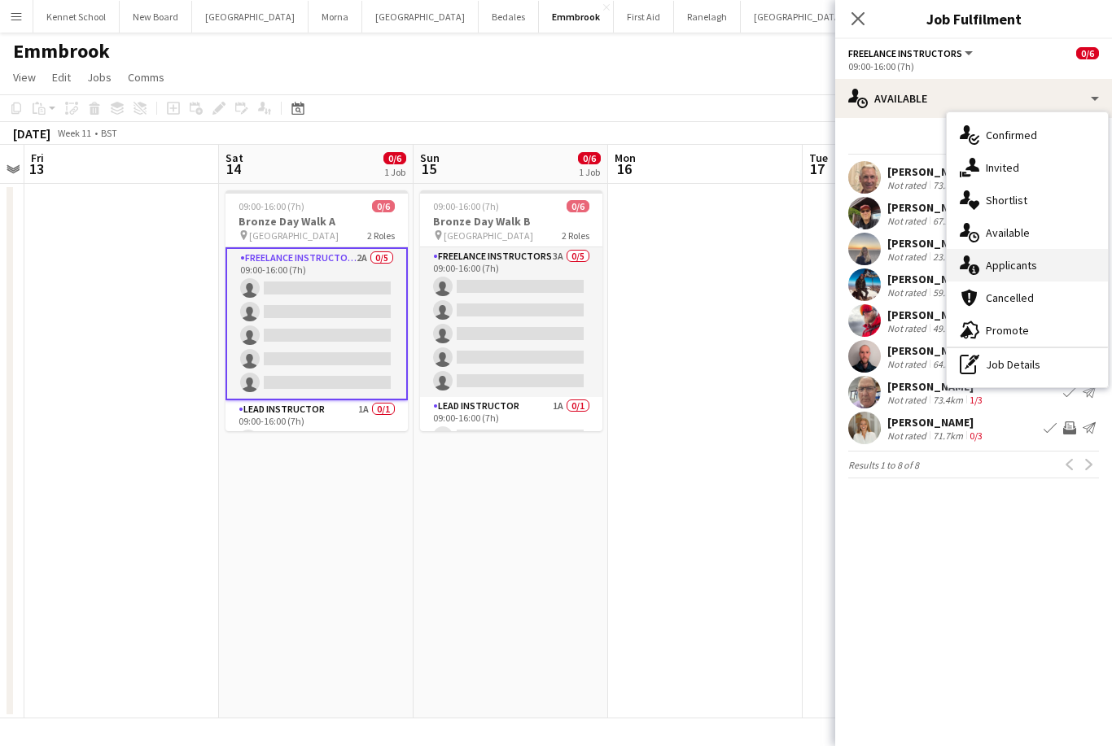
click at [1038, 269] on div "single-neutral-actions-information Applicants" at bounding box center [1026, 265] width 161 height 33
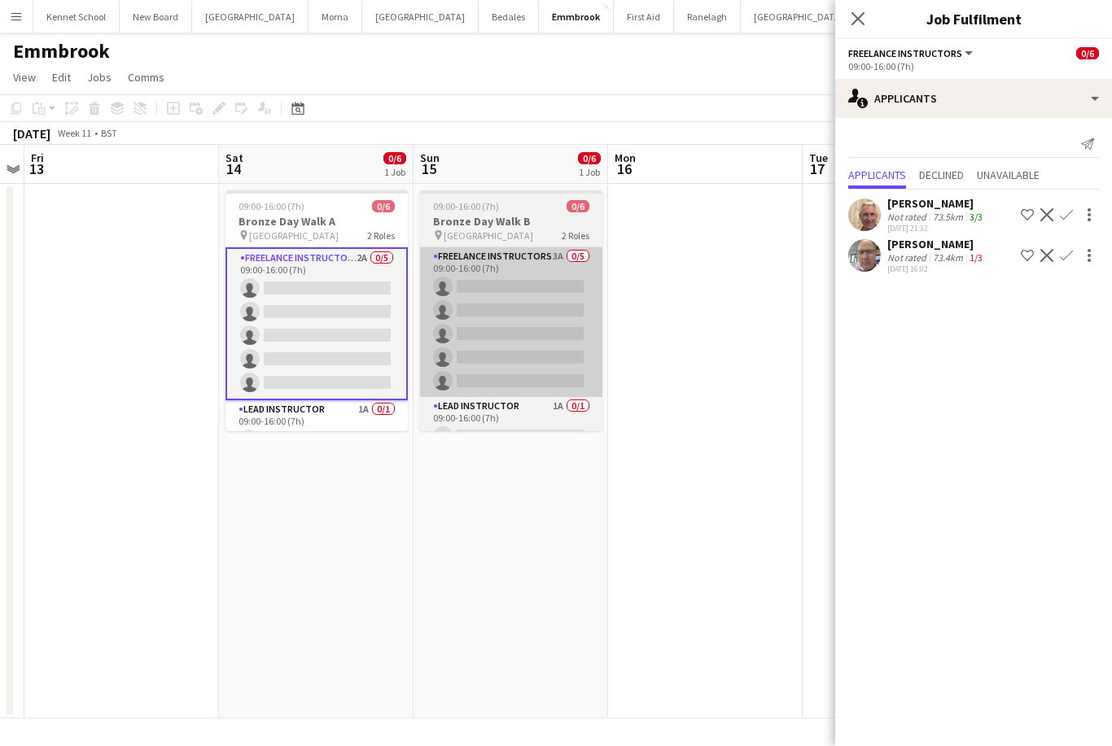
click at [450, 300] on app-card-role "Freelance Instructors 3A 0/5 09:00-16:00 (7h) single-neutral-actions single-neu…" at bounding box center [511, 322] width 182 height 150
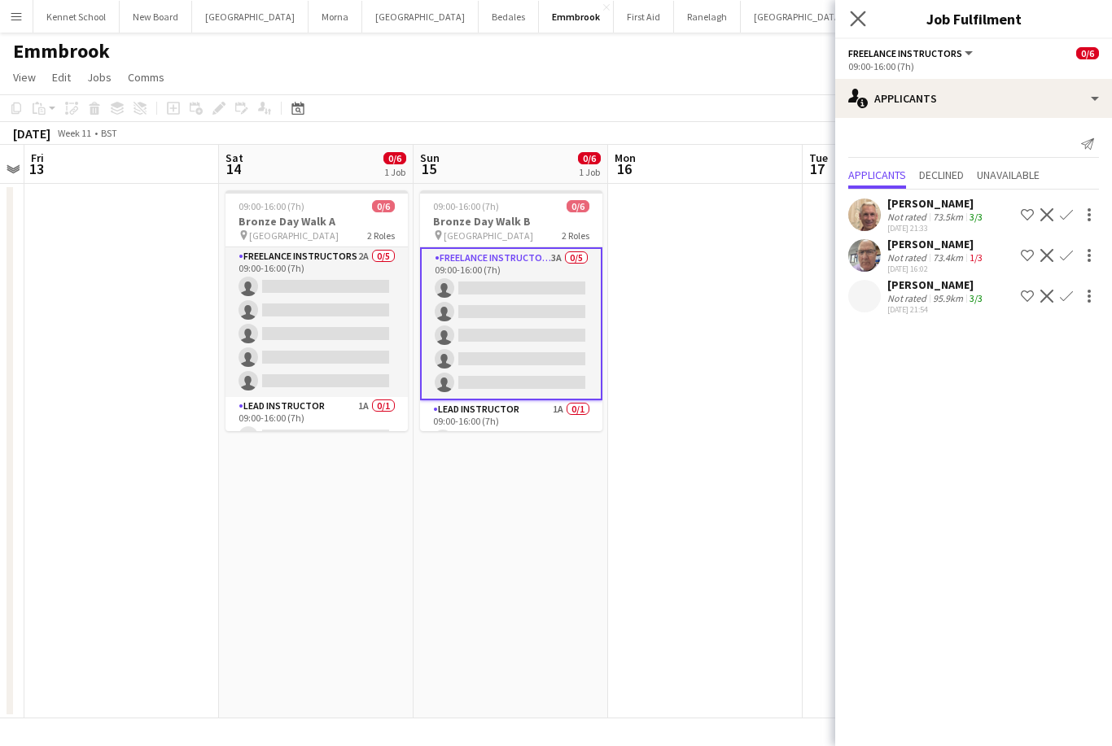
click at [862, 10] on app-icon "Close pop-in" at bounding box center [858, 19] width 24 height 24
